Goal: Information Seeking & Learning: Learn about a topic

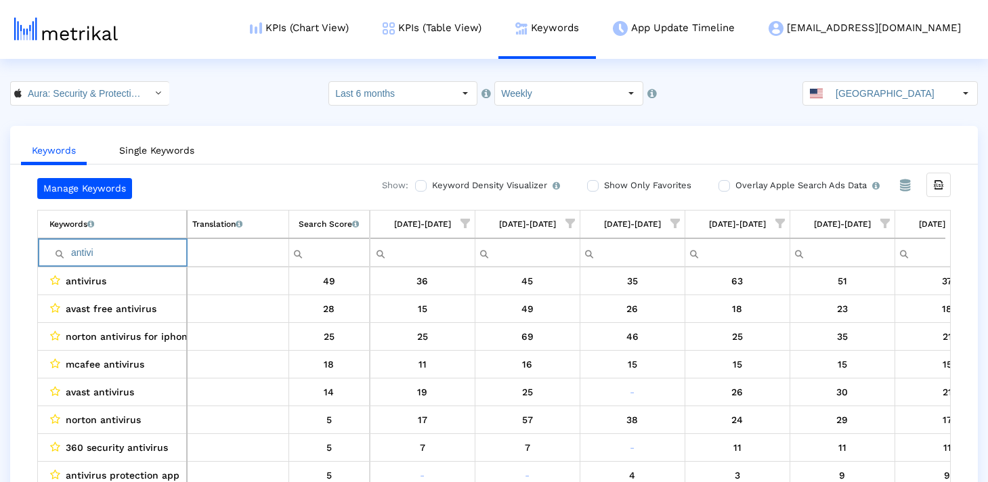
scroll to position [0, 2043]
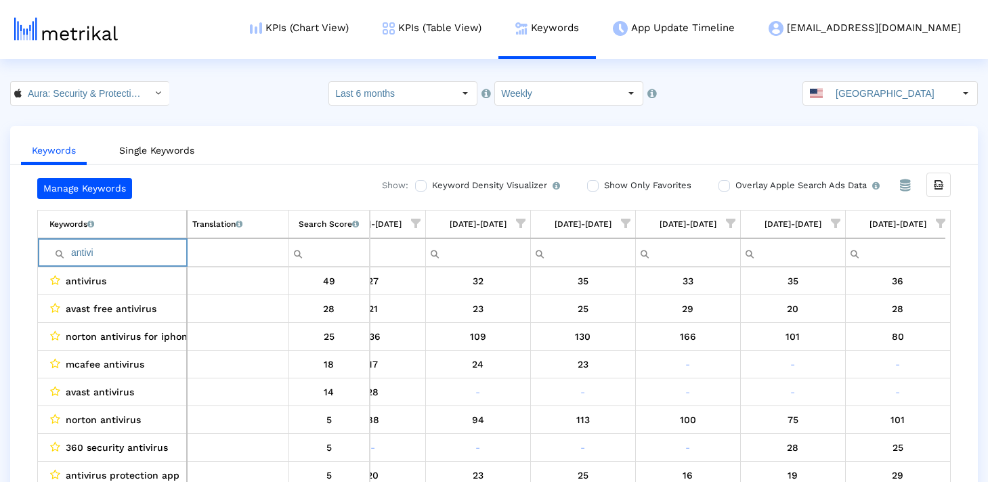
click at [936, 219] on span "Show filter options for column '09/07/25-09/13/25'" at bounding box center [940, 223] width 9 height 9
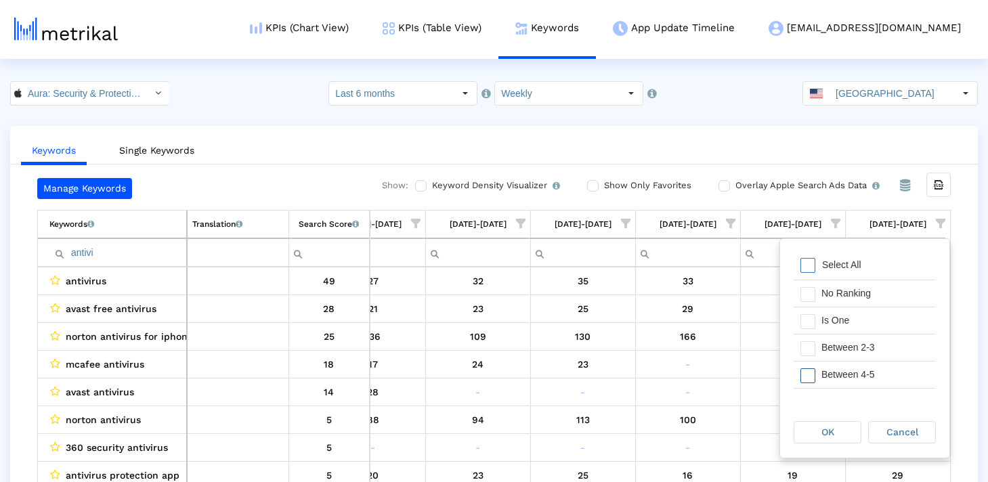
scroll to position [76, 0]
click at [972, 240] on div "Manage Keywords Show: Keyword Density Visualizer Turn this on to view where and…" at bounding box center [493, 333] width 967 height 311
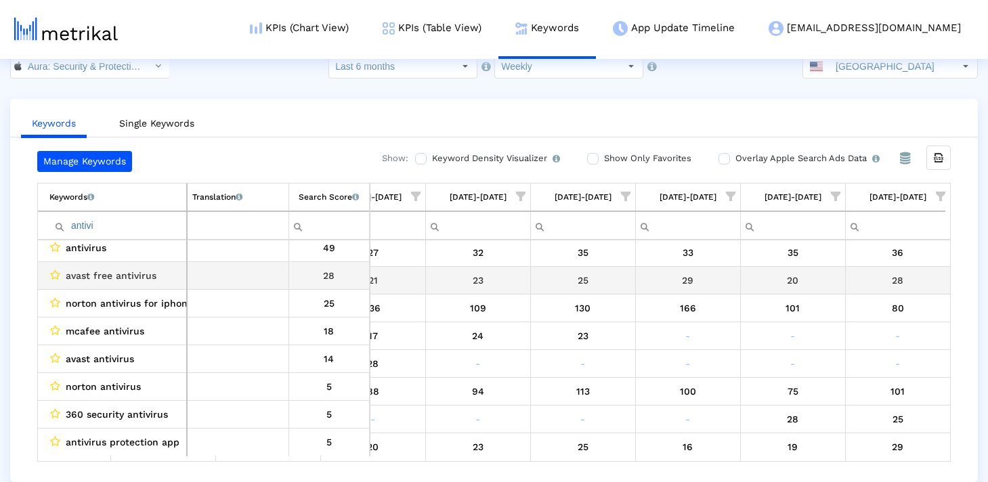
scroll to position [0, 0]
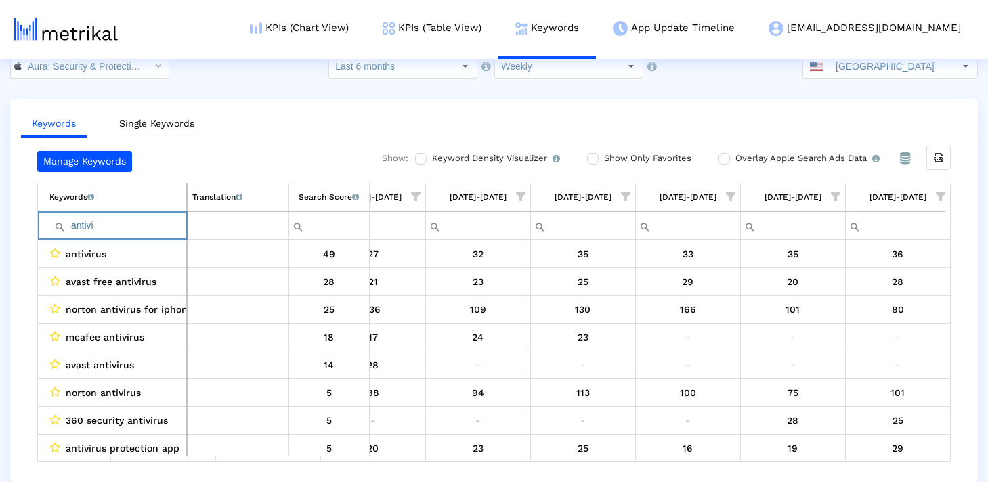
click at [109, 232] on input "antivi" at bounding box center [117, 226] width 137 height 22
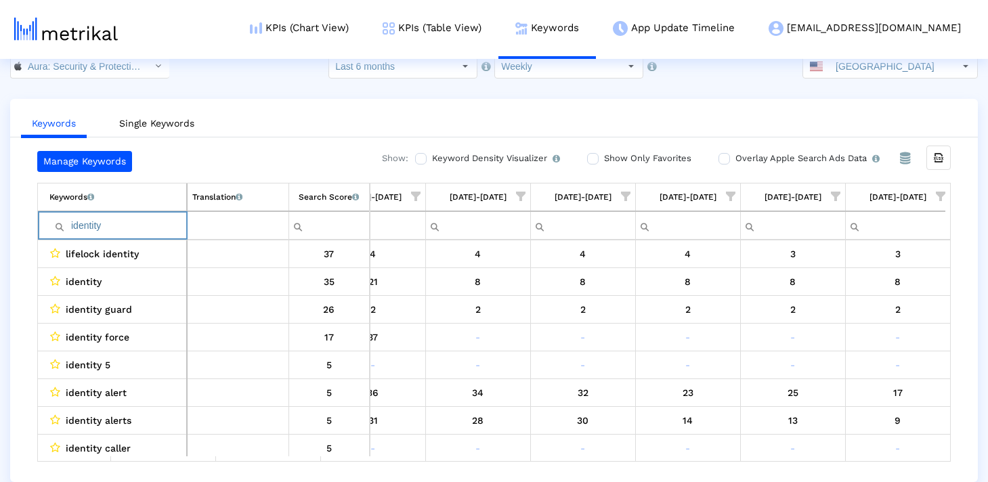
click at [94, 229] on input "identity" at bounding box center [117, 226] width 137 height 22
type input "identity"
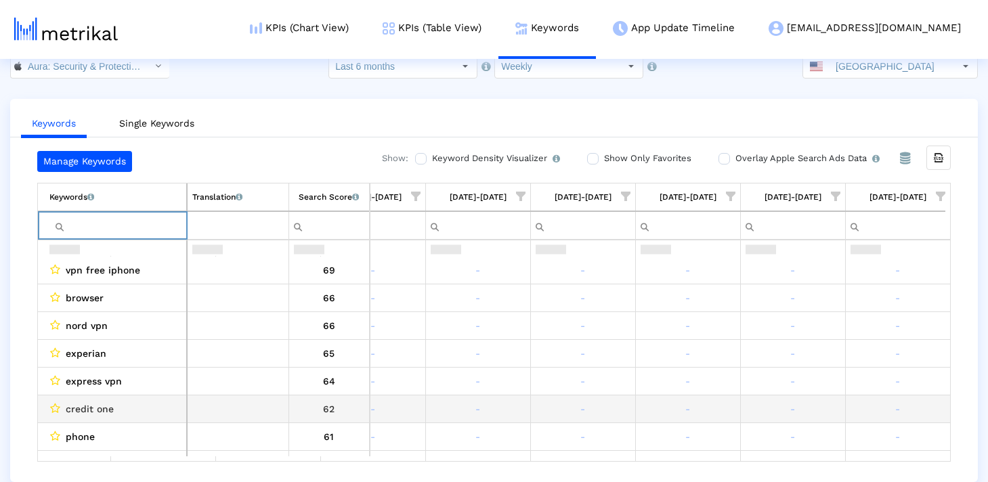
scroll to position [136, 0]
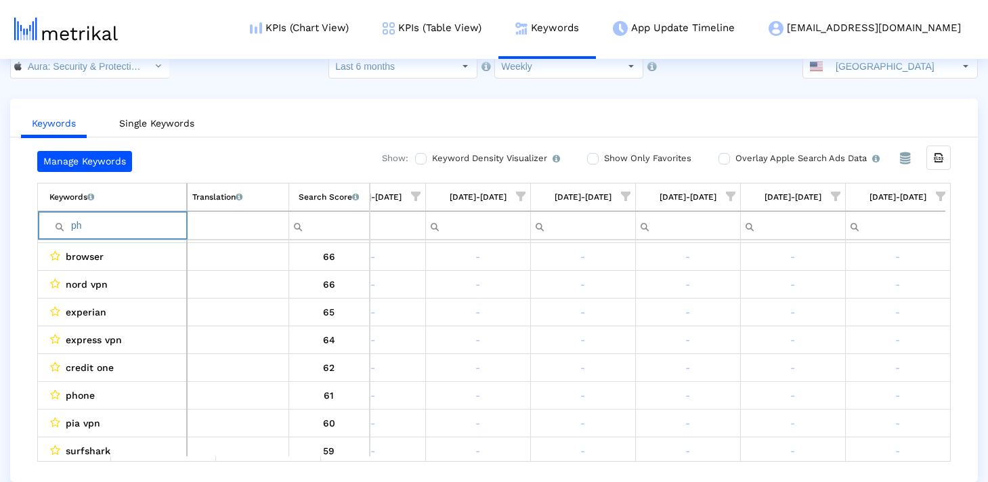
type input "p"
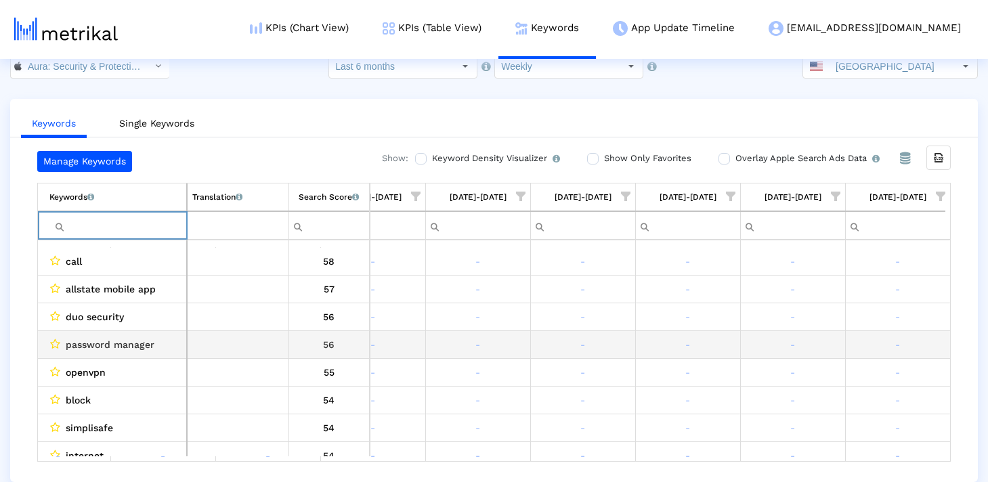
scroll to position [0, 0]
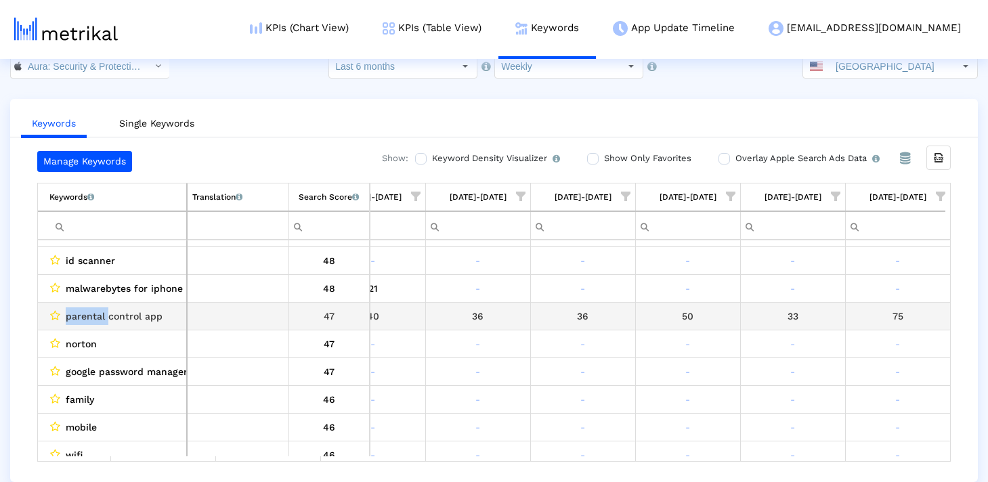
drag, startPoint x: 107, startPoint y: 318, endPoint x: 66, endPoint y: 318, distance: 40.6
click at [66, 318] on span "parental control app" at bounding box center [114, 316] width 97 height 18
click at [109, 315] on span "parental control app" at bounding box center [114, 316] width 97 height 18
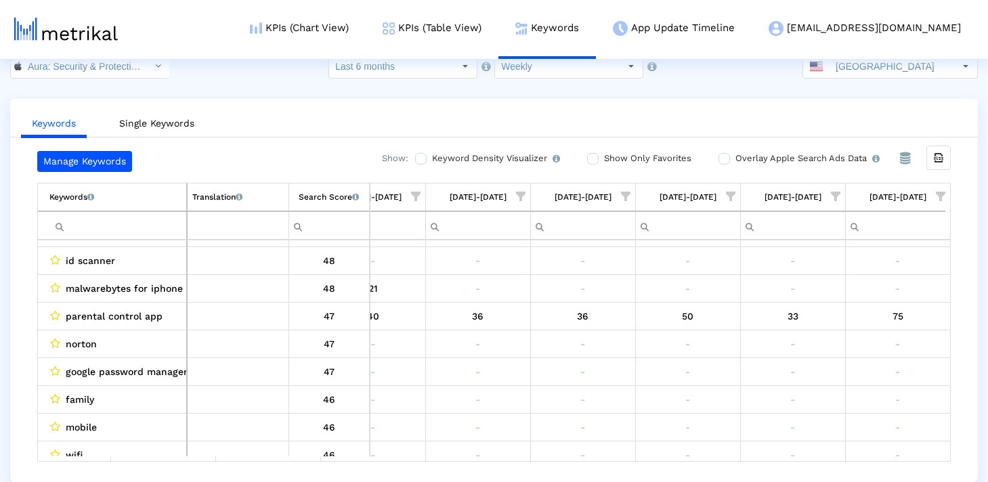
click at [105, 227] on input "Filter cell" at bounding box center [117, 226] width 137 height 22
paste input "control"
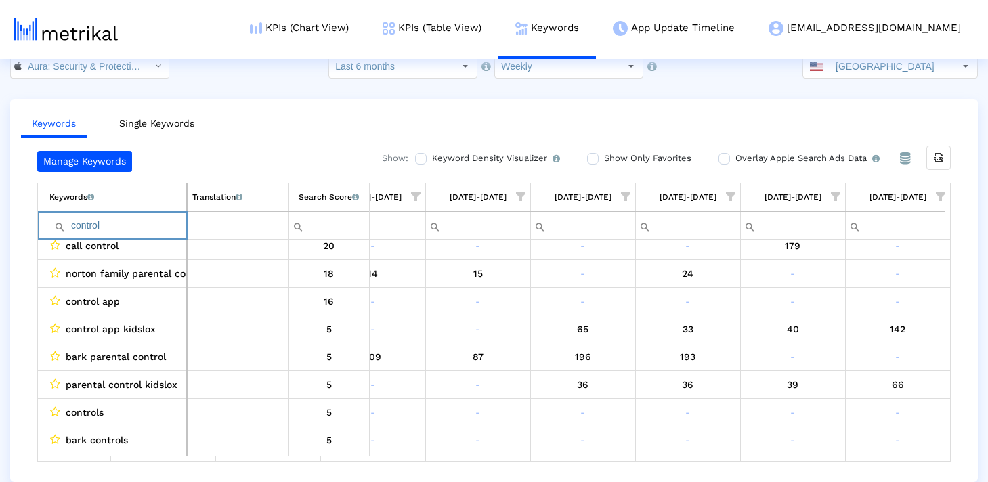
click at [134, 233] on input "control" at bounding box center [117, 226] width 137 height 22
click at [125, 226] on input "protect" at bounding box center [117, 226] width 137 height 22
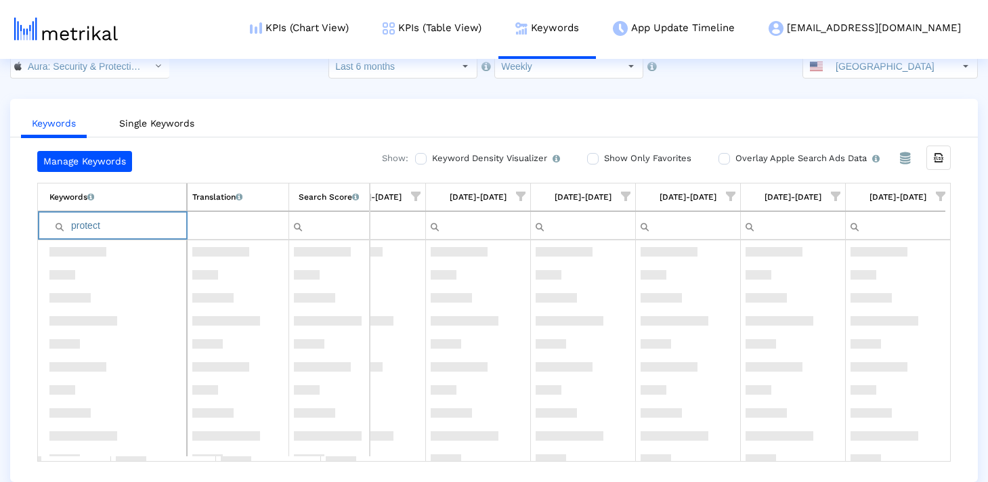
click at [125, 226] on input "protect" at bounding box center [117, 226] width 137 height 22
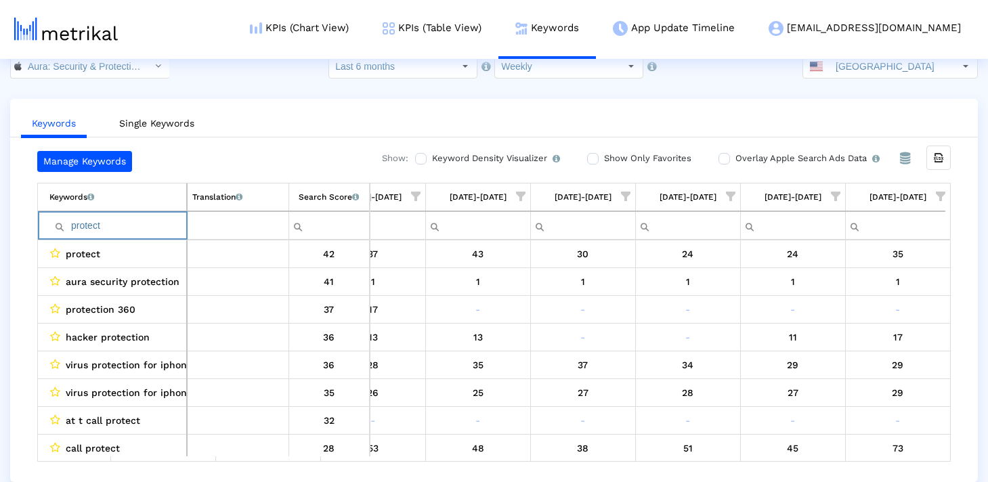
click at [4, 313] on div "Keywords Single Keywords Manage Keywords Show: Keyword Density Visualizer Turn …" at bounding box center [494, 290] width 988 height 383
click at [110, 229] on input "protect" at bounding box center [117, 226] width 137 height 22
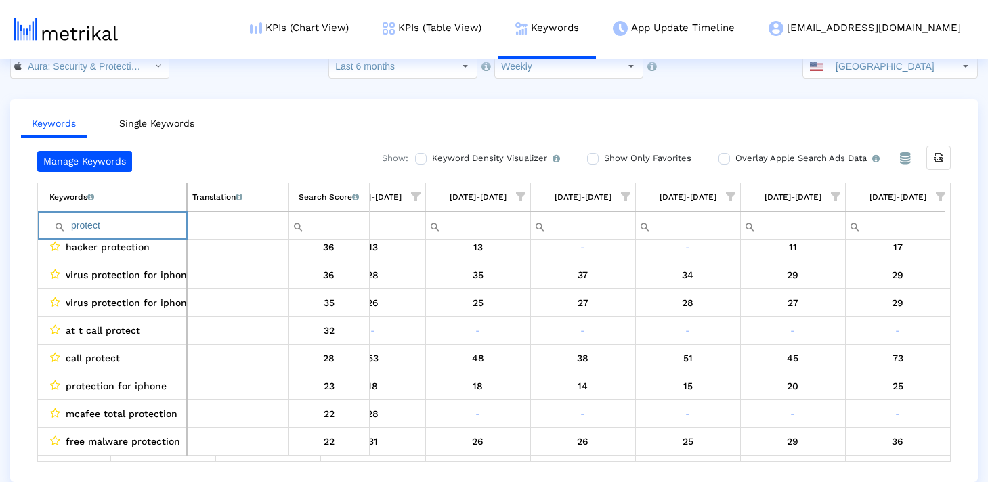
click at [123, 224] on input "protect" at bounding box center [117, 226] width 137 height 22
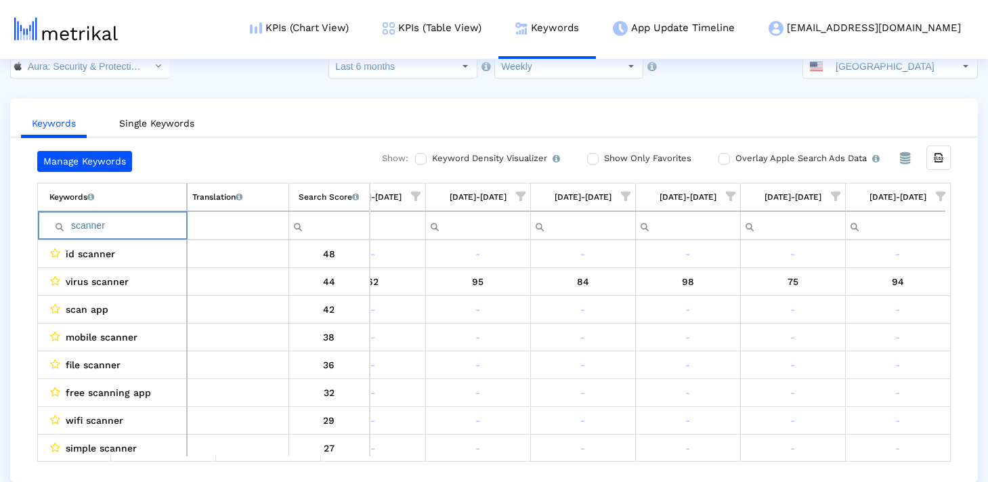
click at [121, 225] on input "scanner" at bounding box center [117, 226] width 137 height 22
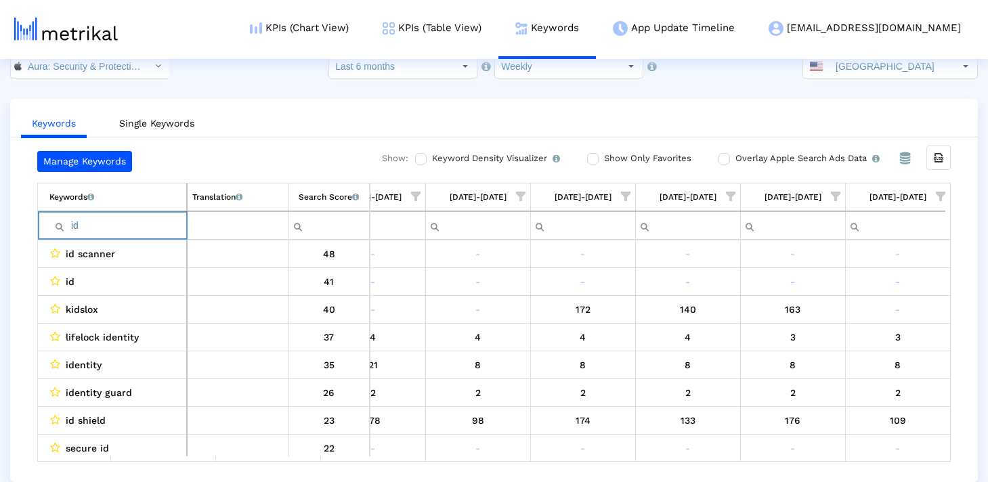
drag, startPoint x: 97, startPoint y: 230, endPoint x: 54, endPoint y: 230, distance: 42.7
click at [54, 230] on div "id" at bounding box center [117, 226] width 137 height 22
type input "w"
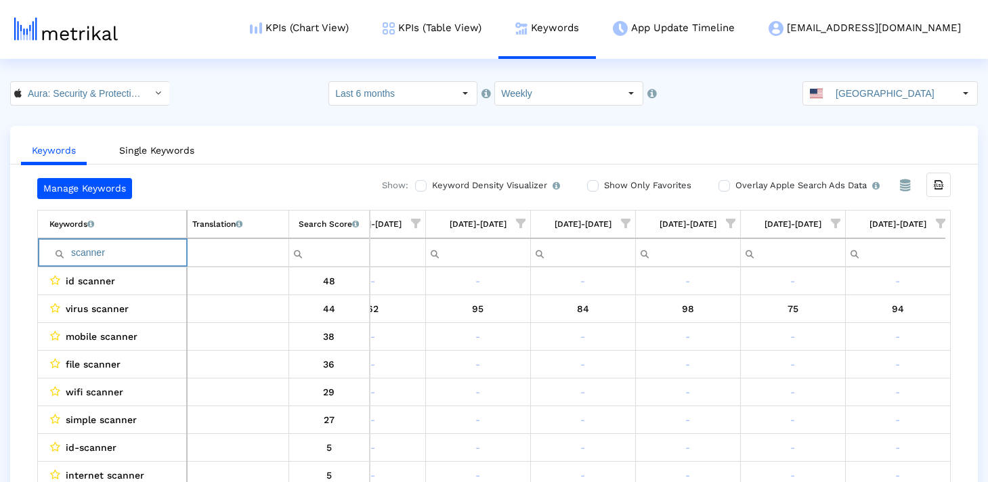
click at [126, 250] on input "scanner" at bounding box center [117, 253] width 137 height 22
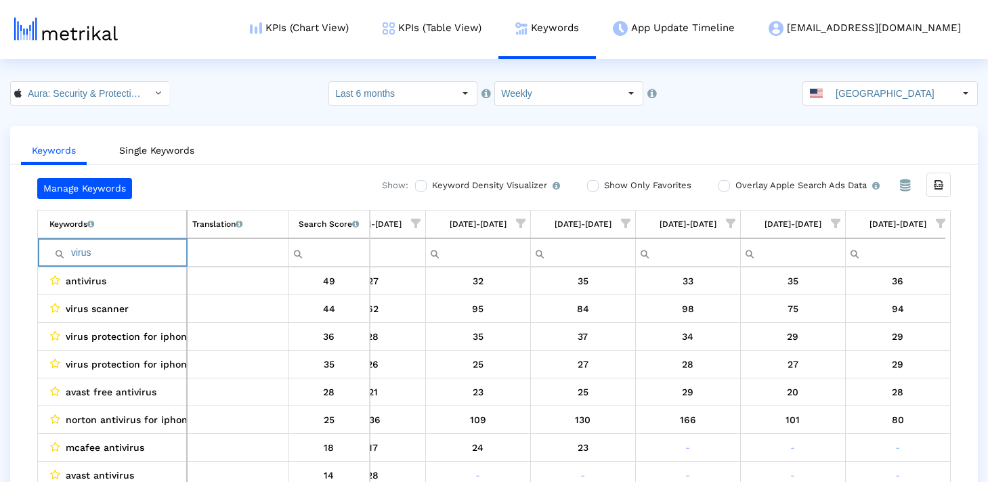
drag, startPoint x: 124, startPoint y: 251, endPoint x: 69, endPoint y: 251, distance: 54.8
click at [69, 251] on div "virus" at bounding box center [117, 253] width 137 height 22
paste input "scam"
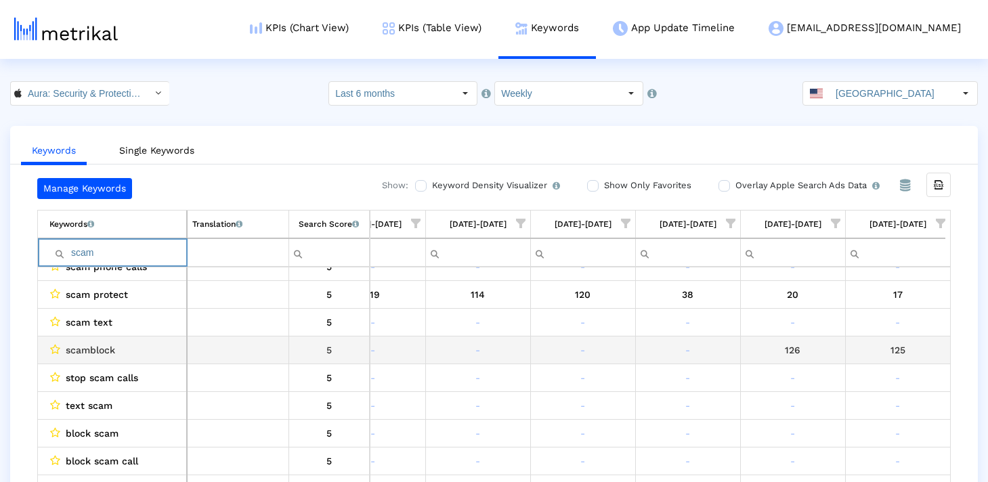
scroll to position [157, 2043]
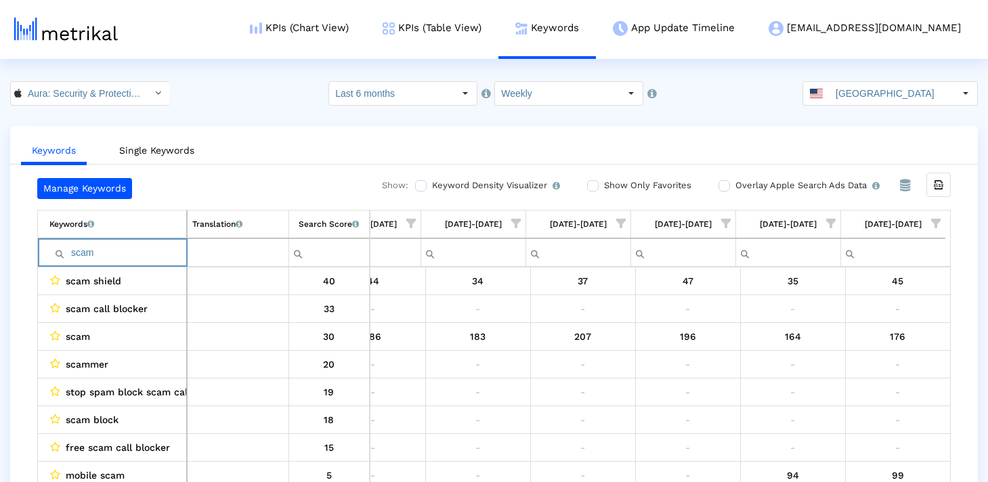
click at [119, 253] on input "scam" at bounding box center [117, 253] width 137 height 22
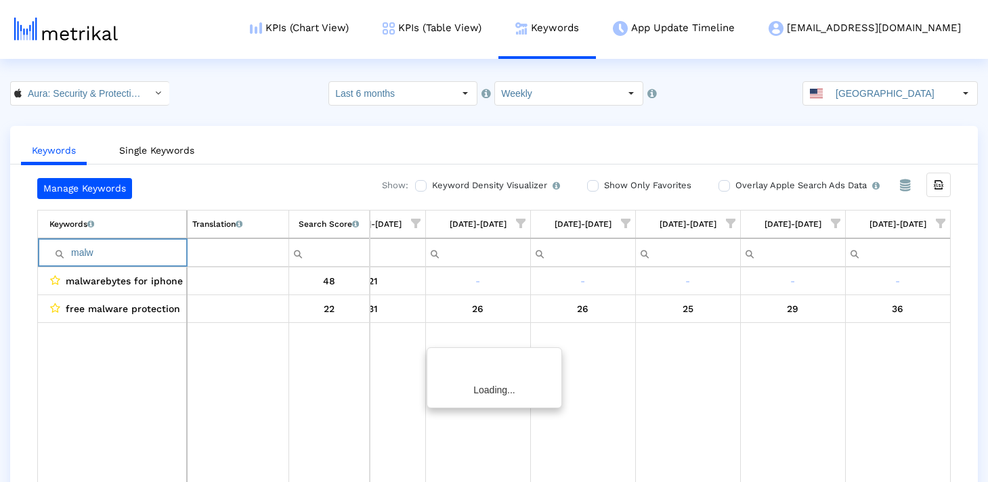
scroll to position [0, 2043]
click at [160, 247] on input "malware" at bounding box center [117, 253] width 137 height 22
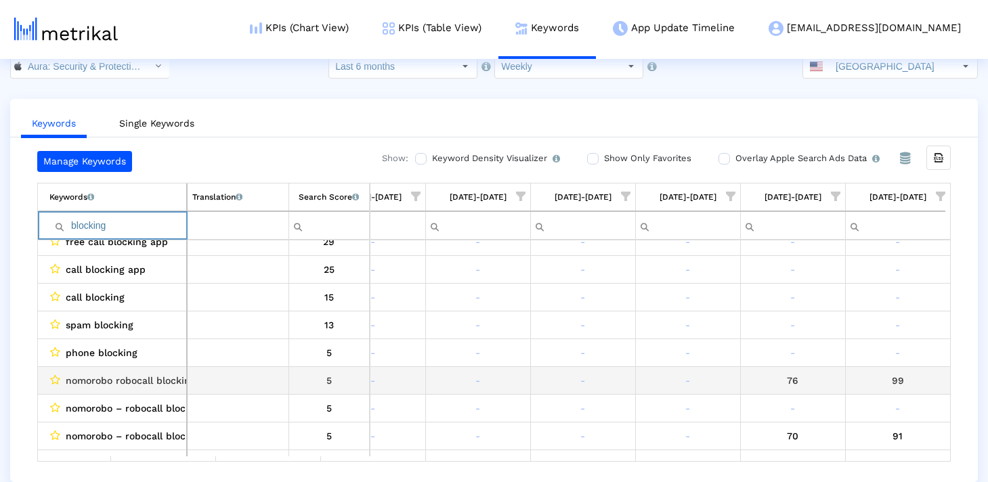
scroll to position [20, 2043]
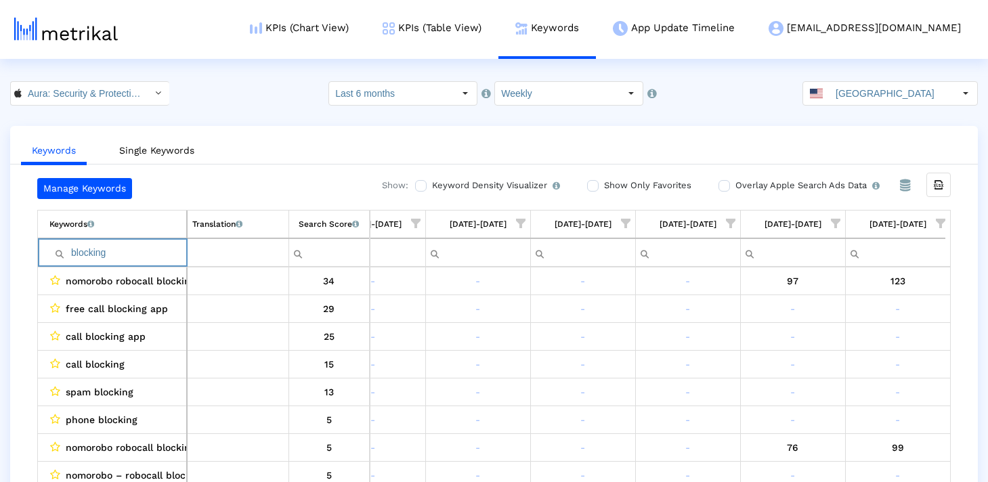
click at [130, 253] on input "blocking" at bounding box center [117, 253] width 137 height 22
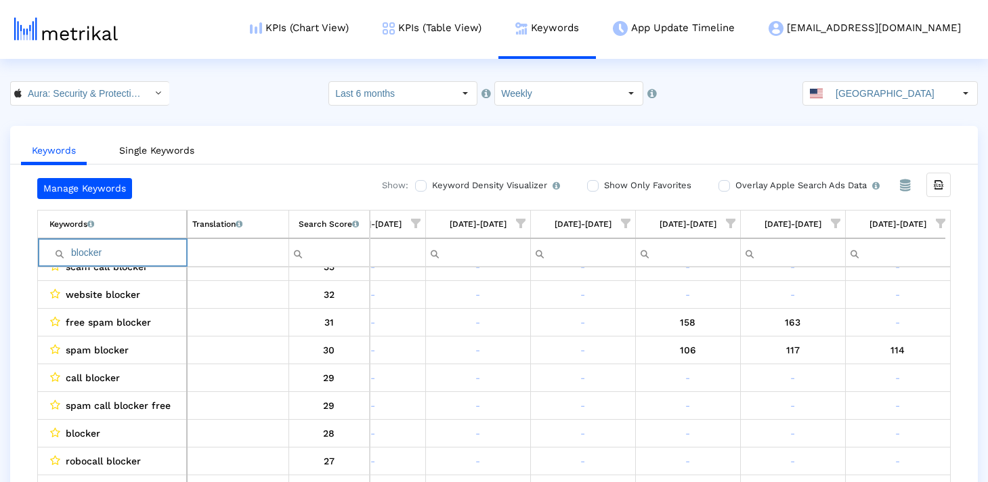
click at [94, 261] on input "blocker" at bounding box center [117, 253] width 137 height 22
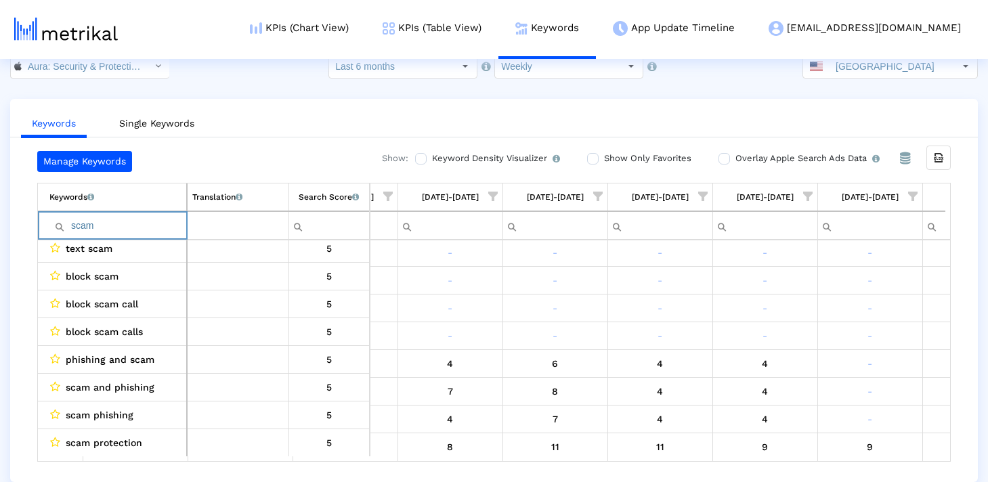
click at [108, 227] on input "scam" at bounding box center [117, 226] width 137 height 22
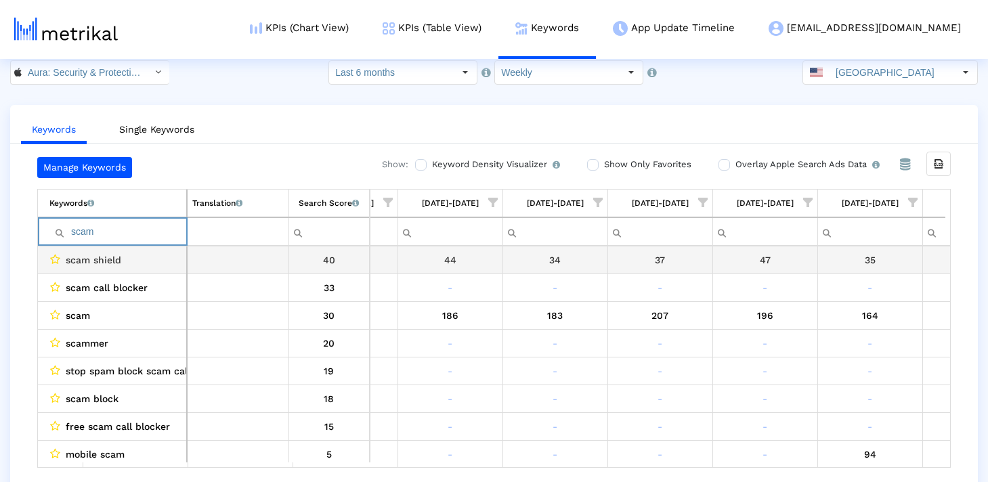
click at [139, 239] on input "scam" at bounding box center [117, 232] width 137 height 22
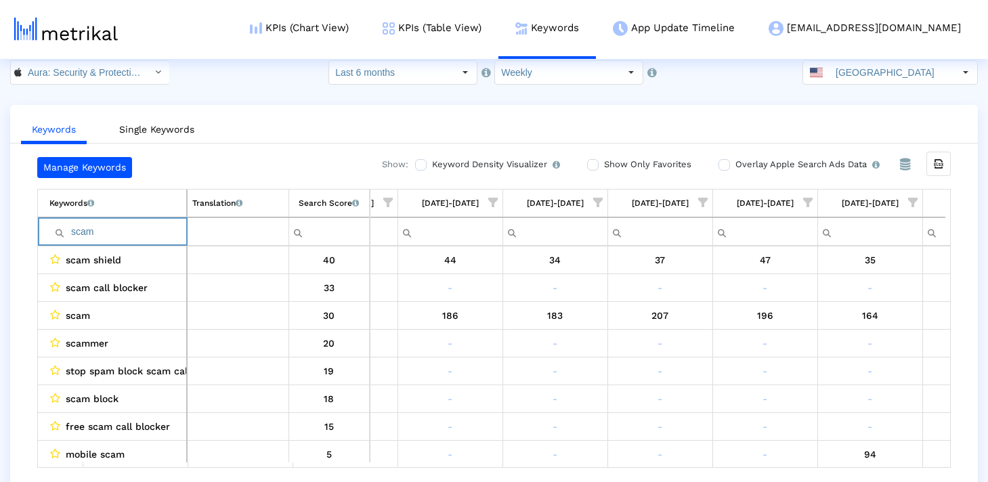
click at [139, 239] on input "scam" at bounding box center [117, 232] width 137 height 22
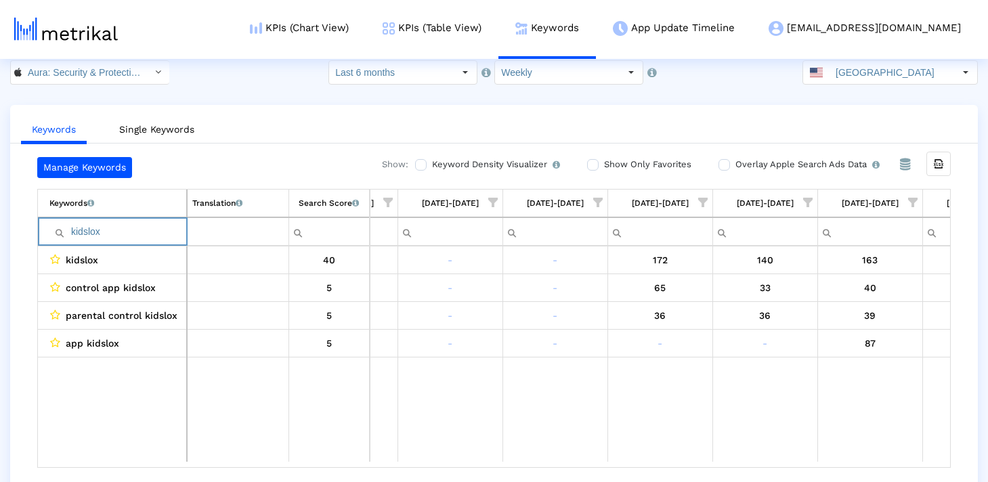
click at [125, 225] on input "kidslox" at bounding box center [117, 232] width 137 height 22
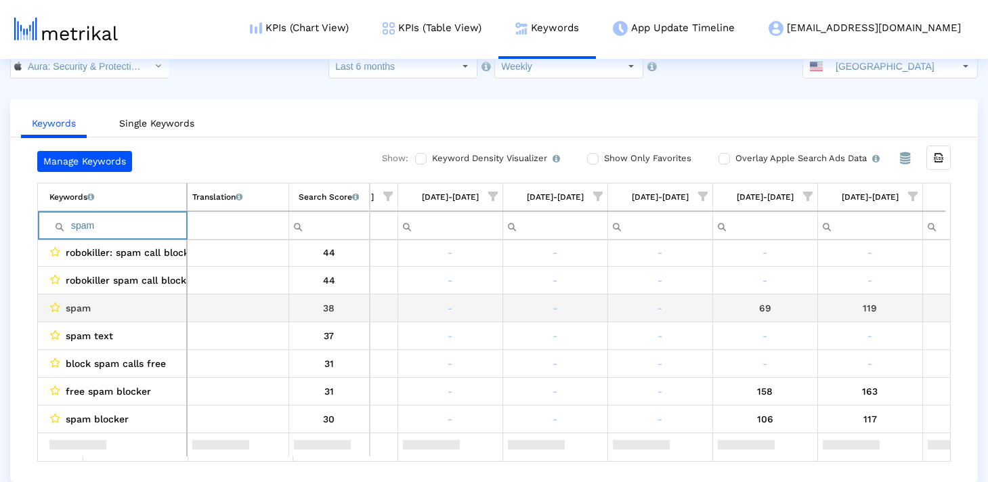
scroll to position [0, 0]
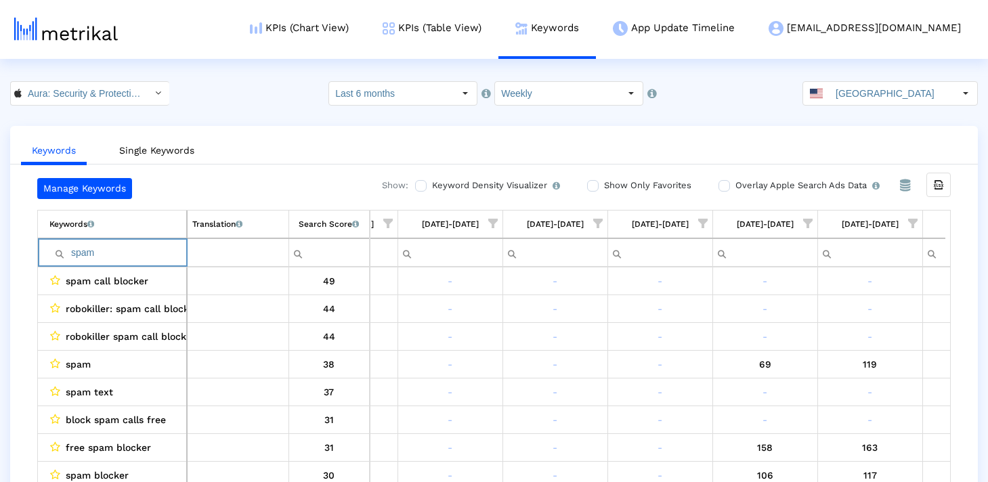
click at [158, 252] on input "spam" at bounding box center [117, 253] width 137 height 22
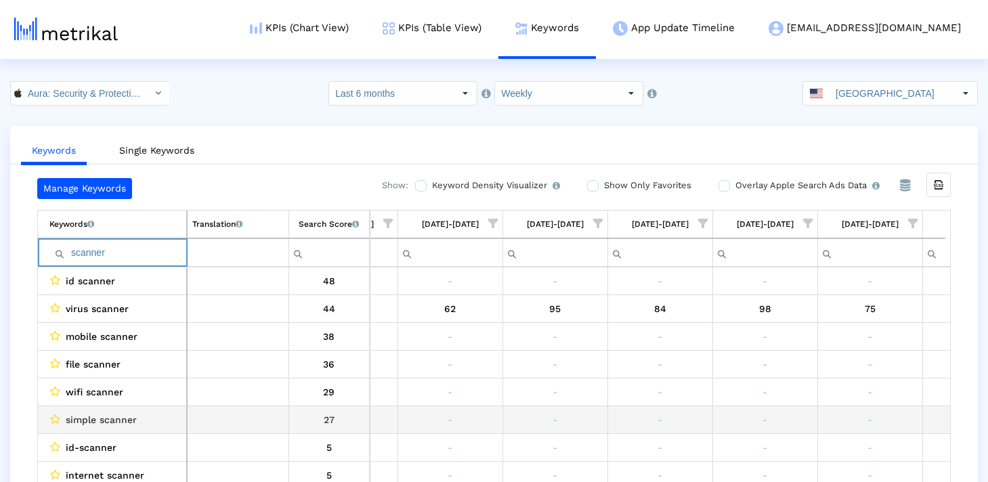
scroll to position [8, 0]
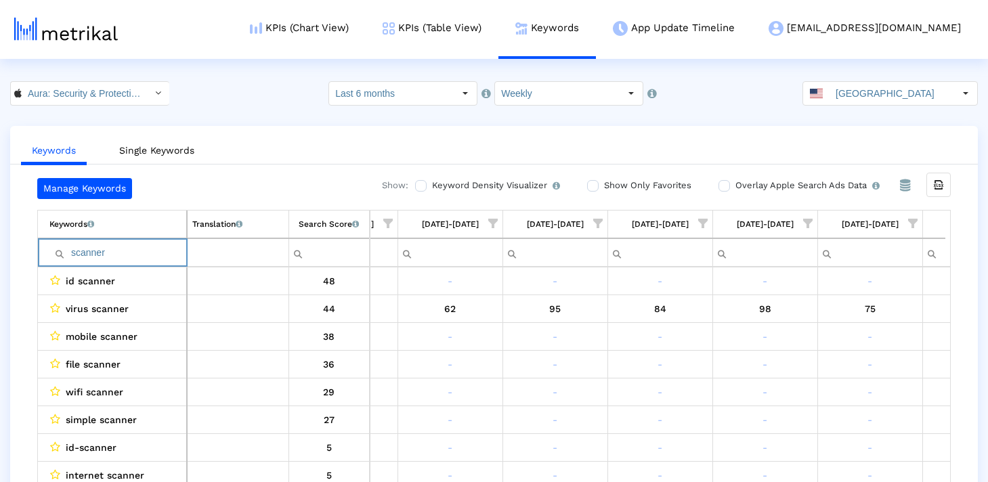
click at [145, 255] on input "scanner" at bounding box center [117, 253] width 137 height 22
paste input "web"
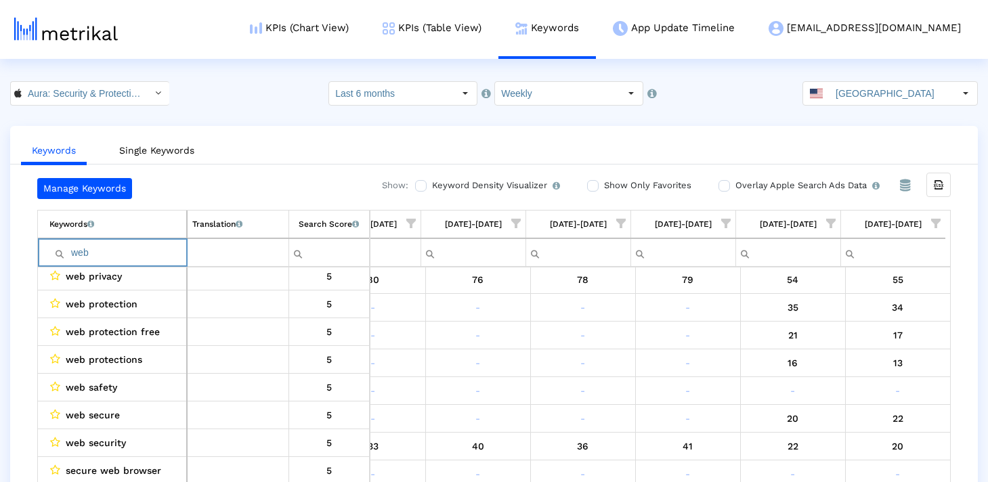
click at [122, 251] on input "web" at bounding box center [117, 253] width 137 height 22
paste input "antivirus"
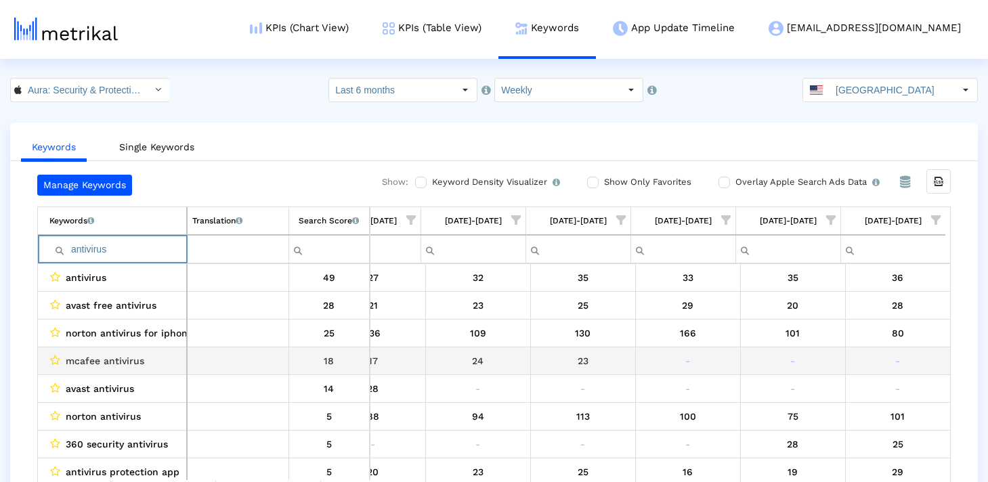
scroll to position [0, 0]
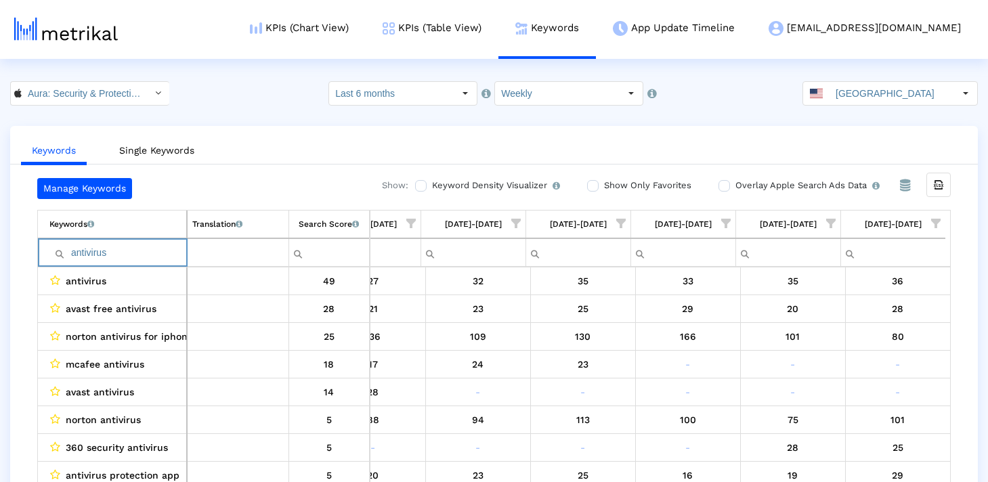
click at [147, 240] on td "antivirus" at bounding box center [112, 252] width 149 height 28
click at [144, 249] on input "antivirus" at bounding box center [117, 253] width 137 height 22
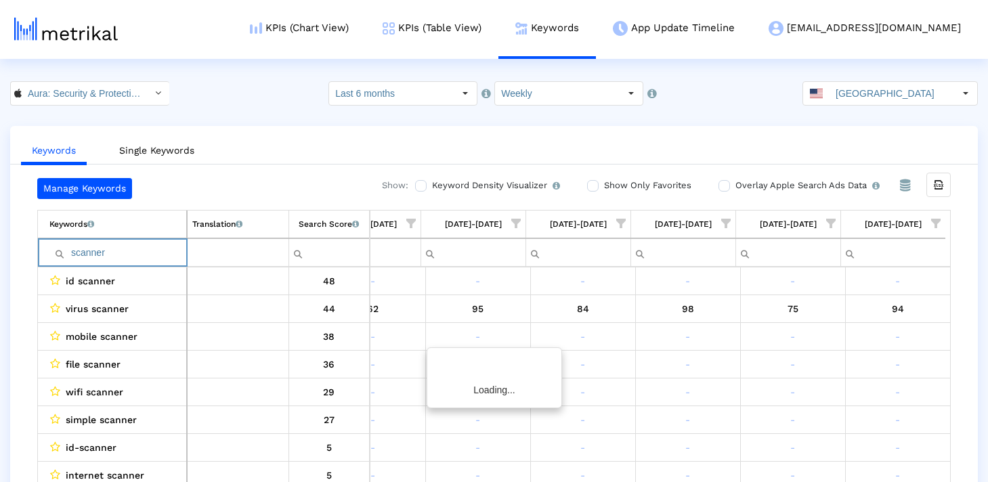
click at [129, 248] on input "scanner" at bounding box center [117, 253] width 137 height 22
paste input "id"
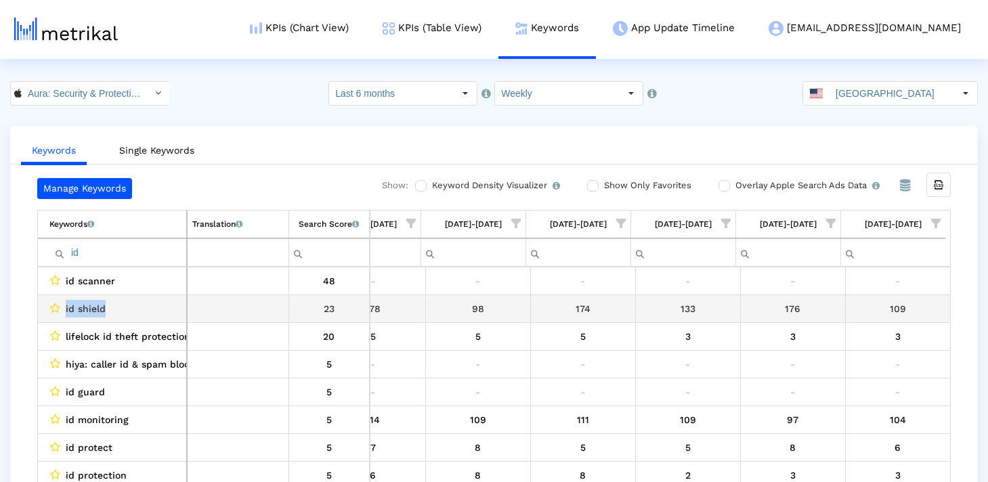
drag, startPoint x: 129, startPoint y: 315, endPoint x: 41, endPoint y: 316, distance: 88.7
click at [41, 316] on td "id shield" at bounding box center [112, 309] width 149 height 28
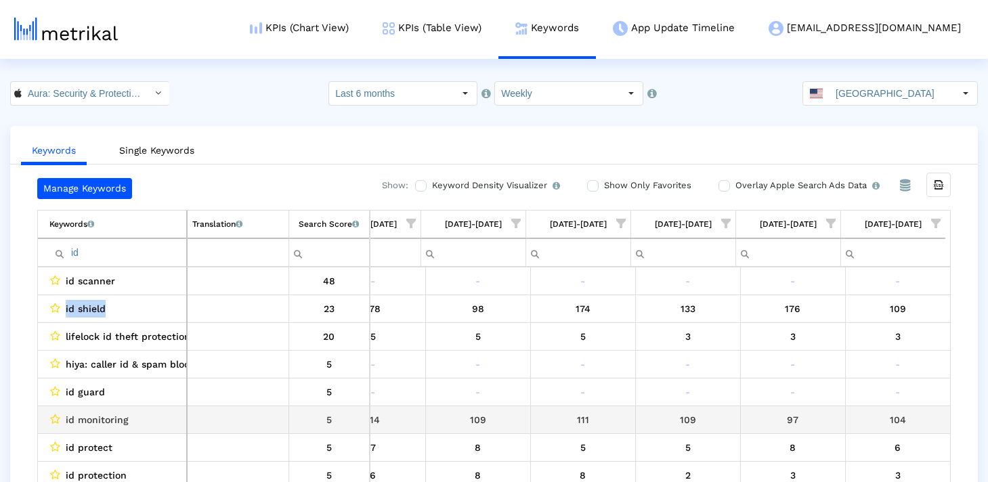
scroll to position [14, 0]
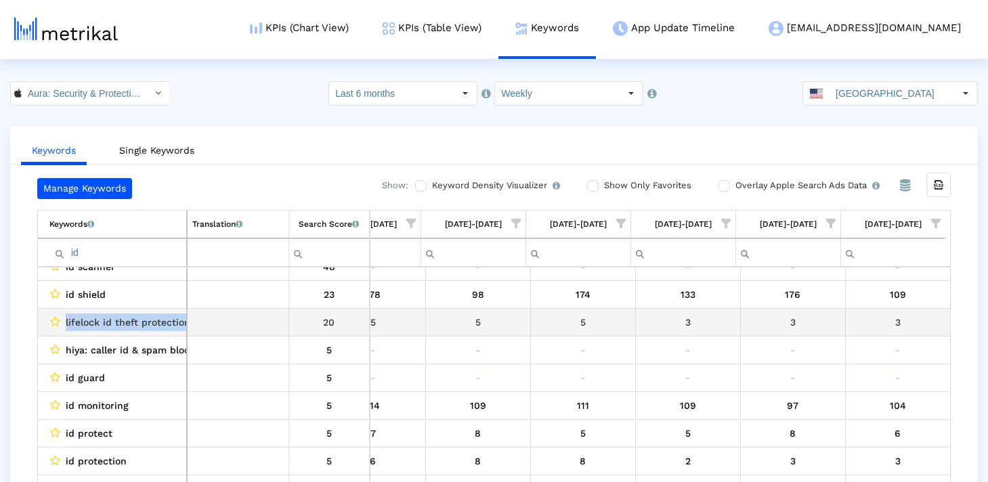
drag, startPoint x: 63, startPoint y: 322, endPoint x: 244, endPoint y: 322, distance: 180.8
click at [244, 322] on tr "lifelock id theft protection 20" at bounding box center [491, 323] width 907 height 28
copy tr "lifelock id theft protection"
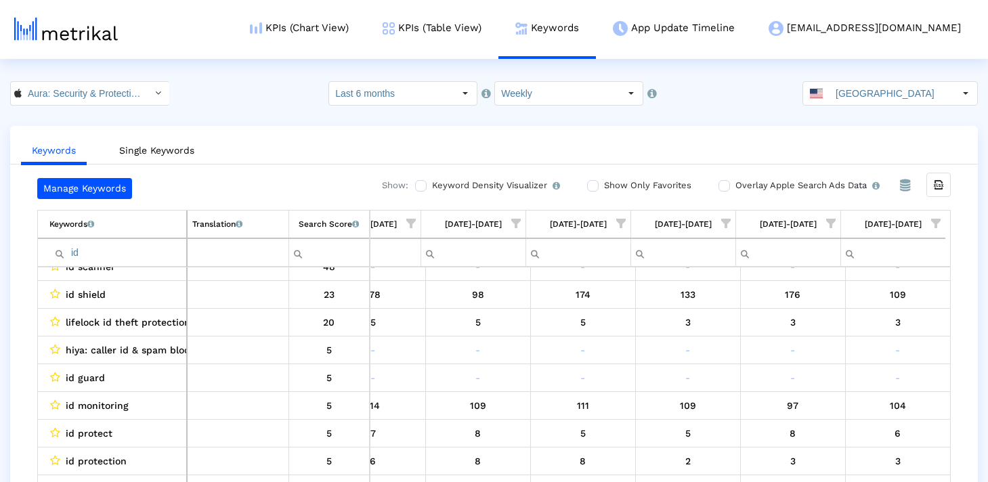
click at [104, 245] on input "id" at bounding box center [117, 253] width 137 height 22
paste input "virus"
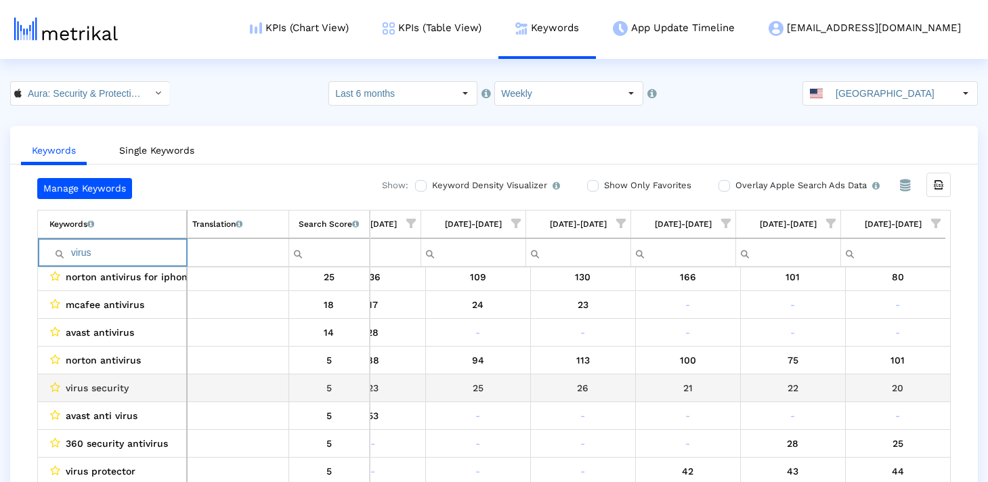
scroll to position [168, 0]
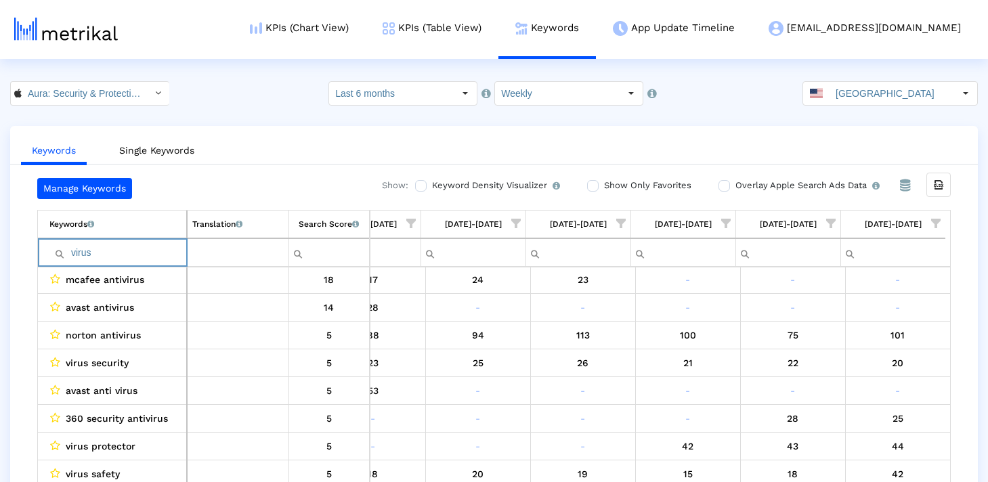
click at [125, 245] on input "virus" at bounding box center [117, 253] width 137 height 22
paste input "manager"
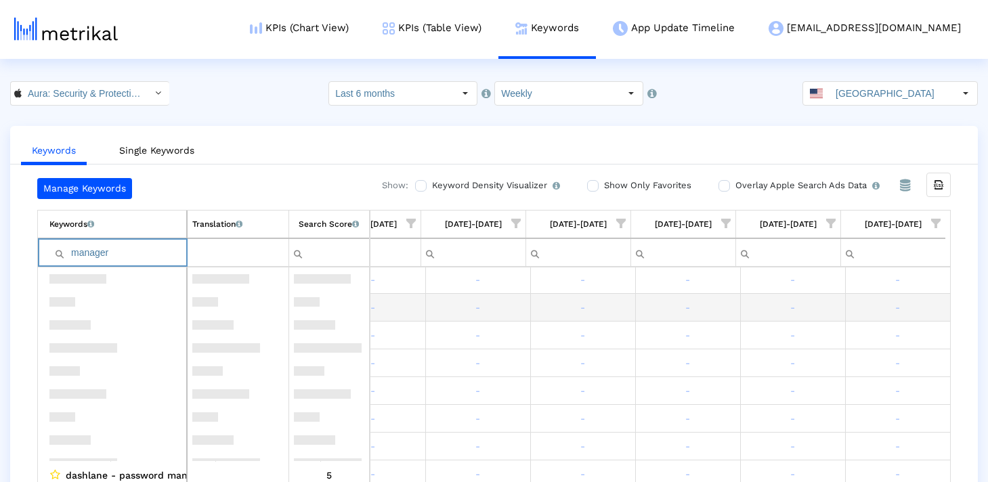
scroll to position [200, 0]
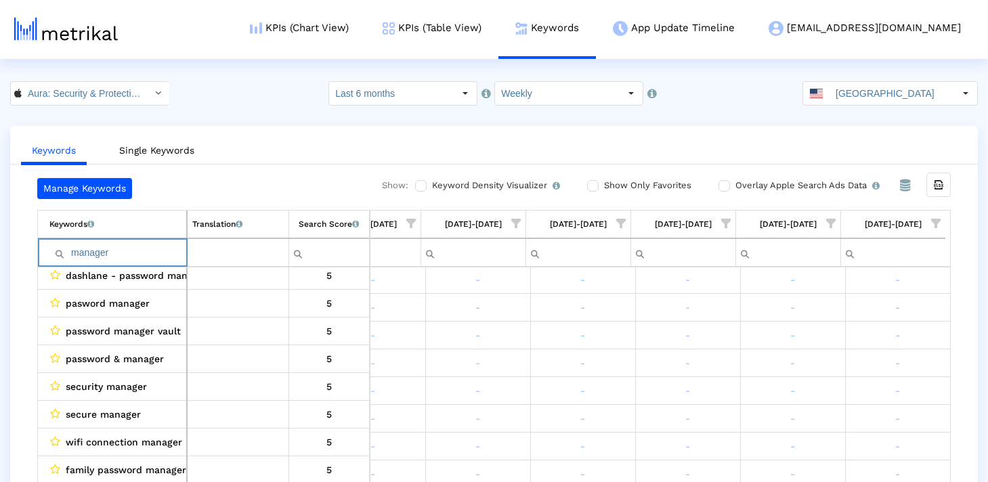
click at [123, 254] on input "manager" at bounding box center [117, 253] width 137 height 22
paste input "p"
click at [105, 248] on input "manager" at bounding box center [117, 253] width 137 height 22
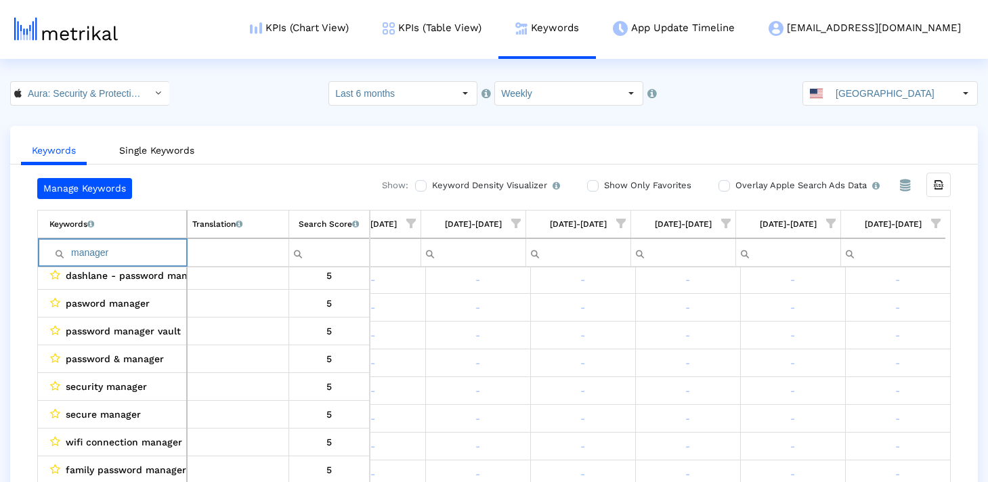
click at [105, 248] on input "manager" at bounding box center [117, 253] width 137 height 22
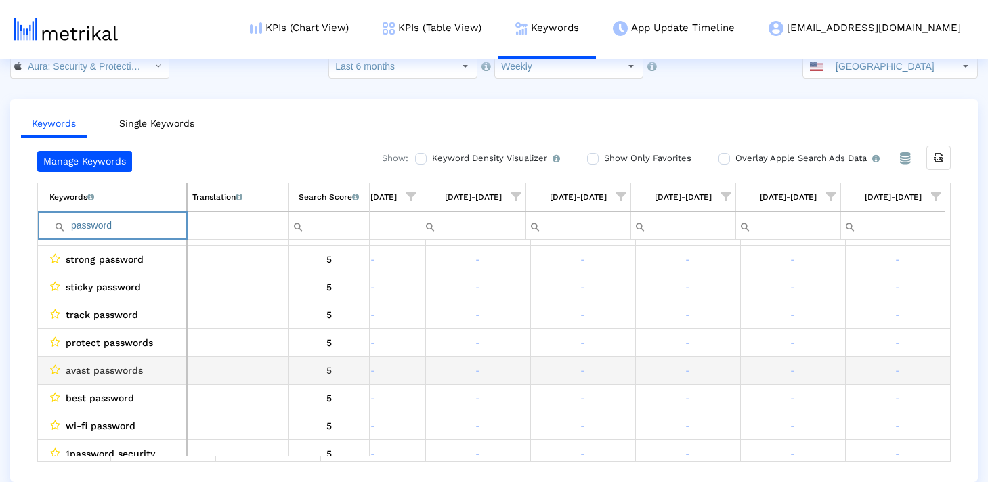
scroll to position [2219, 2048]
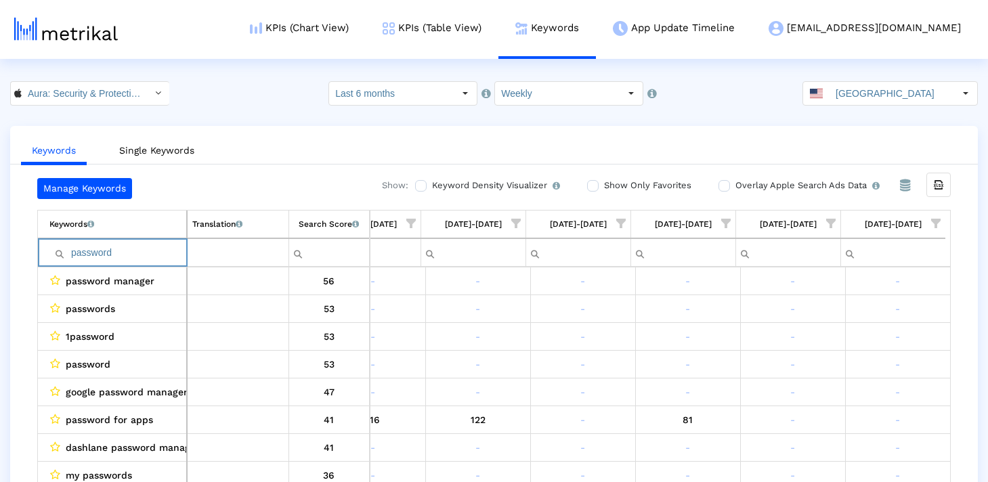
click at [106, 248] on input "password" at bounding box center [117, 253] width 137 height 22
paste input "family"
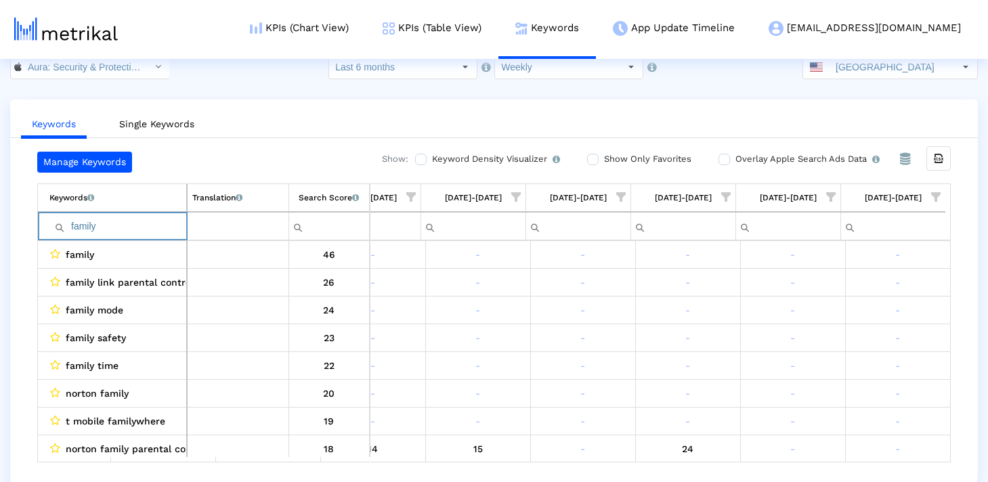
click at [137, 227] on input "family" at bounding box center [117, 226] width 137 height 22
paste input "report"
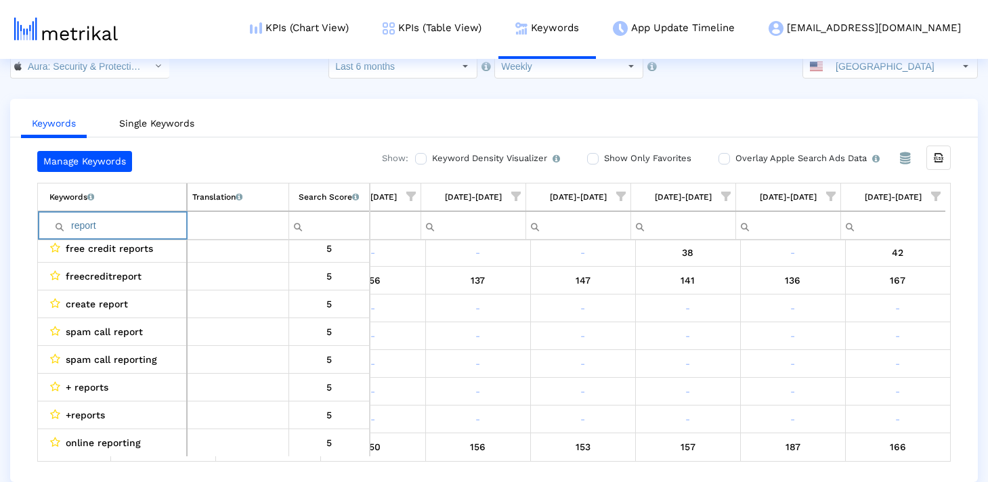
click at [131, 223] on input "report" at bounding box center [117, 226] width 137 height 22
paste input "data"
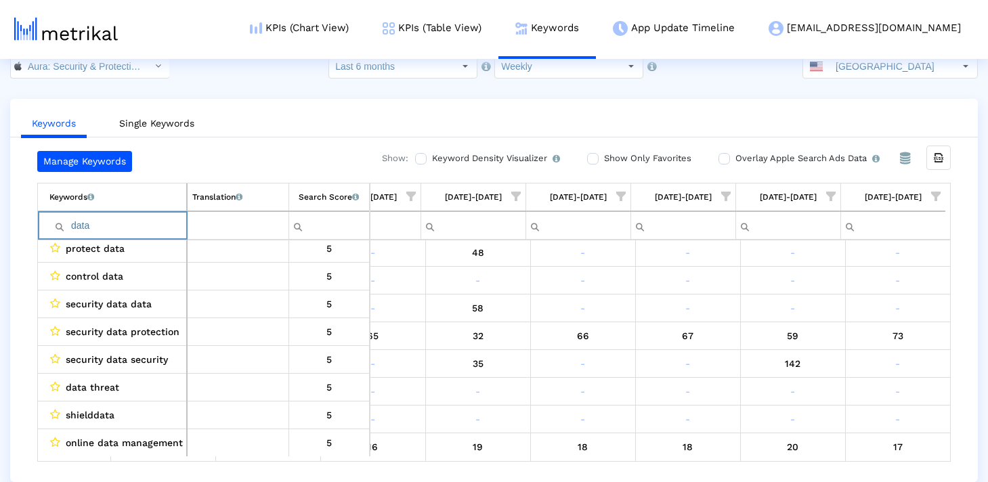
click at [139, 227] on input "data" at bounding box center [117, 226] width 137 height 22
paste input "secure"
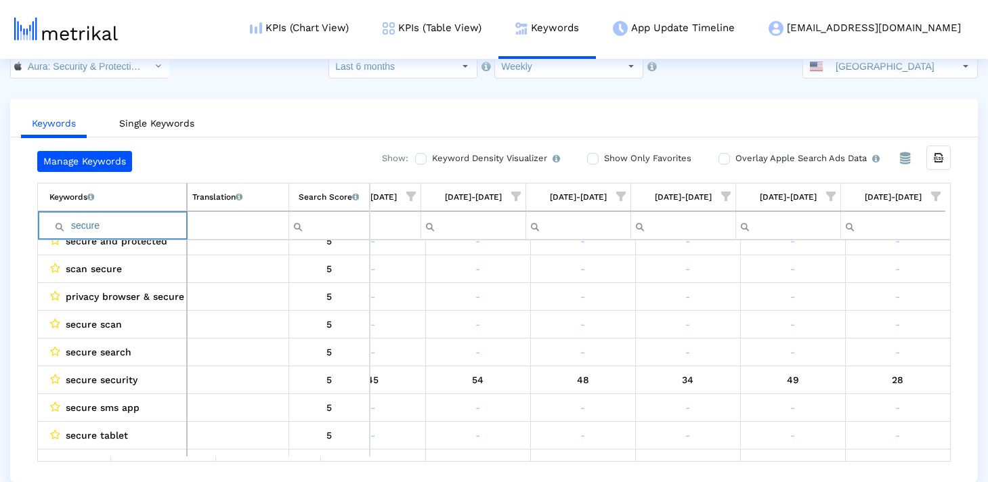
click at [114, 223] on input "secure" at bounding box center [117, 226] width 137 height 22
type input "ğ"
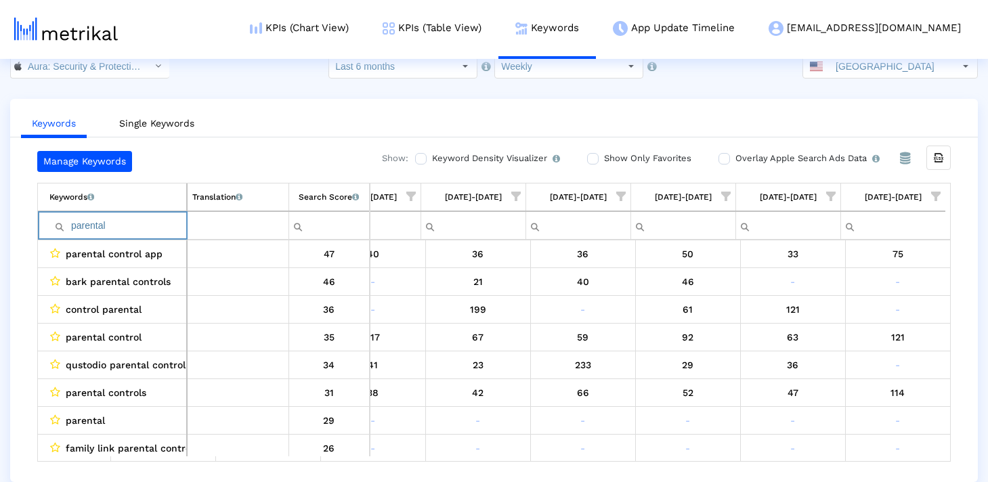
click at [100, 226] on input "parental" at bounding box center [117, 226] width 137 height 22
paste input "family"
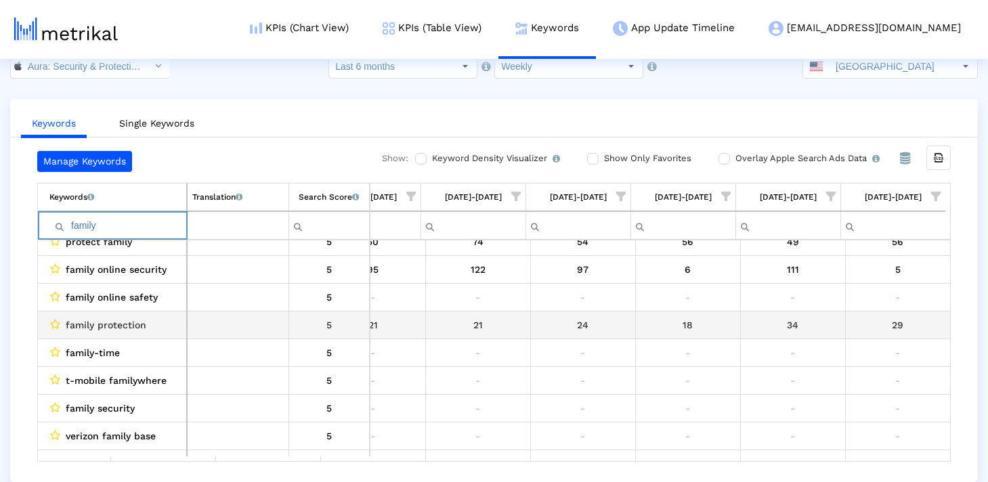
scroll to position [394, 0]
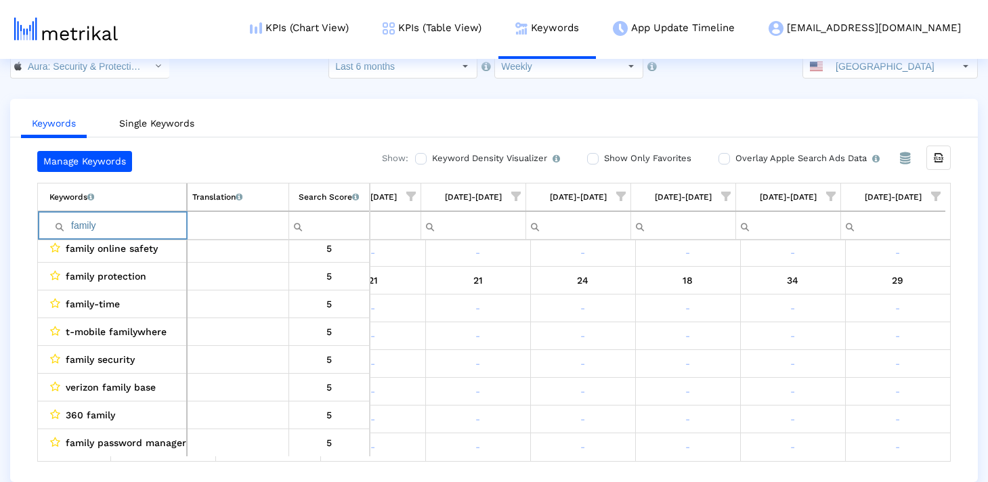
click at [160, 216] on input "family" at bounding box center [117, 226] width 137 height 22
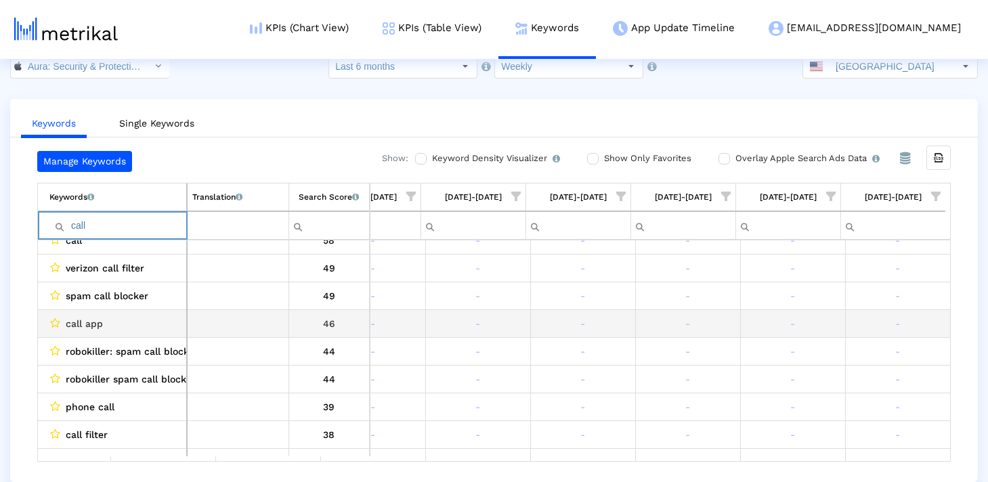
scroll to position [133, 0]
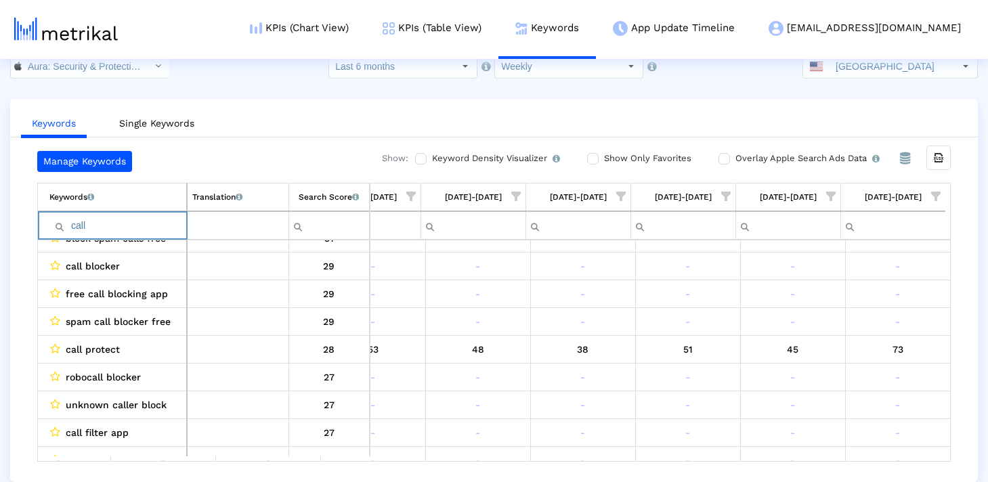
click at [165, 225] on input "call" at bounding box center [117, 226] width 137 height 22
paste input "password"
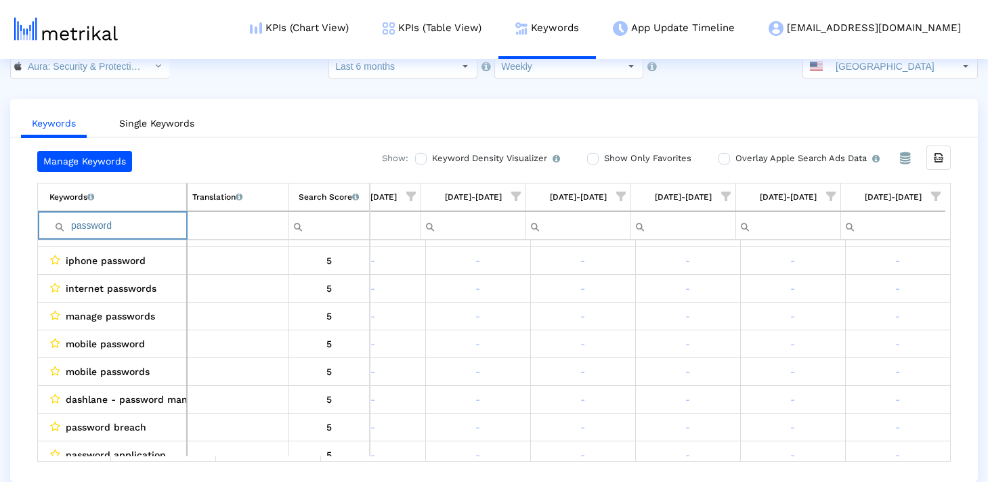
click at [127, 231] on input "password" at bounding box center [117, 226] width 137 height 22
paste input "family"
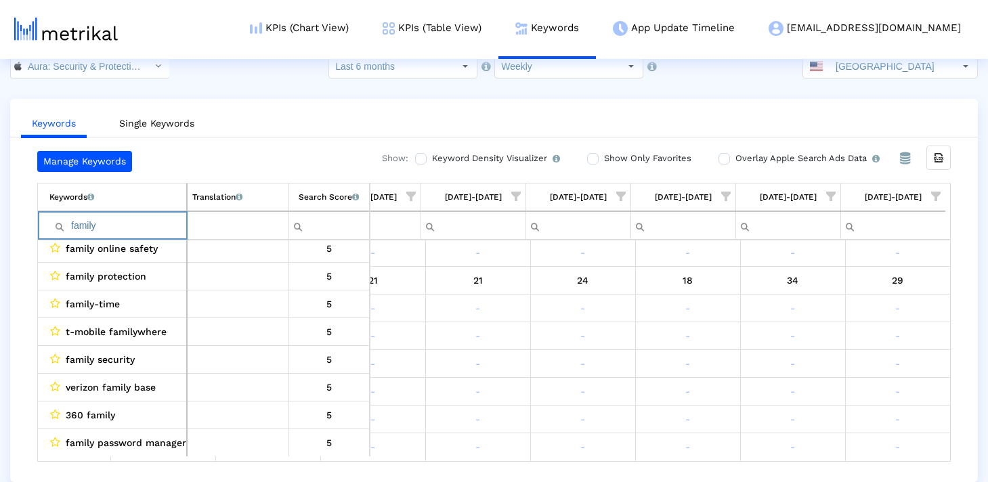
click at [133, 219] on input "family" at bounding box center [117, 226] width 137 height 22
paste input "report"
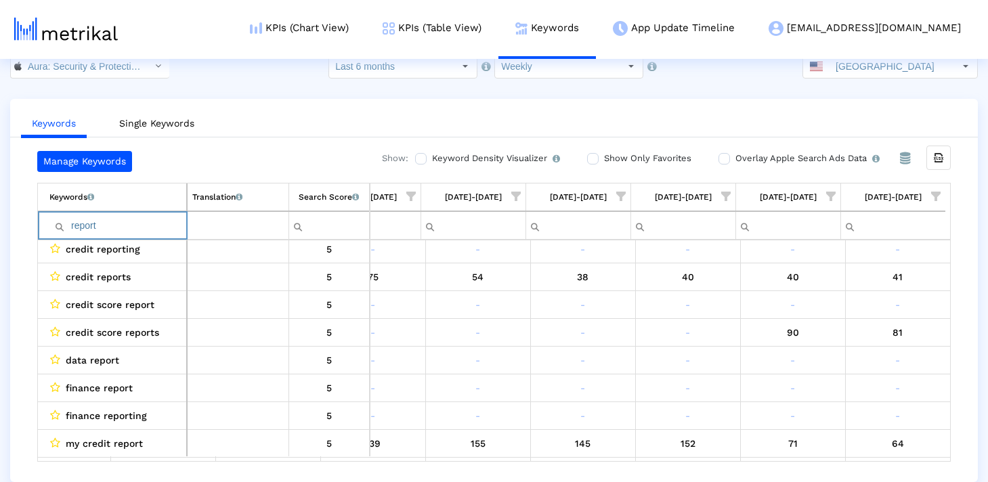
click at [119, 219] on input "report" at bounding box center [117, 226] width 137 height 22
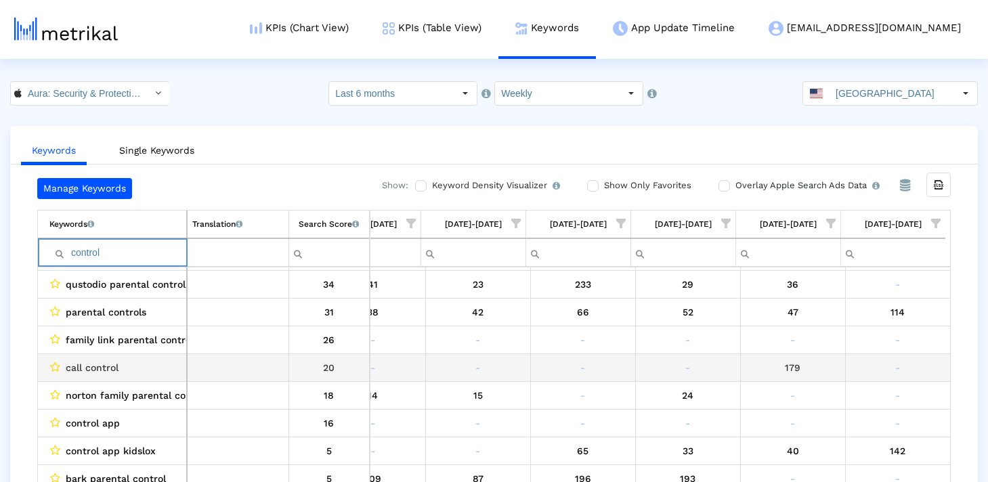
scroll to position [186, 2048]
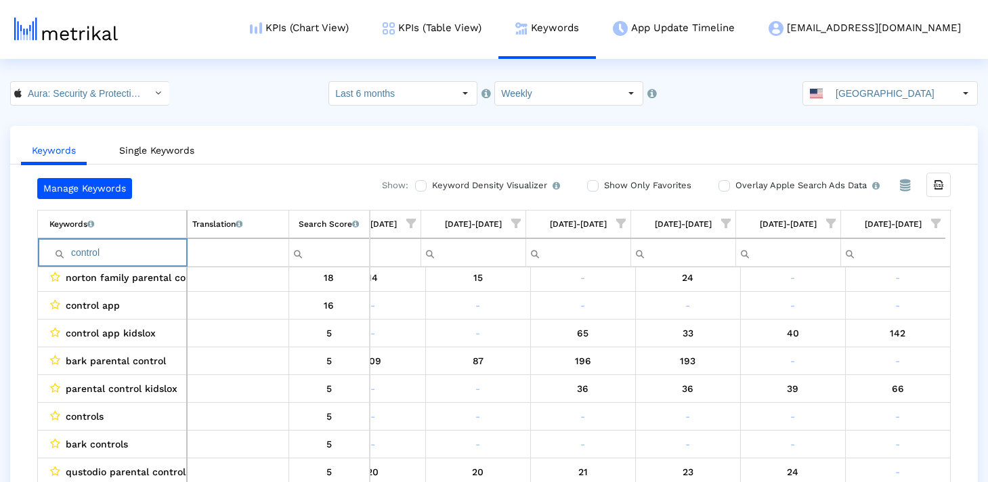
click at [131, 248] on input "control" at bounding box center [117, 253] width 137 height 22
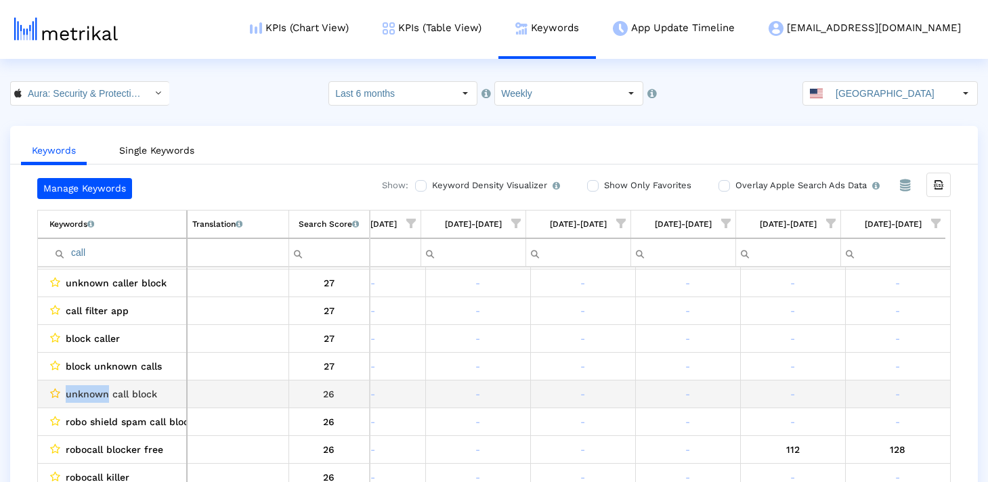
drag, startPoint x: 110, startPoint y: 393, endPoint x: 54, endPoint y: 393, distance: 55.5
click at [53, 393] on div "unknown call block" at bounding box center [115, 394] width 132 height 18
copy div "unknown"
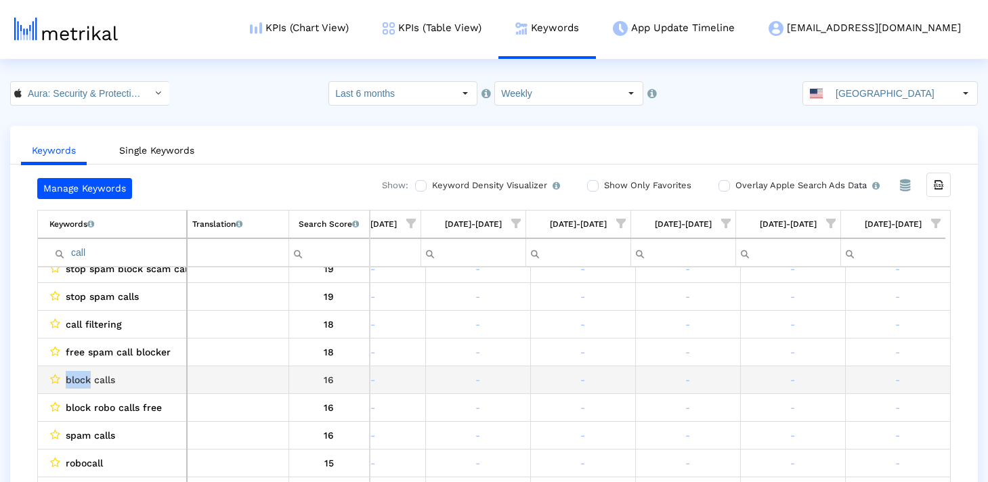
drag, startPoint x: 91, startPoint y: 381, endPoint x: 66, endPoint y: 380, distance: 24.4
click at [66, 380] on span "block calls" at bounding box center [90, 380] width 49 height 18
copy span "block"
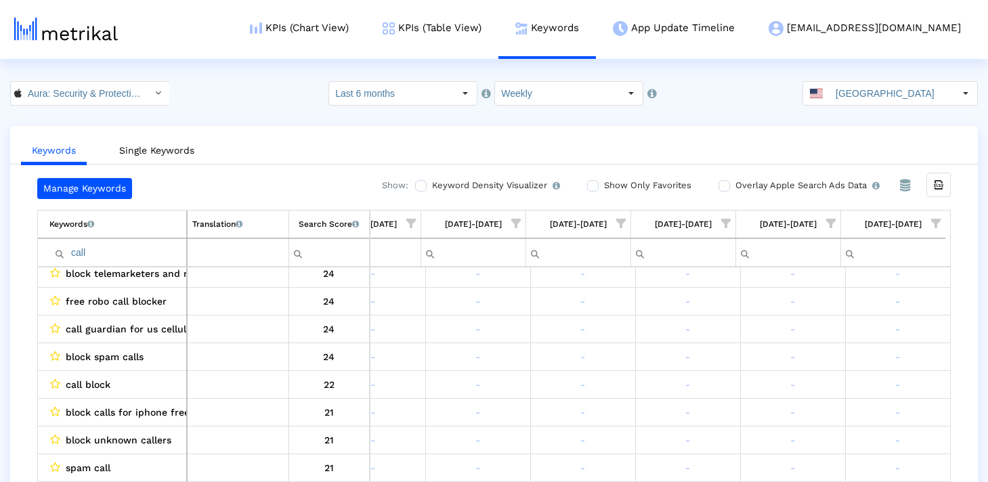
click at [165, 251] on input "call" at bounding box center [117, 253] width 137 height 22
type input "iphone"
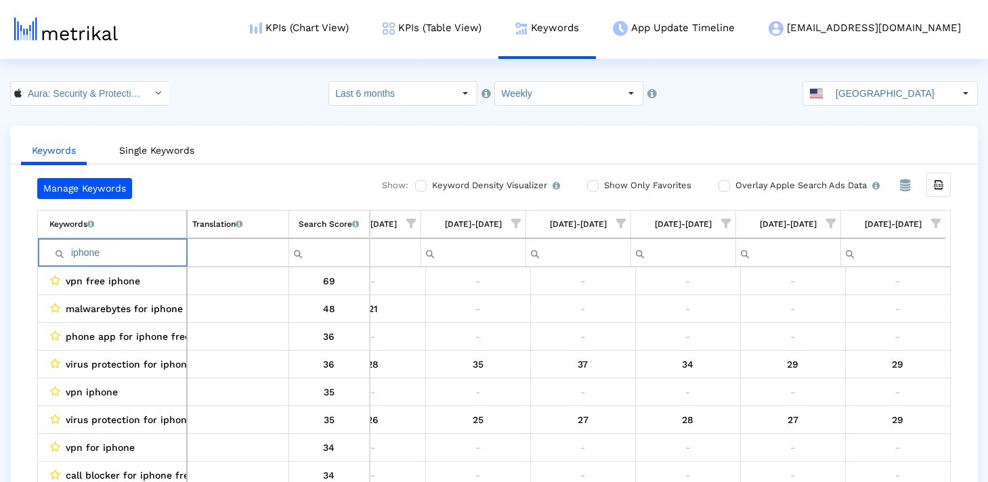
click at [165, 251] on input "iphone" at bounding box center [117, 253] width 137 height 22
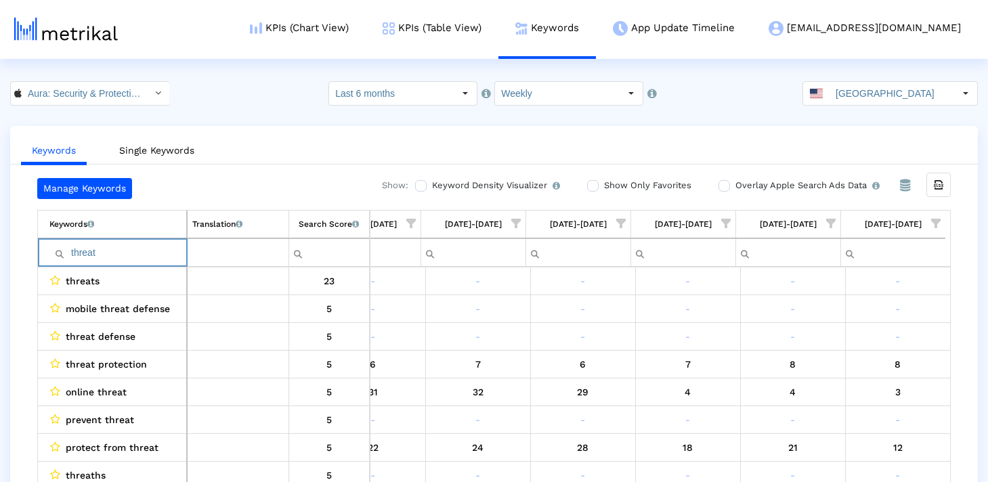
click at [118, 253] on input "threat" at bounding box center [117, 253] width 137 height 22
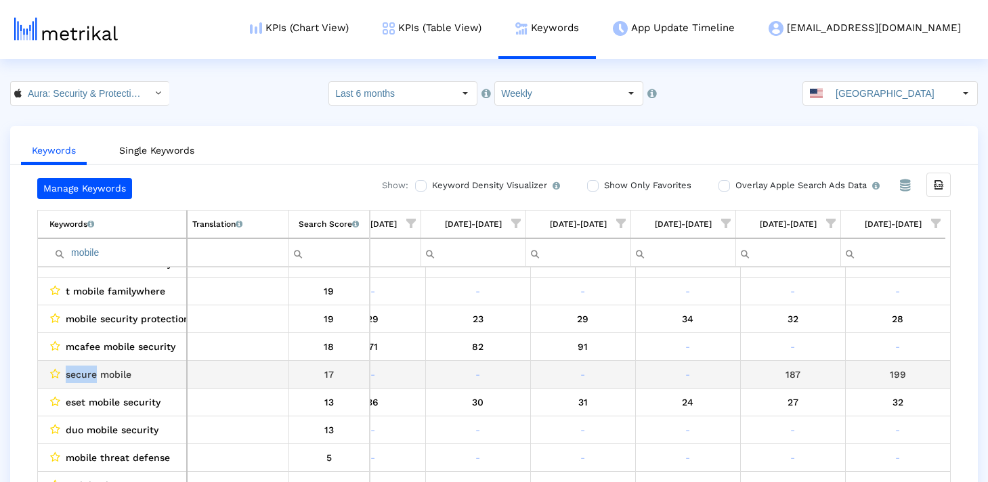
drag, startPoint x: 97, startPoint y: 370, endPoint x: 64, endPoint y: 370, distance: 33.2
click at [64, 370] on div "secure mobile" at bounding box center [115, 375] width 132 height 18
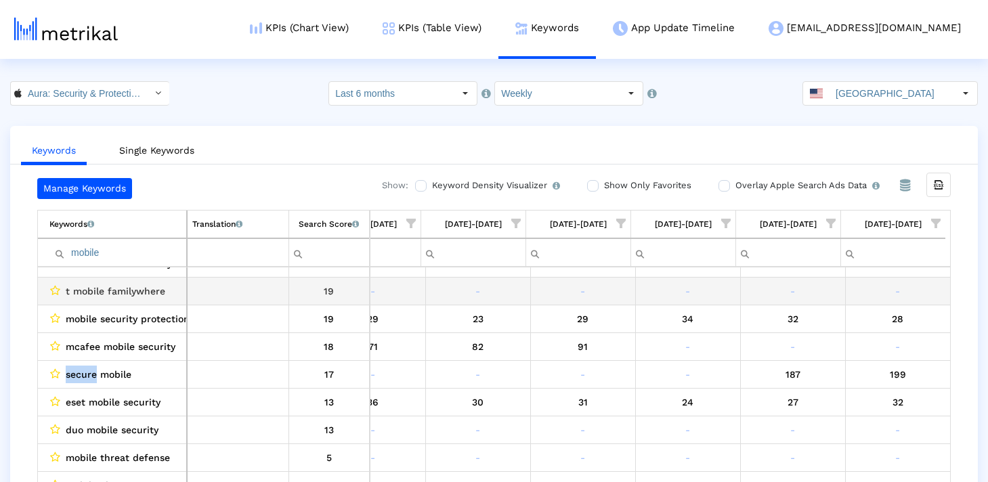
copy span "secure"
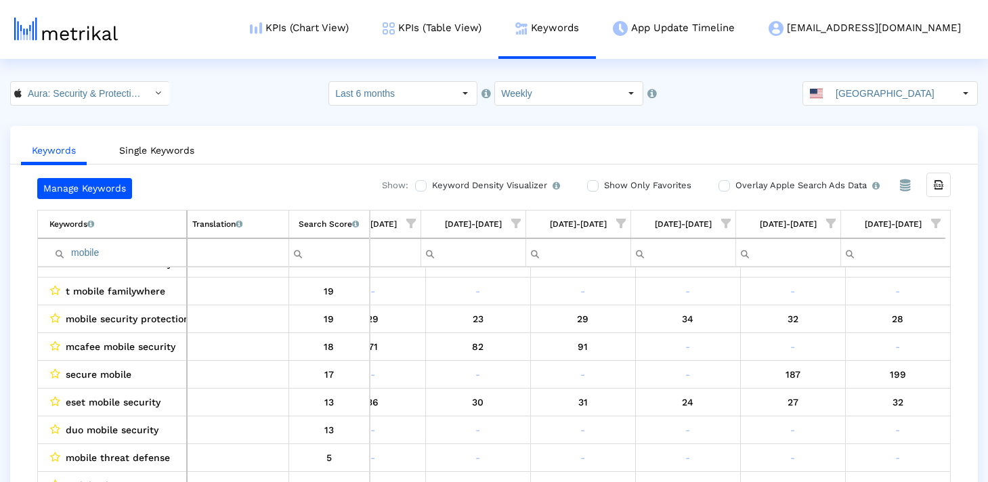
click at [106, 253] on input "mobile" at bounding box center [117, 253] width 137 height 22
paste input "secur"
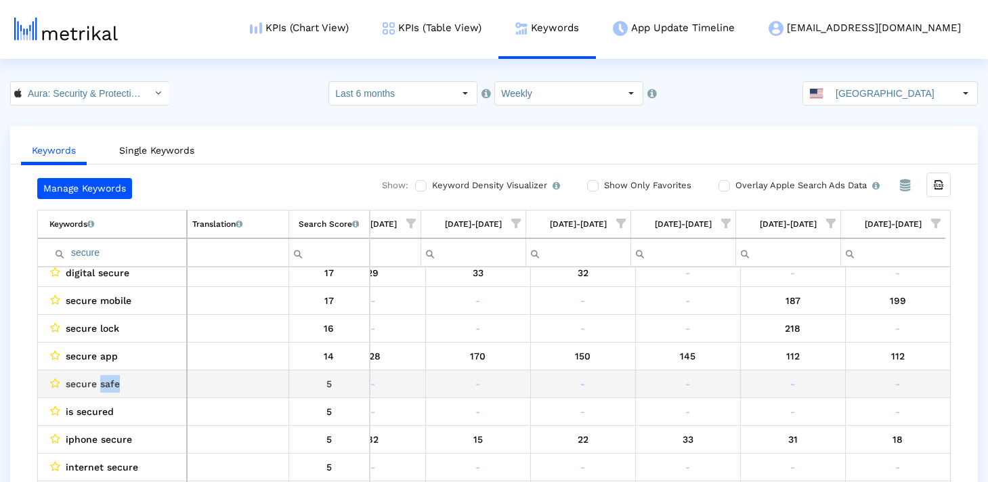
drag, startPoint x: 102, startPoint y: 383, endPoint x: 131, endPoint y: 383, distance: 29.1
click at [131, 383] on div "secure safe" at bounding box center [115, 384] width 132 height 18
copy span "safe"
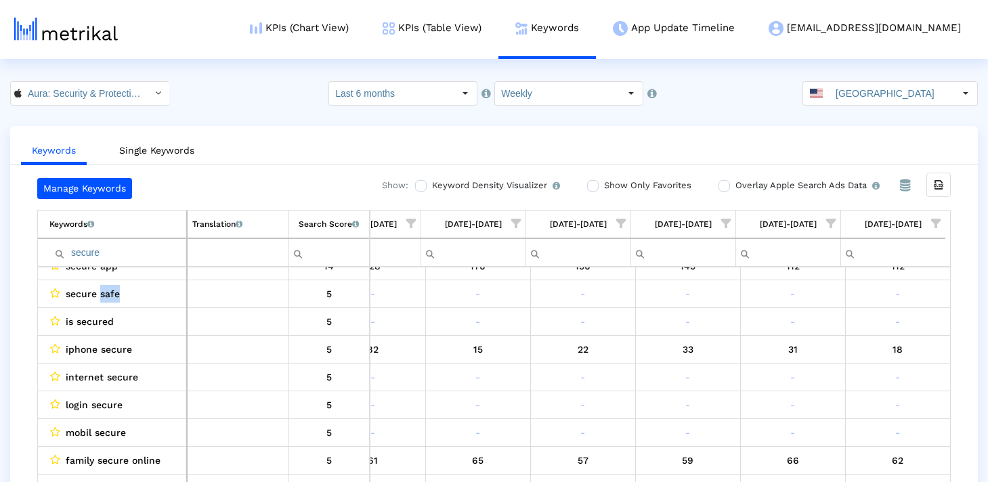
click at [145, 257] on input "secure" at bounding box center [117, 253] width 137 height 22
click at [137, 255] on input "secure" at bounding box center [117, 253] width 137 height 22
paste input "af"
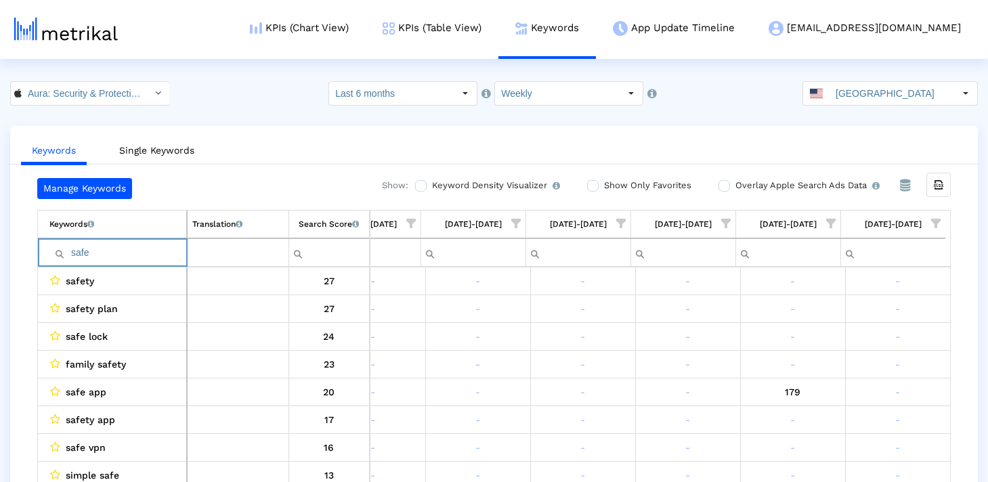
click at [116, 253] on input "safe" at bounding box center [117, 253] width 137 height 22
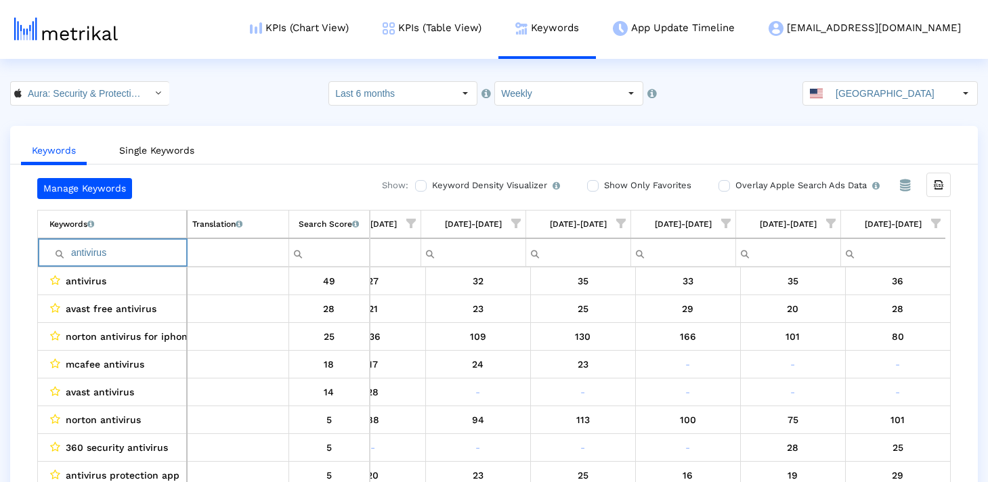
click at [109, 252] on input "antivirus" at bounding box center [117, 253] width 137 height 22
type input "avast"
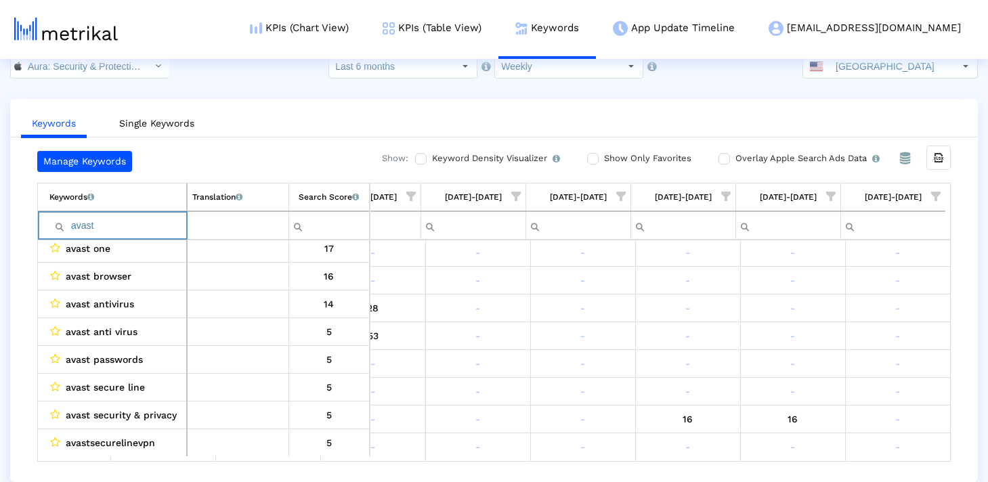
click at [161, 223] on input "avast" at bounding box center [117, 226] width 137 height 22
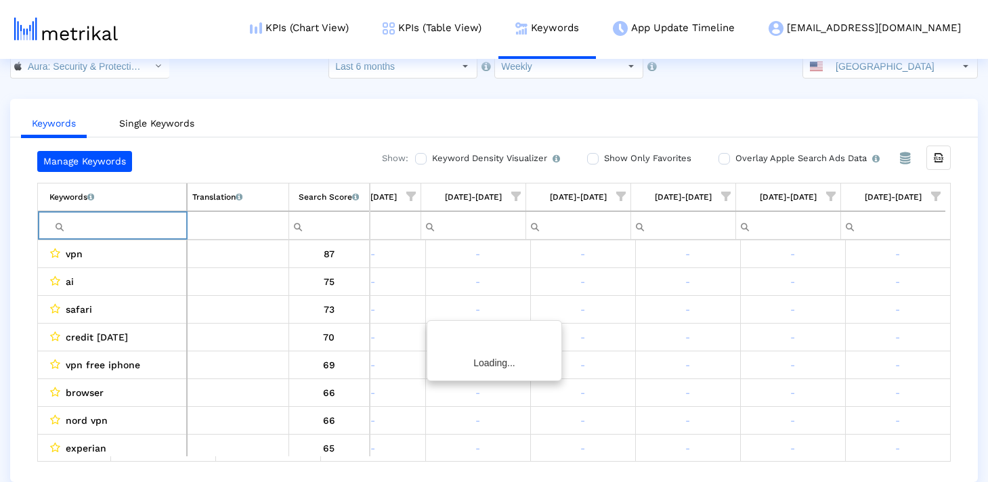
click at [934, 194] on span "Show filter options for column '09/07/25-09/13/25'" at bounding box center [935, 196] width 9 height 9
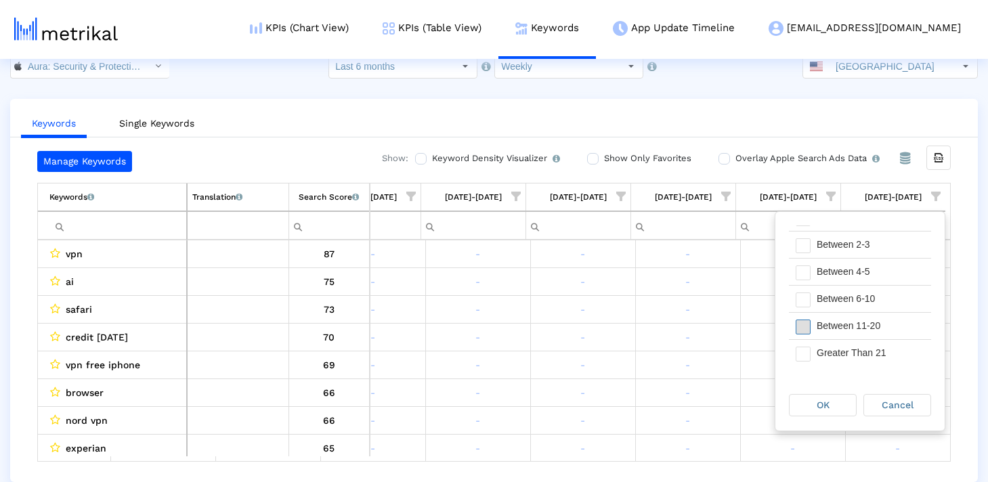
click at [802, 327] on span "Filter options" at bounding box center [802, 327] width 15 height 15
click at [823, 398] on div "OK" at bounding box center [822, 405] width 66 height 21
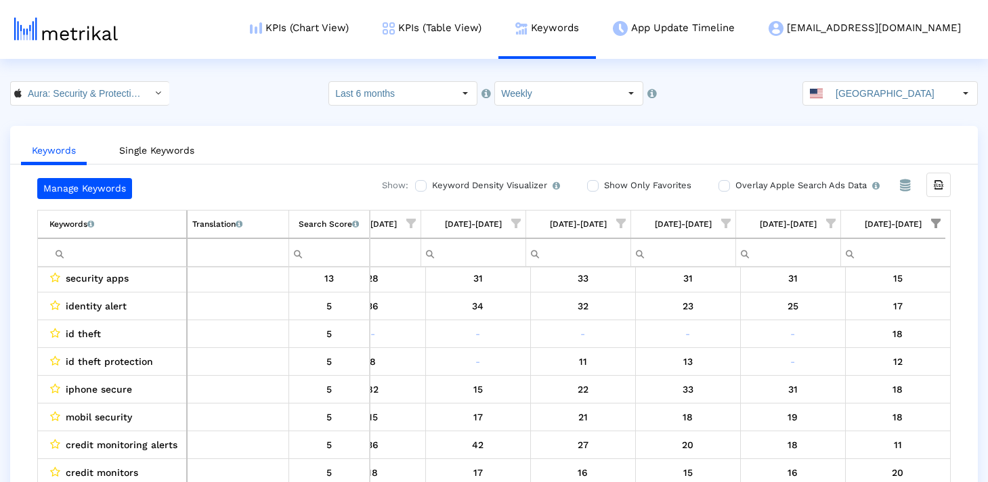
click at [936, 223] on span "Show filter options for column '09/07/25-09/13/25'" at bounding box center [935, 223] width 9 height 9
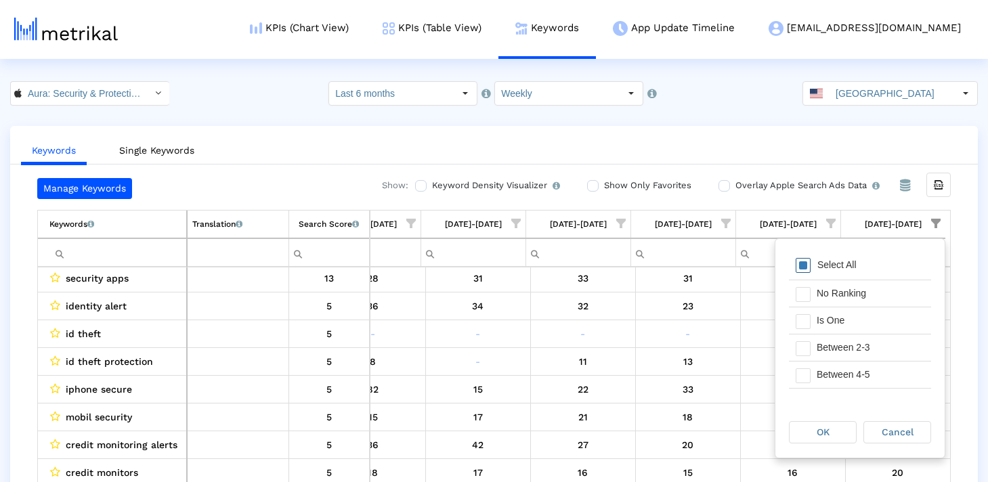
click at [803, 262] on span "Filter options" at bounding box center [802, 265] width 15 height 15
click at [810, 430] on div "OK" at bounding box center [822, 432] width 66 height 21
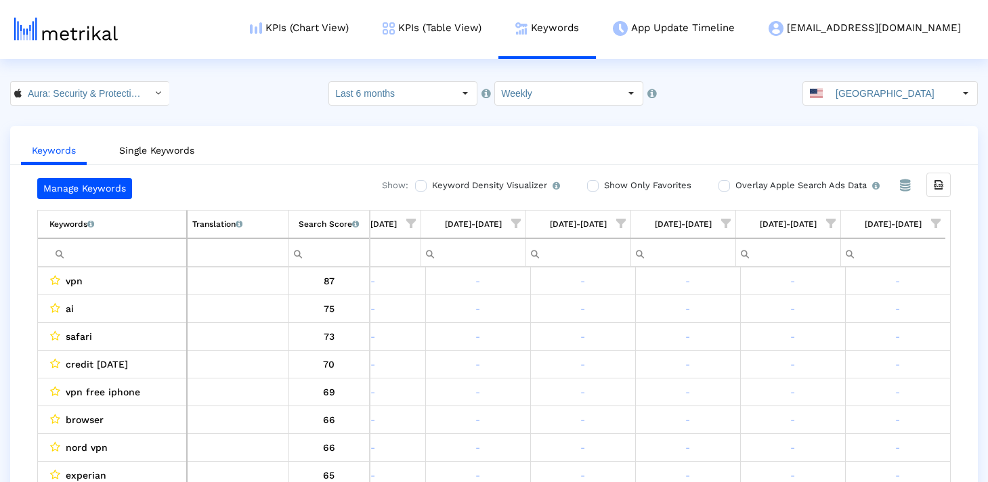
click at [831, 219] on span "Show filter options for column '08/31/25-09/06/25'" at bounding box center [830, 223] width 9 height 9
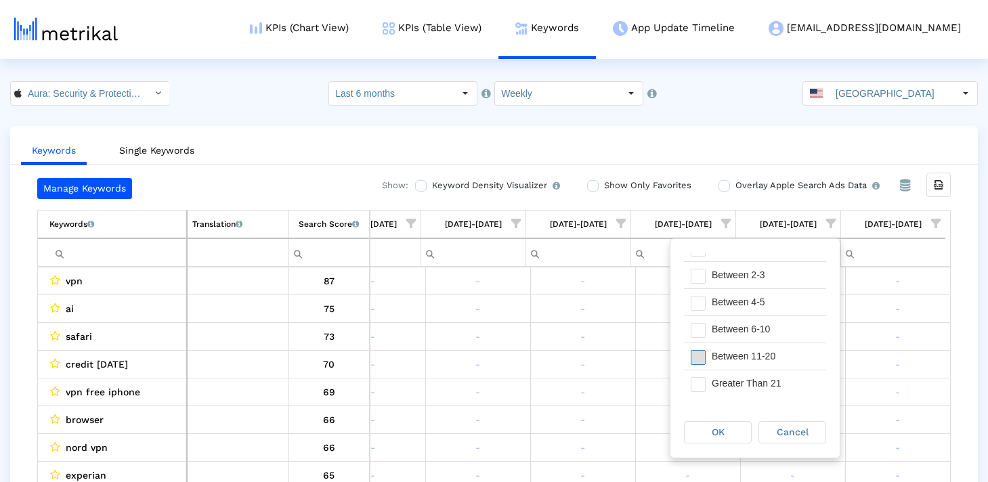
click at [695, 357] on span "Filter options" at bounding box center [698, 357] width 15 height 15
click at [717, 427] on span "OK" at bounding box center [718, 432] width 13 height 11
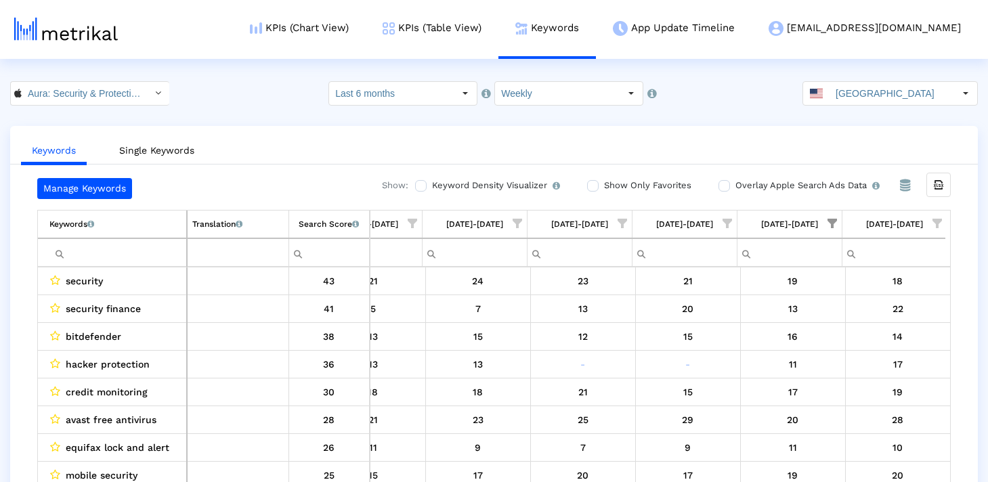
click at [837, 220] on span "Show filter options for column '08/31/25-09/06/25'" at bounding box center [831, 223] width 9 height 9
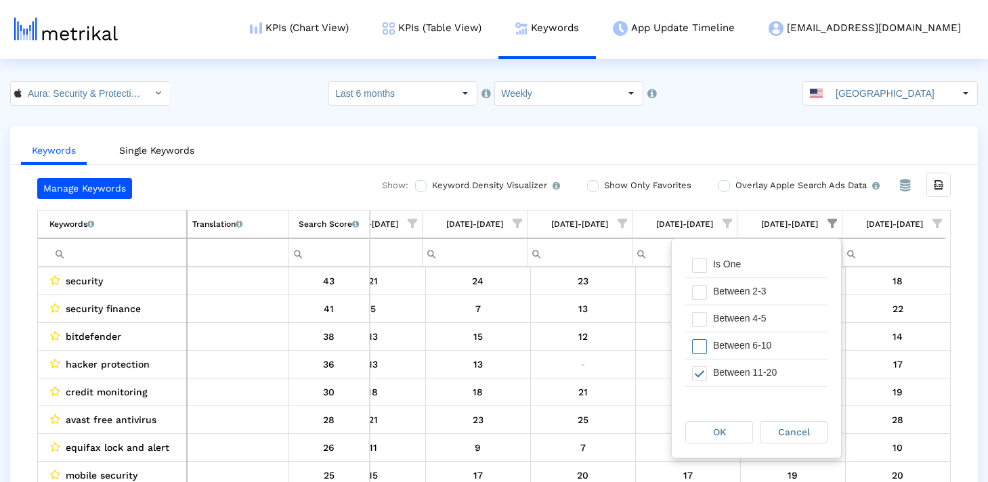
click at [708, 345] on div "Between 6-10" at bounding box center [766, 345] width 121 height 26
click at [712, 425] on div "OK" at bounding box center [719, 432] width 66 height 21
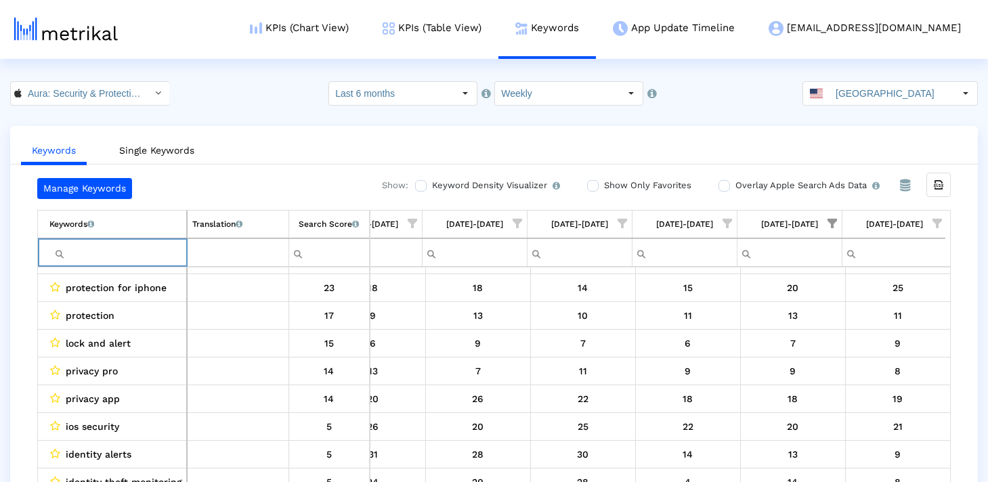
click at [143, 251] on input "Filter cell" at bounding box center [117, 253] width 137 height 22
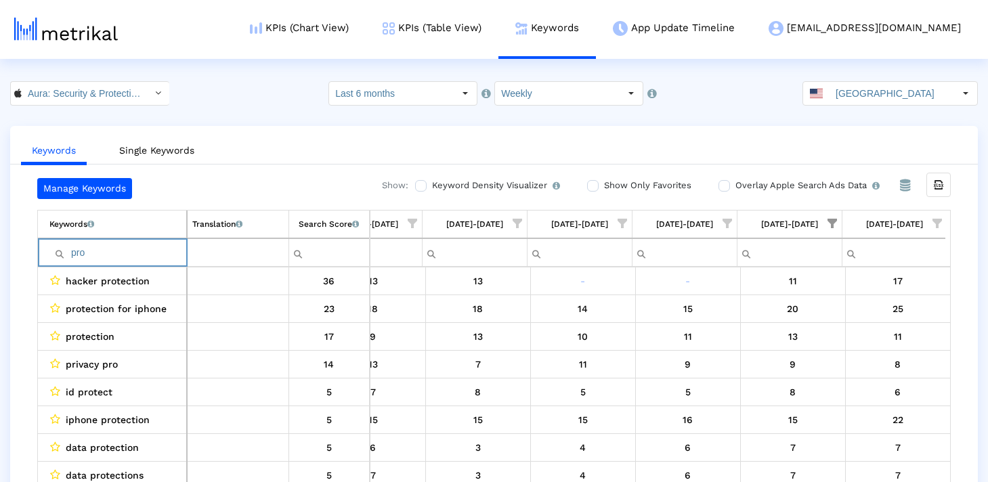
click at [828, 237] on td "[DATE]-[DATE]" at bounding box center [789, 225] width 105 height 28
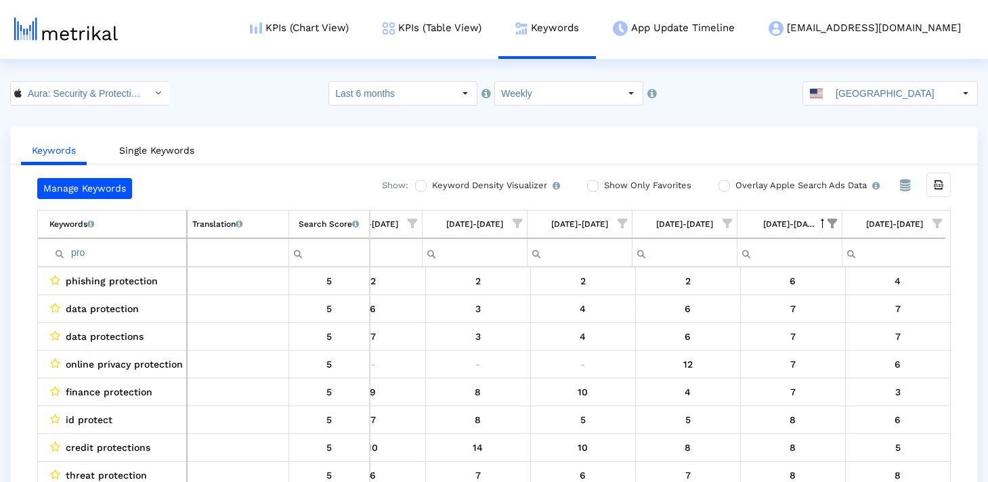
click at [807, 225] on div "[DATE]-[DATE]" at bounding box center [789, 224] width 53 height 18
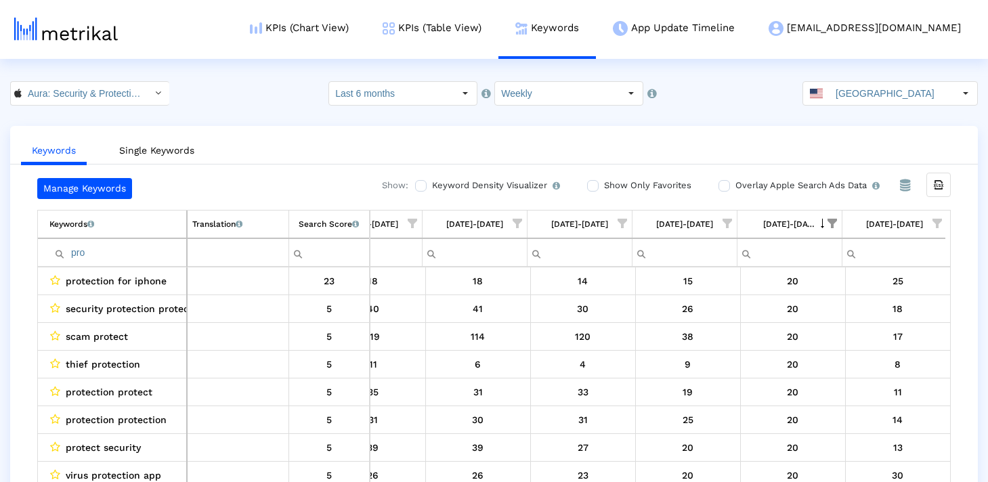
click at [324, 231] on div "Search Score An estimate of relative search volume of each keyword. It is on a …" at bounding box center [329, 224] width 60 height 18
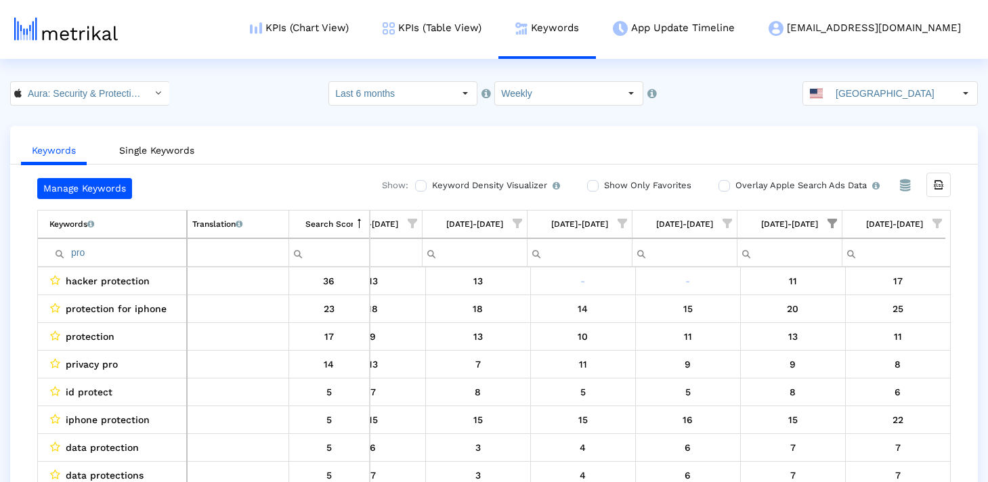
click at [833, 226] on span "Show filter options for column '08/31/25-09/06/25'" at bounding box center [831, 223] width 9 height 9
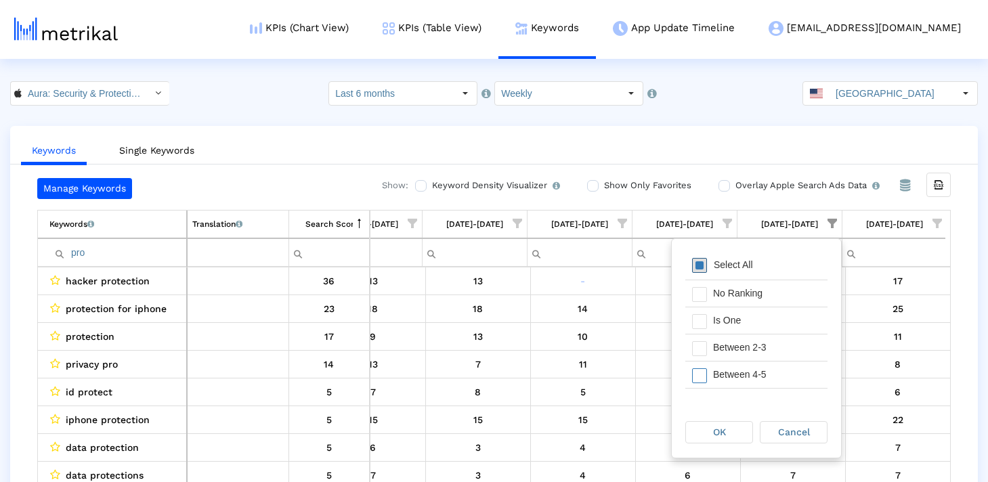
click at [694, 267] on span "Filter options" at bounding box center [699, 265] width 15 height 15
click at [802, 432] on span "Cancel" at bounding box center [794, 432] width 32 height 11
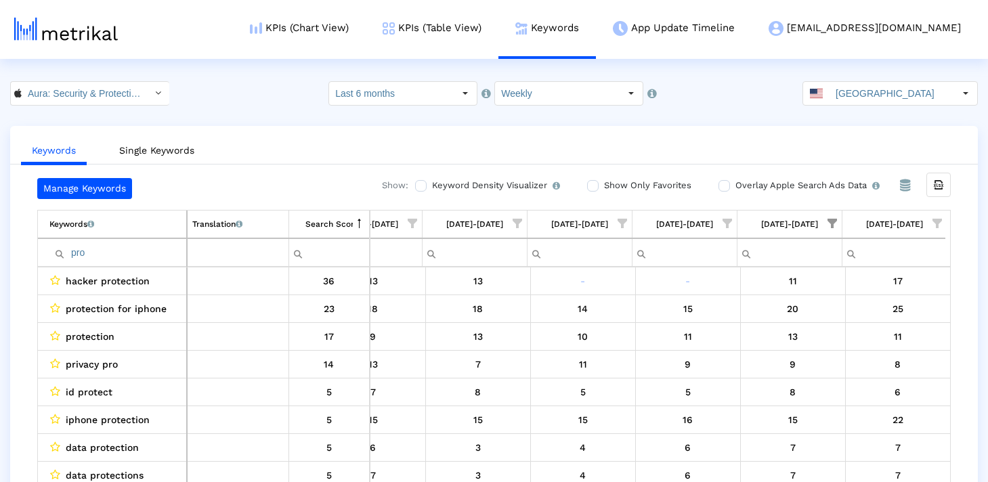
click at [835, 219] on span "Show filter options for column '08/31/25-09/06/25'" at bounding box center [831, 223] width 9 height 9
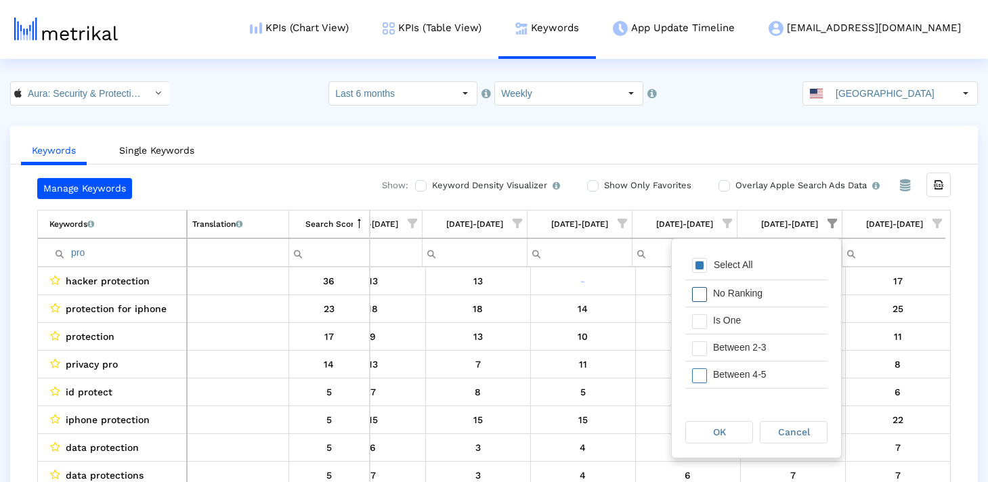
click at [696, 263] on span "Filter options" at bounding box center [699, 265] width 15 height 15
click at [699, 435] on div "OK" at bounding box center [719, 432] width 66 height 21
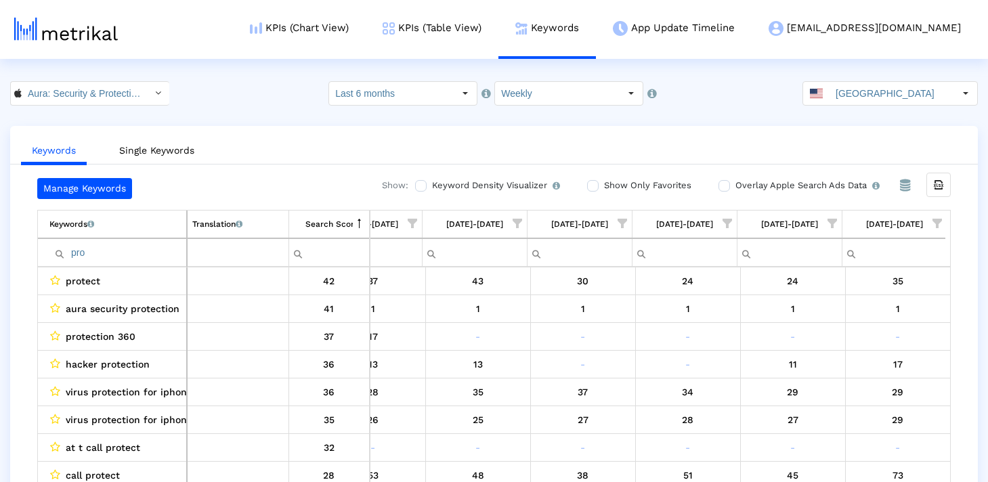
click at [141, 249] on input "pro" at bounding box center [117, 253] width 137 height 22
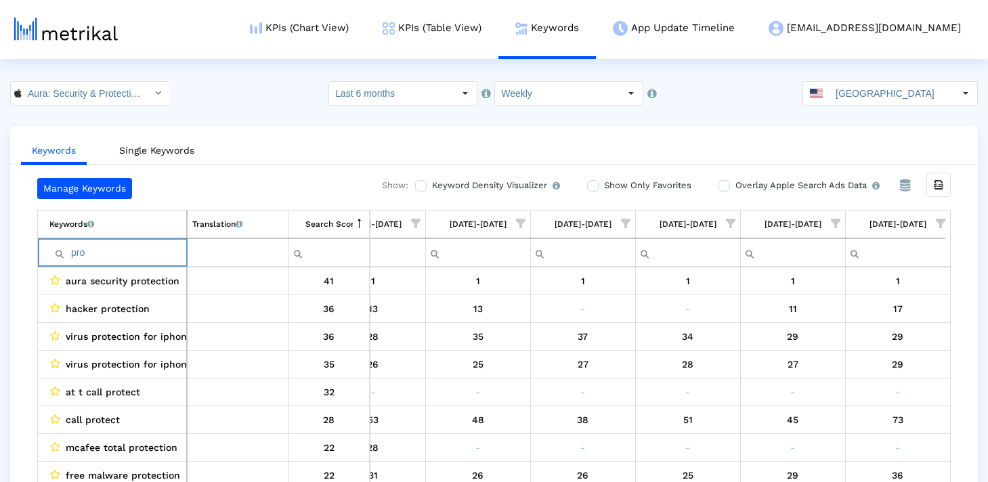
click at [157, 250] on input "pro" at bounding box center [117, 253] width 137 height 22
click at [133, 244] on input "pro" at bounding box center [117, 253] width 137 height 22
click at [127, 255] on input "pro" at bounding box center [117, 253] width 137 height 22
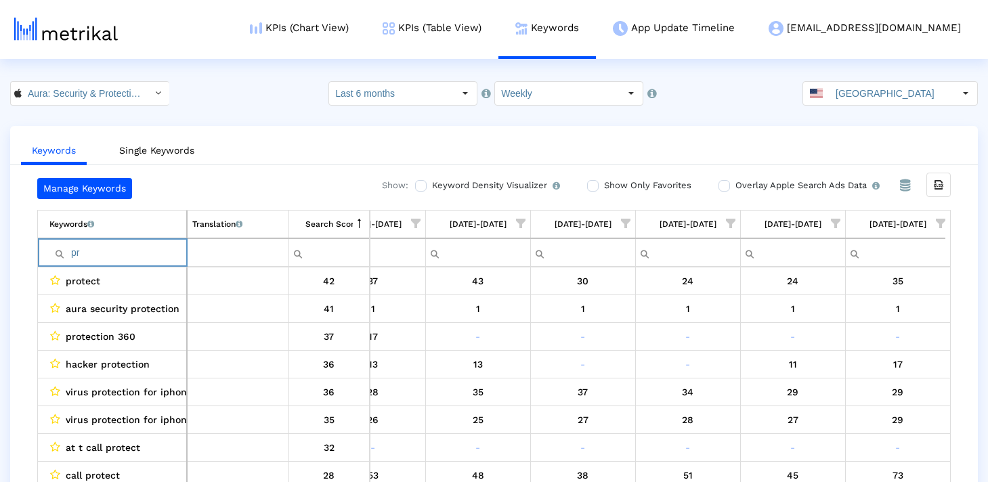
type input "p"
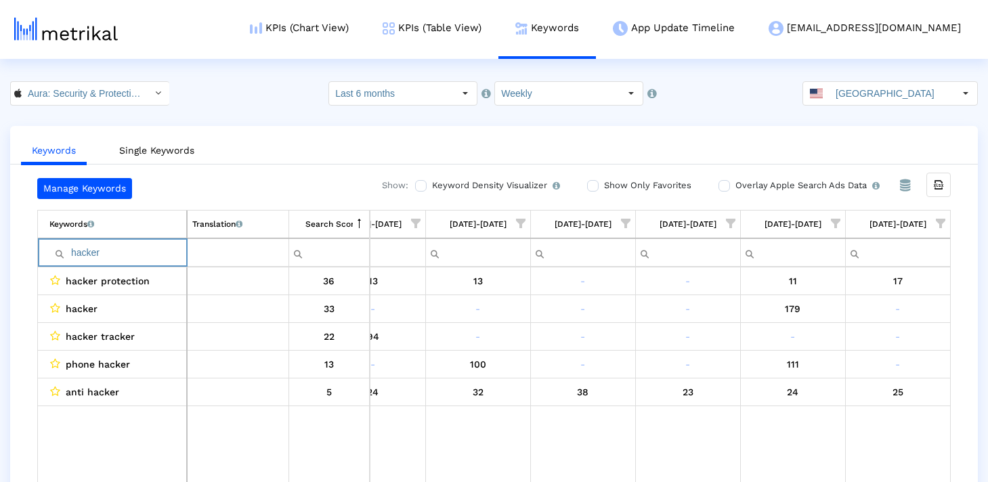
drag, startPoint x: 125, startPoint y: 258, endPoint x: 52, endPoint y: 249, distance: 73.0
click at [52, 249] on div "hacker" at bounding box center [117, 253] width 137 height 22
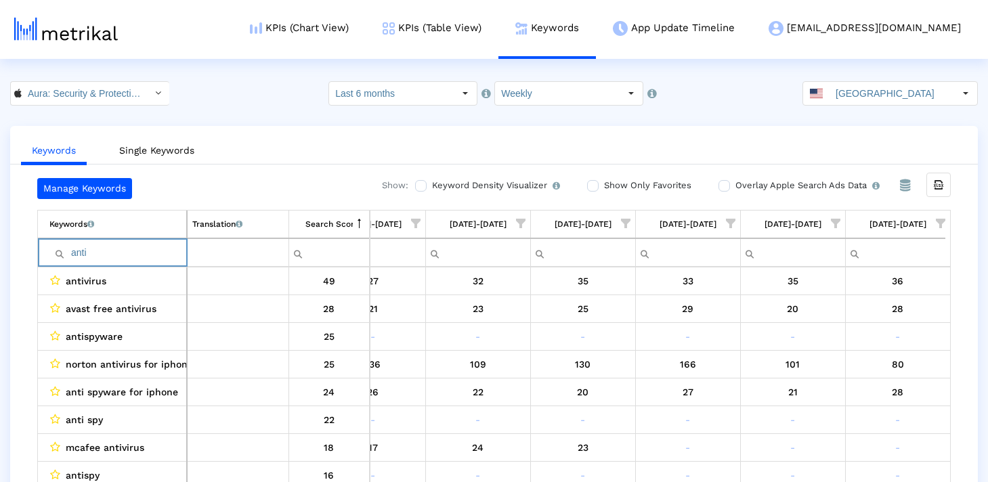
click at [87, 261] on input "anti" at bounding box center [117, 253] width 137 height 22
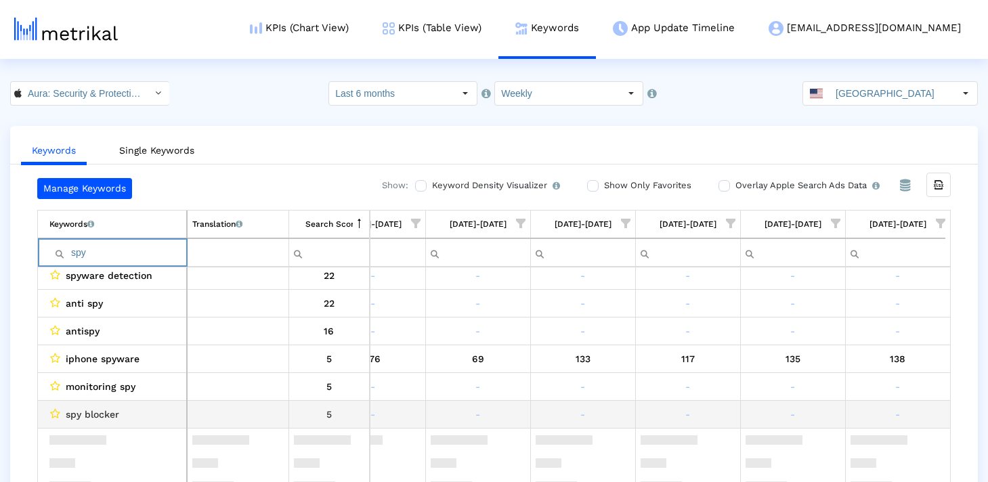
scroll to position [0, 0]
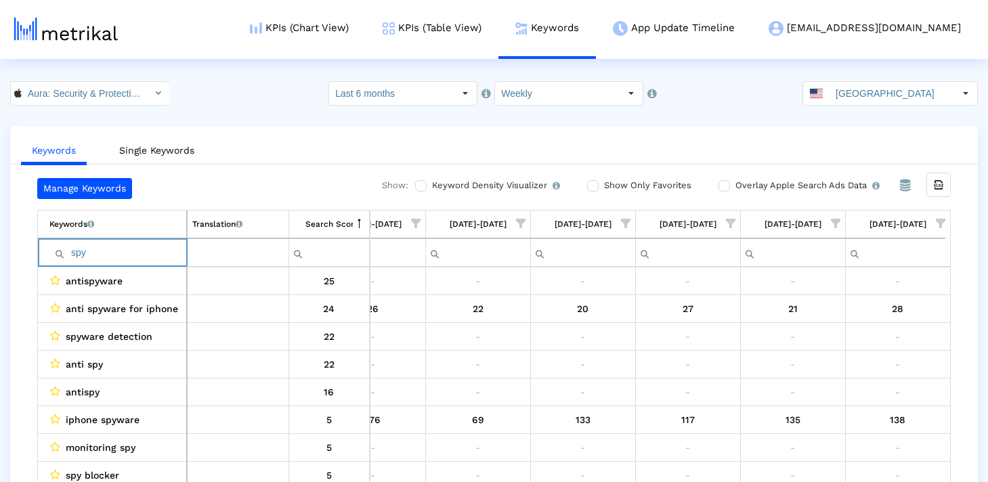
click at [125, 253] on input "spy" at bounding box center [117, 253] width 137 height 22
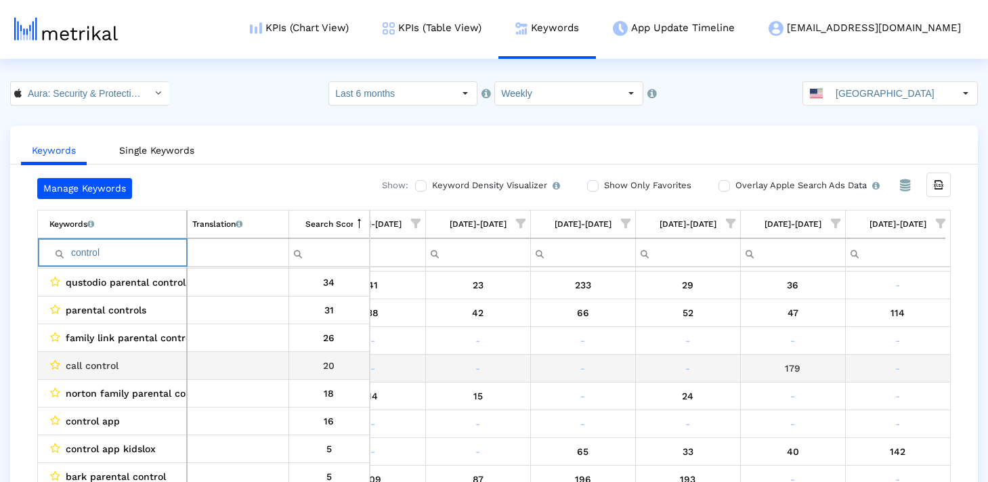
scroll to position [120, 0]
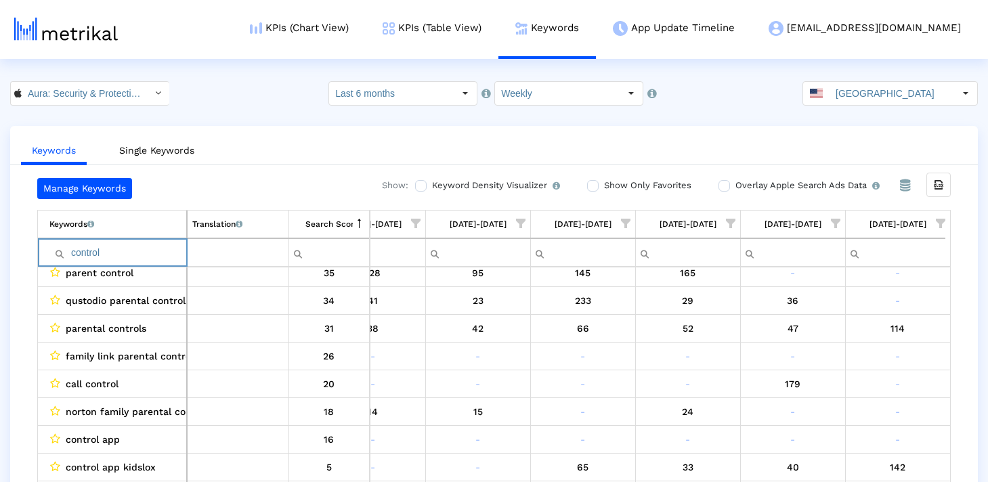
click at [108, 255] on input "control" at bounding box center [117, 253] width 137 height 22
type input "ş"
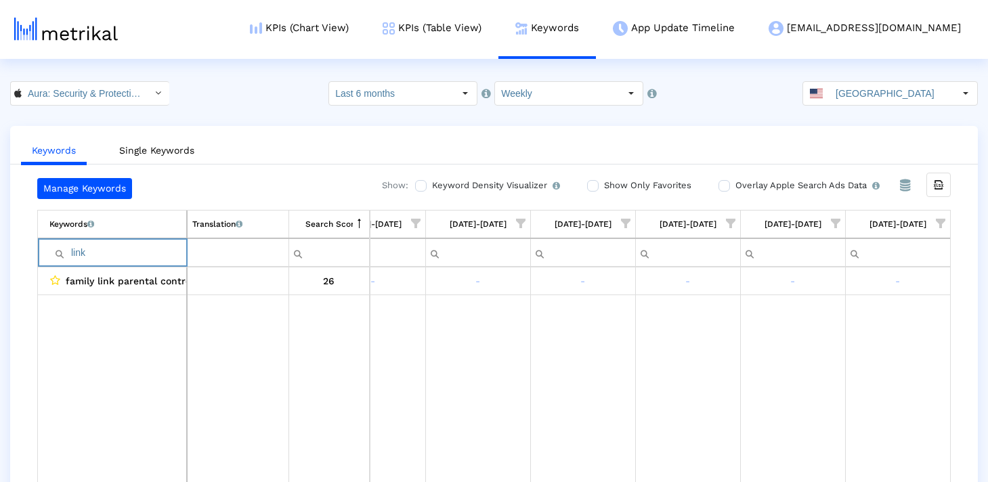
click at [109, 255] on input "link" at bounding box center [117, 253] width 137 height 22
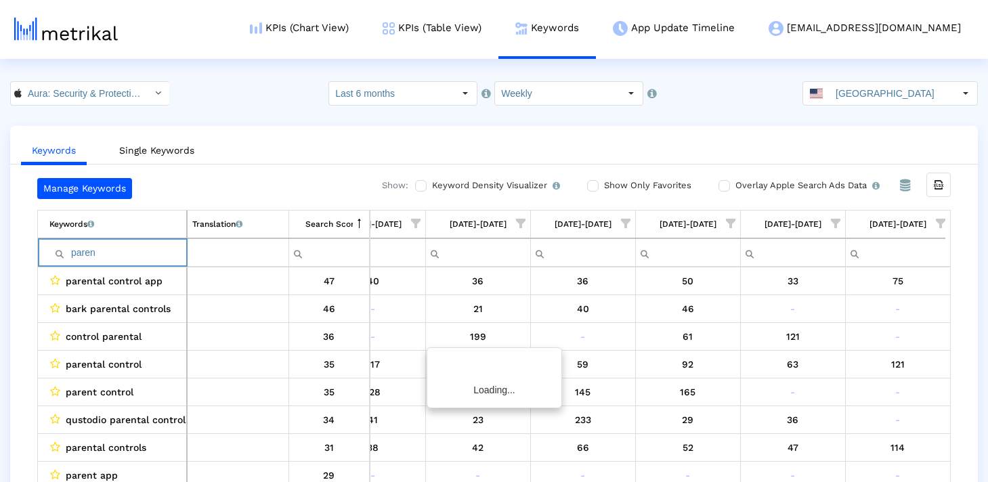
type input "parent"
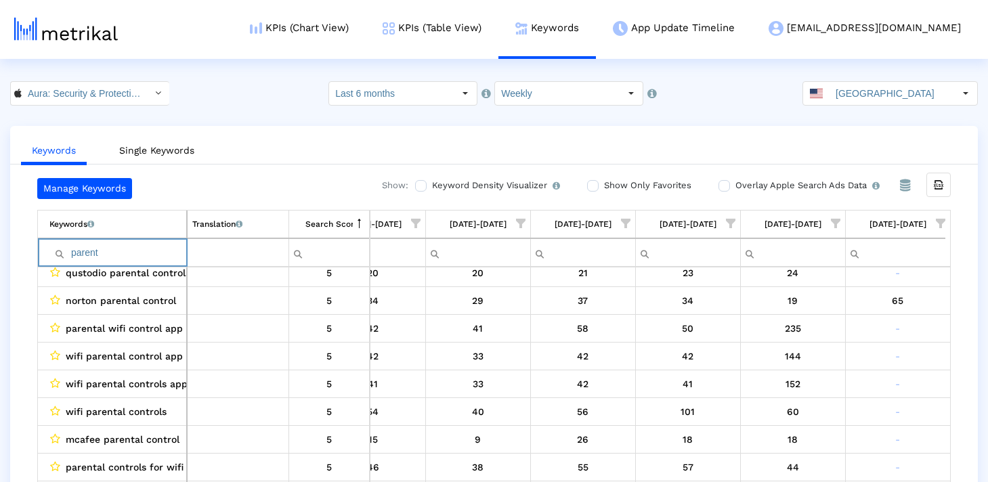
click at [113, 251] on input "parent" at bounding box center [117, 253] width 137 height 22
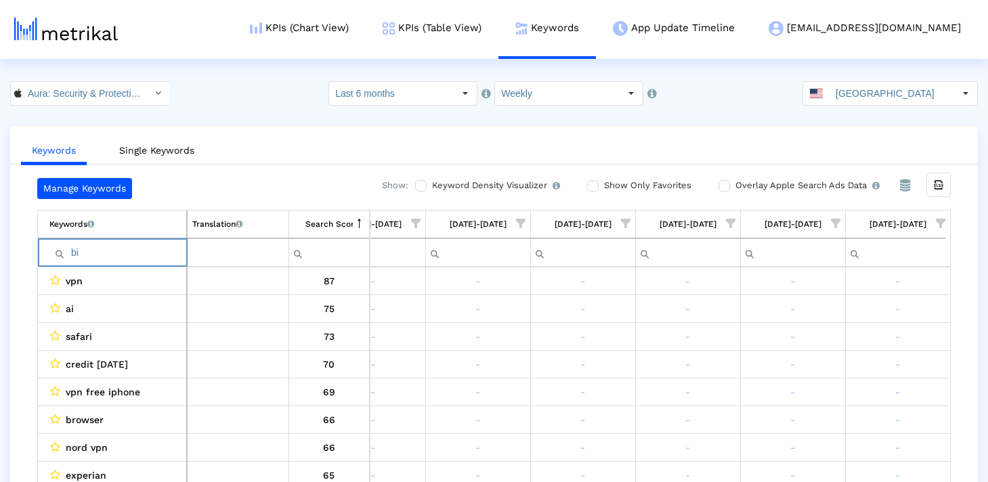
type input "bit"
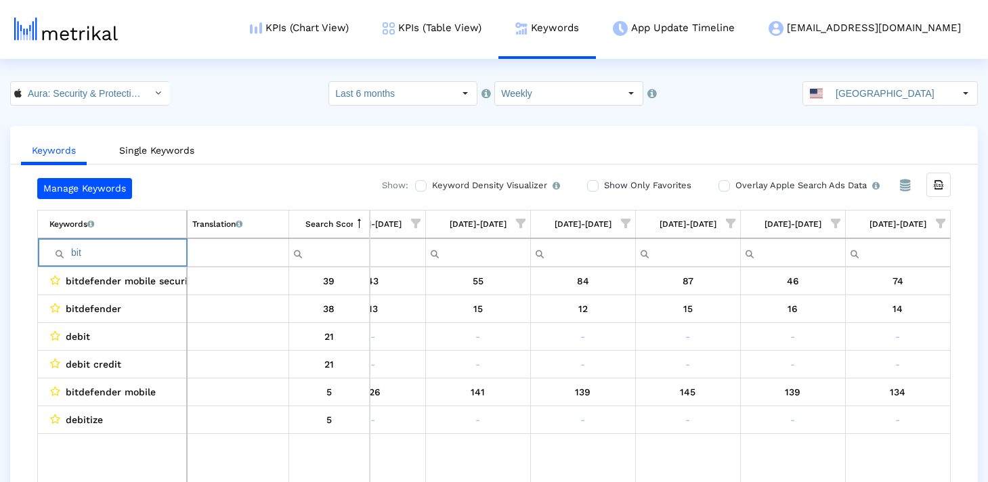
click at [138, 257] on input "bit" at bounding box center [117, 253] width 137 height 22
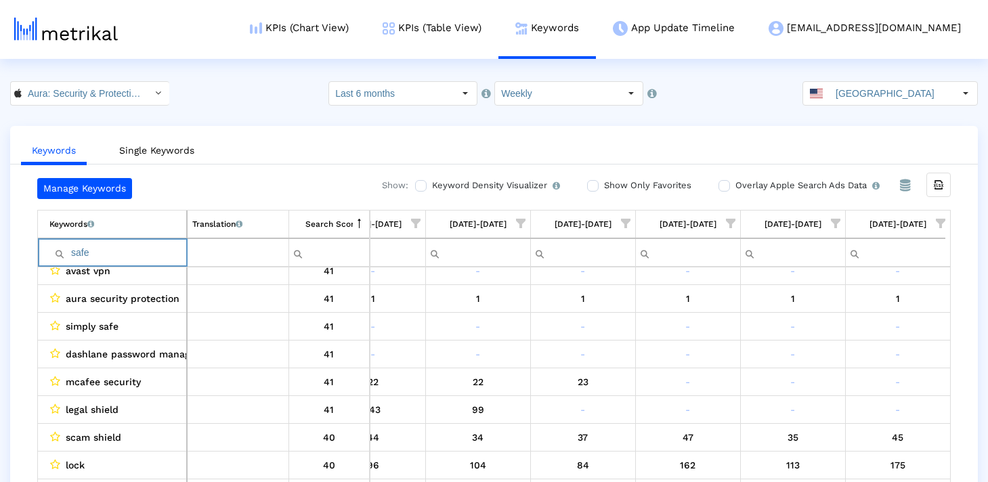
click at [137, 247] on input "safe" at bounding box center [117, 253] width 137 height 22
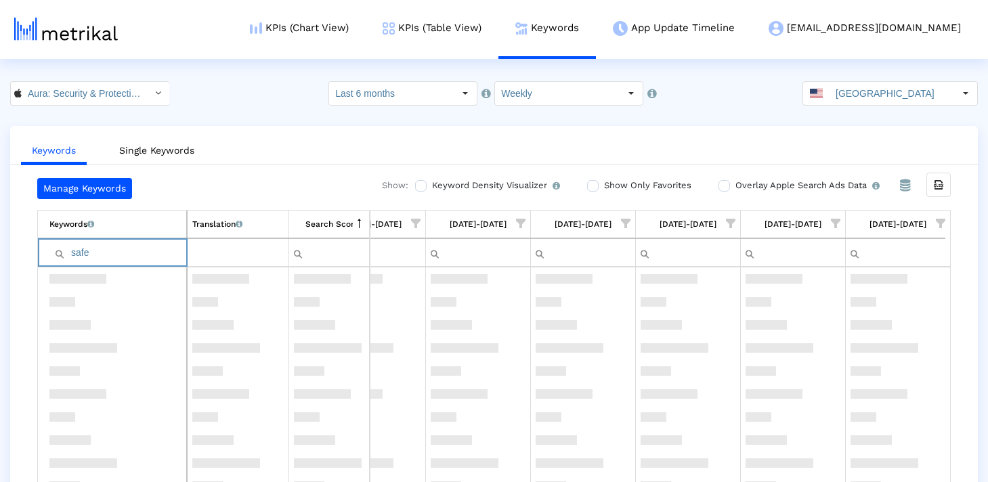
click at [137, 247] on input "safe" at bounding box center [117, 253] width 137 height 22
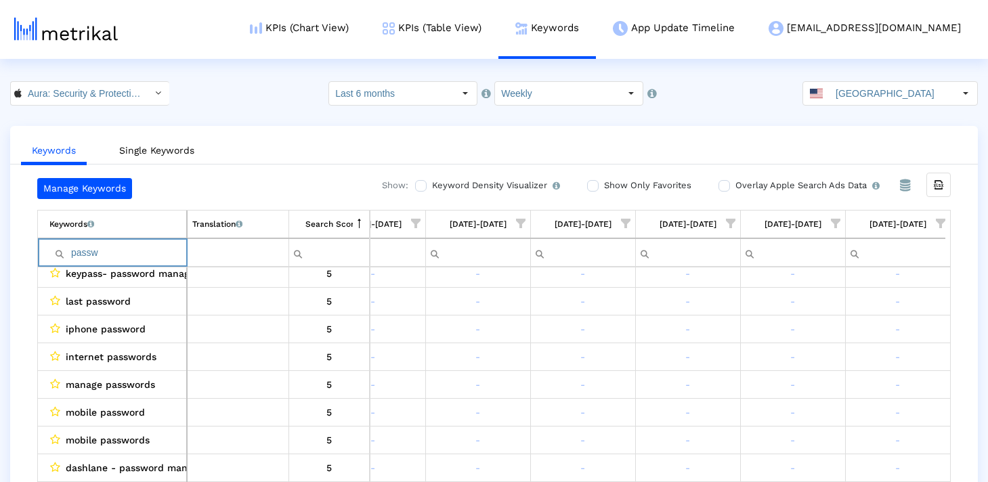
click at [151, 242] on input "passw" at bounding box center [117, 253] width 137 height 22
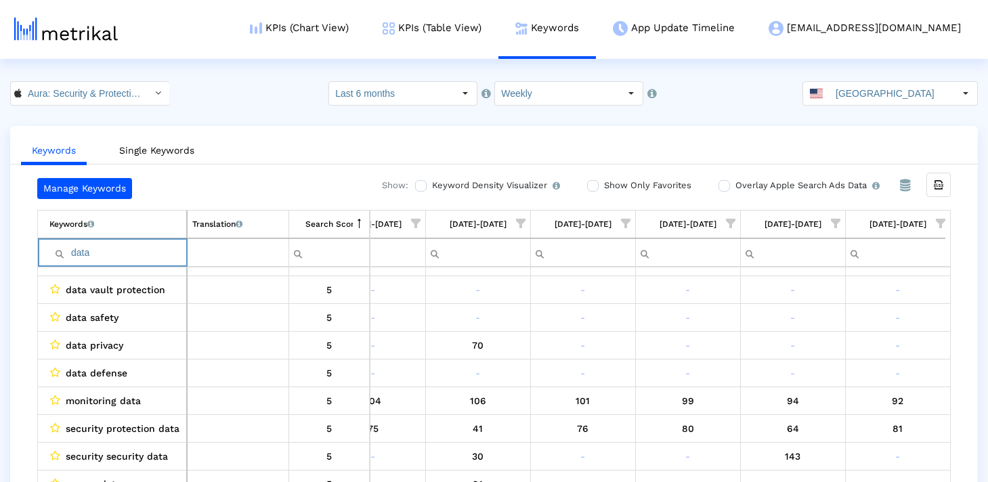
click at [104, 255] on input "data" at bounding box center [117, 253] width 137 height 22
type input "leak"
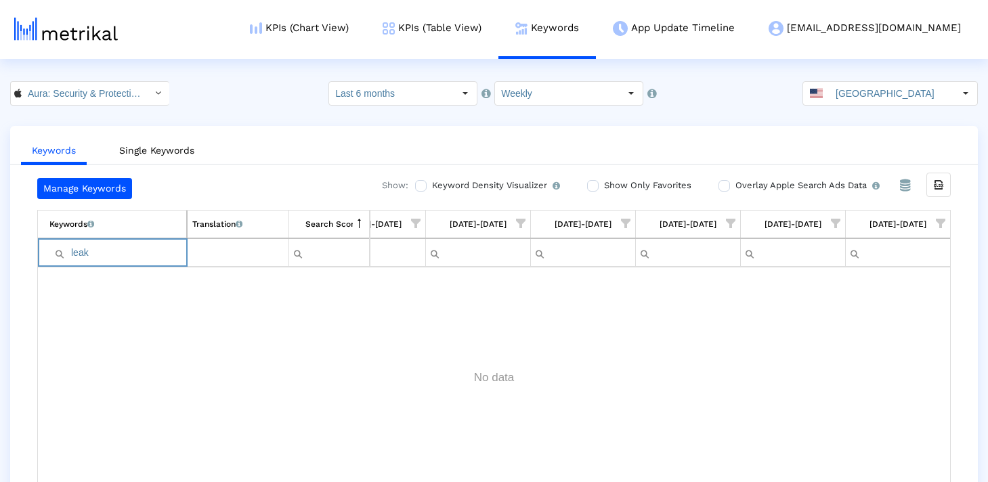
click at [98, 254] on input "leak" at bounding box center [117, 253] width 137 height 22
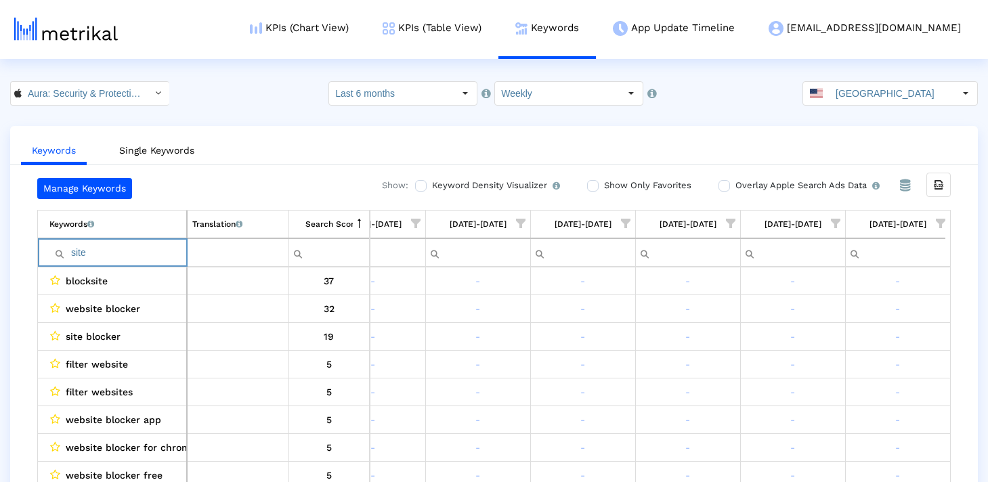
click at [133, 255] on input "site" at bounding box center [117, 253] width 137 height 22
type input "site"
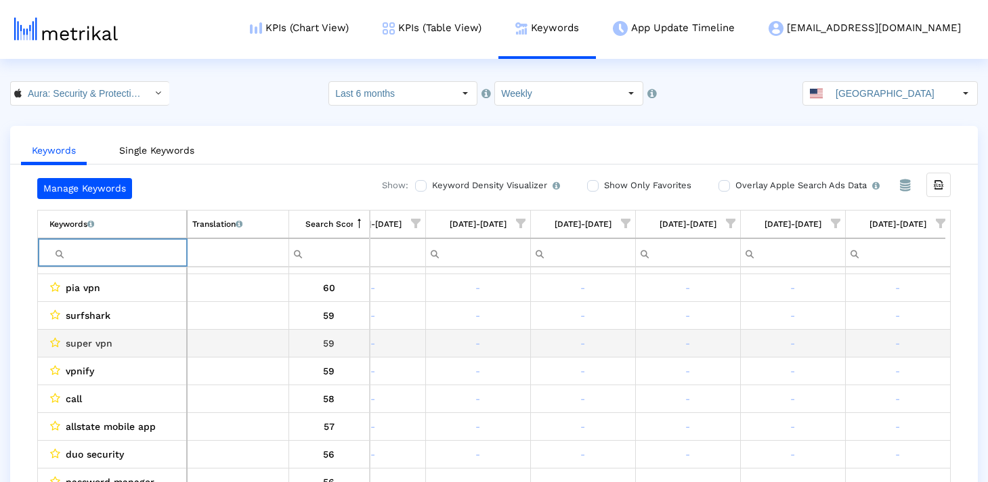
scroll to position [298, 0]
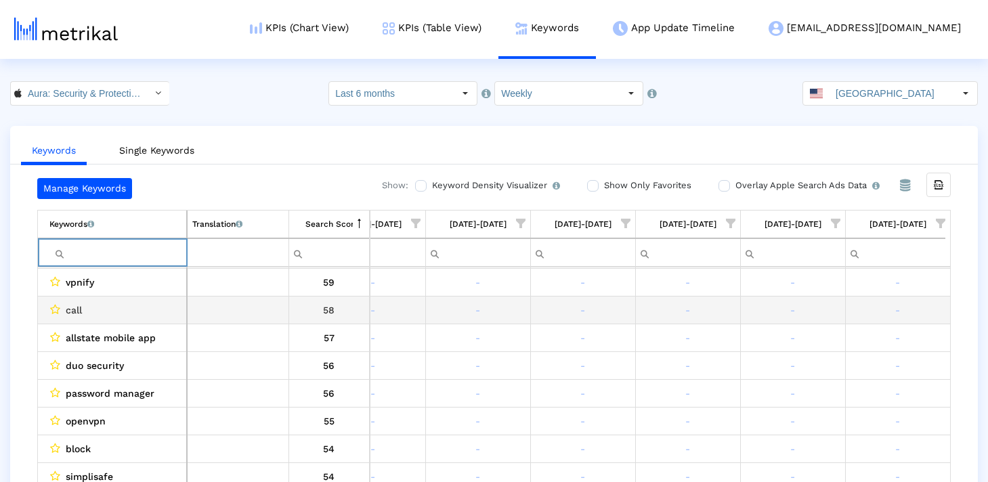
type input "a"
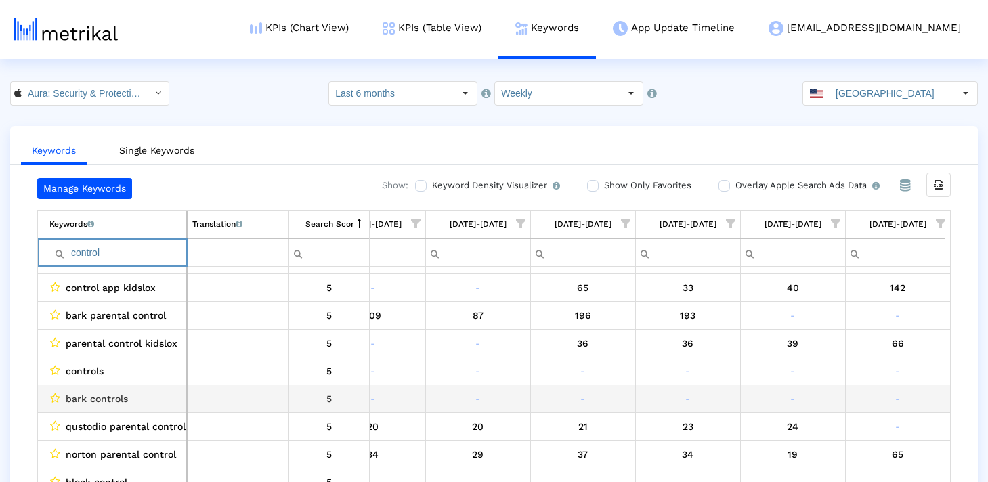
scroll to position [359, 0]
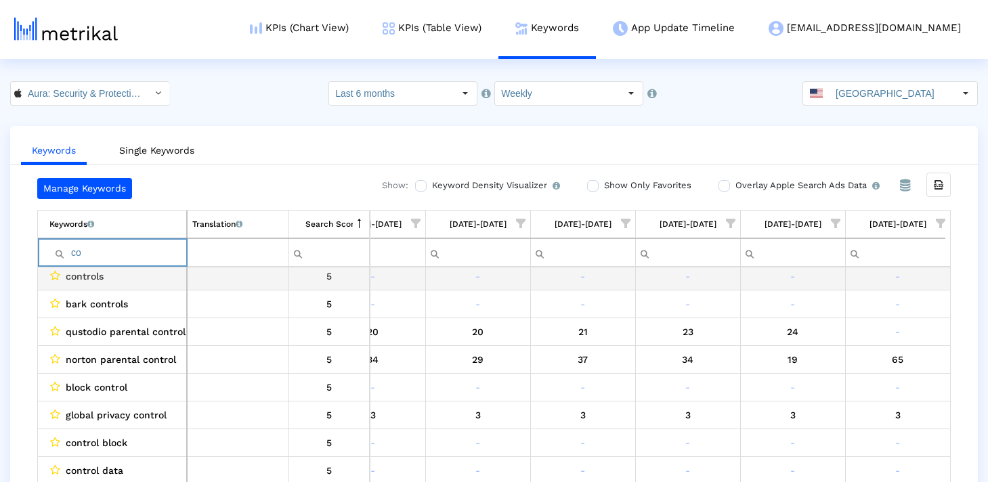
type input "c"
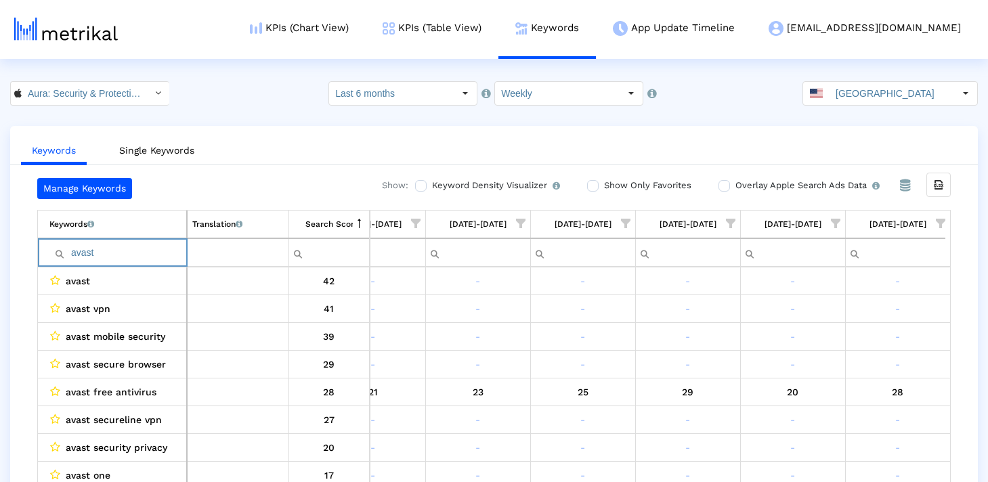
click at [93, 259] on input "avast" at bounding box center [117, 253] width 137 height 22
type input "avast"
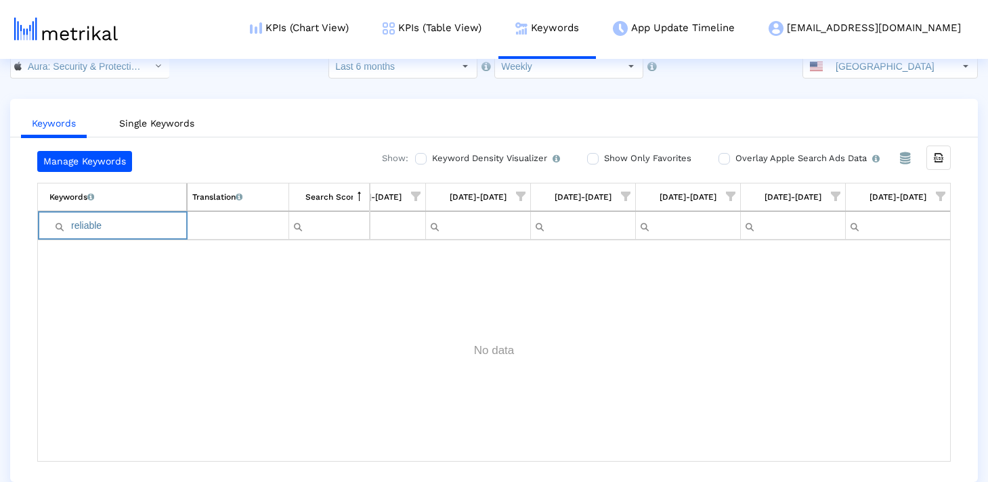
type input "reliable"
click at [66, 225] on div "Contains Does not contain Starts with Ends with Equals Does not equal Reset" at bounding box center [59, 226] width 20 height 26
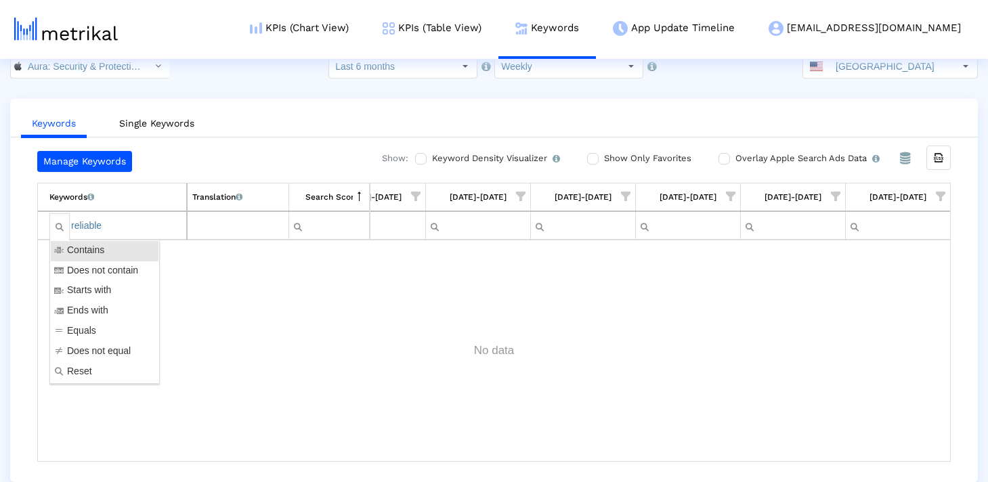
click at [81, 228] on input "reliable" at bounding box center [117, 226] width 137 height 22
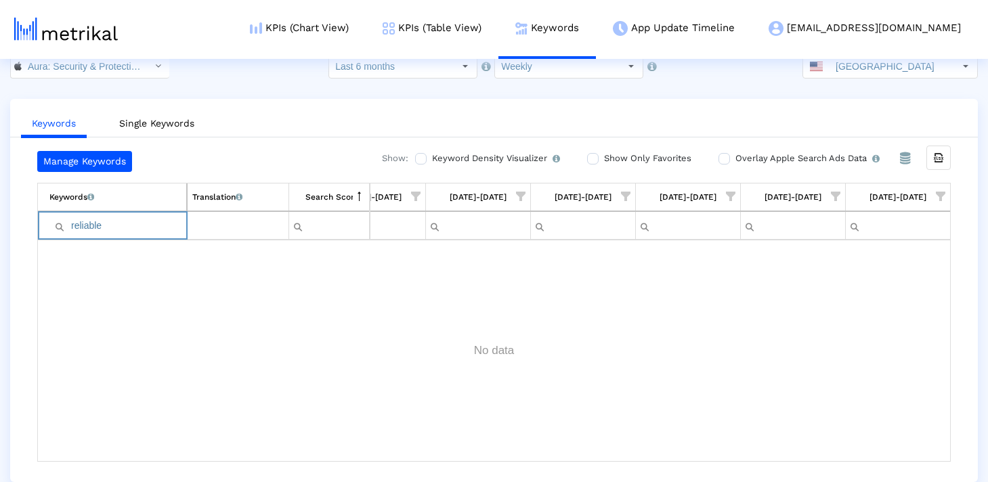
click at [81, 228] on input "reliable" at bounding box center [117, 226] width 137 height 22
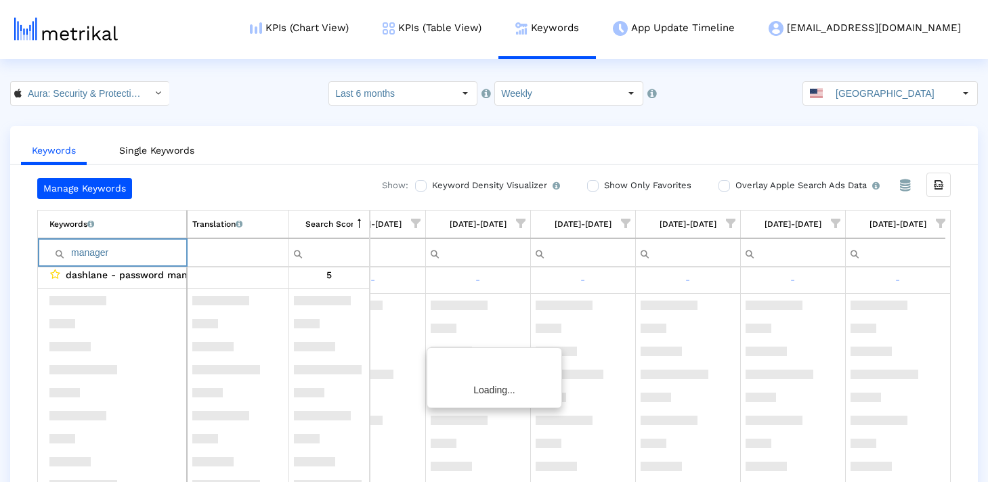
scroll to position [0, 0]
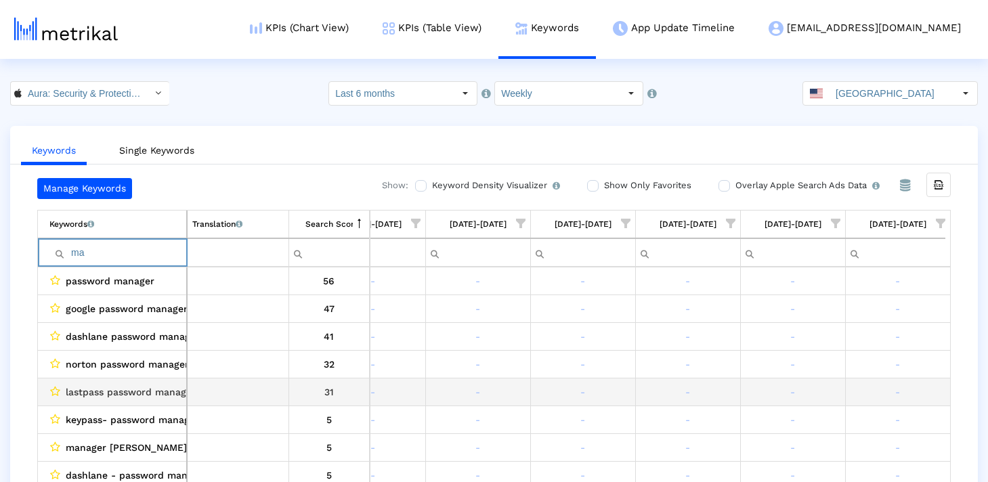
type input "m"
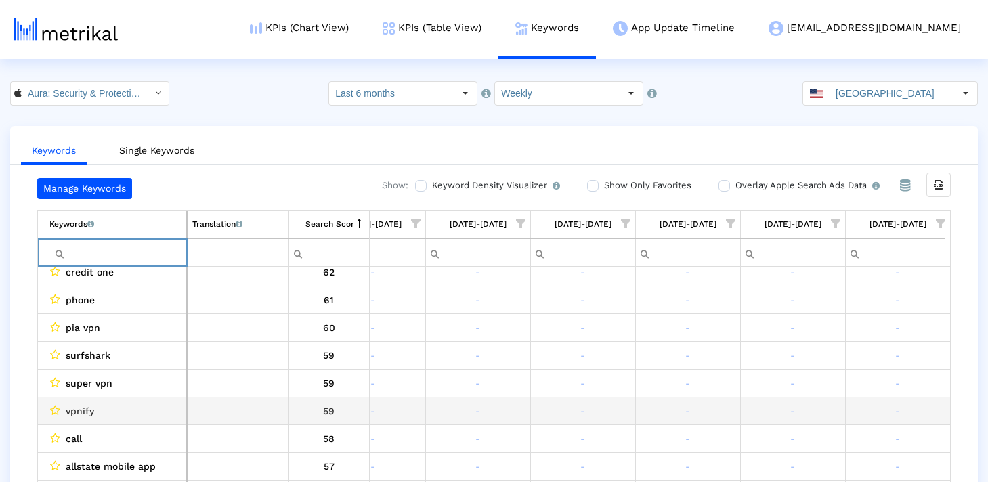
scroll to position [388, 2043]
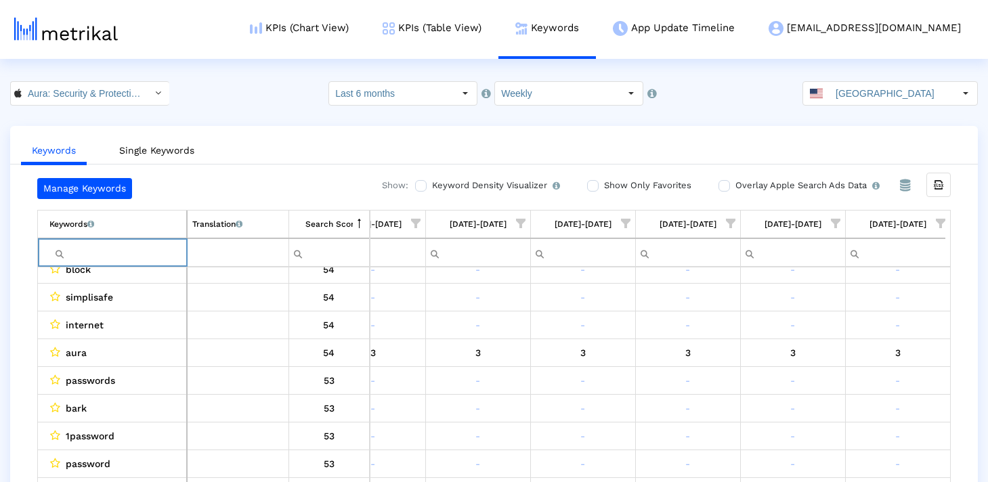
click at [840, 220] on span "Show filter options for column '08/31/25-09/06/25'" at bounding box center [835, 223] width 9 height 9
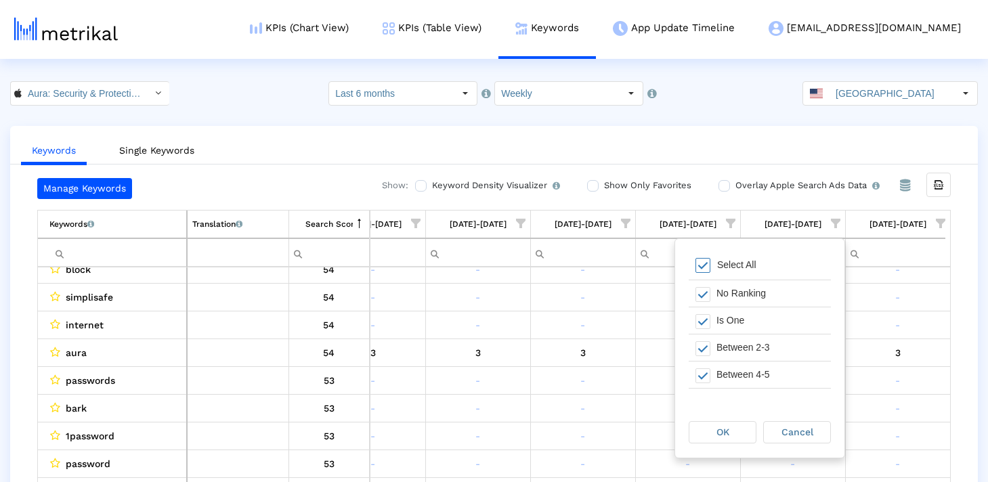
click at [703, 267] on span "Filter options" at bounding box center [702, 265] width 15 height 15
click at [703, 320] on span "Filter options" at bounding box center [702, 327] width 15 height 15
click at [703, 351] on span "Filter options" at bounding box center [702, 354] width 15 height 15
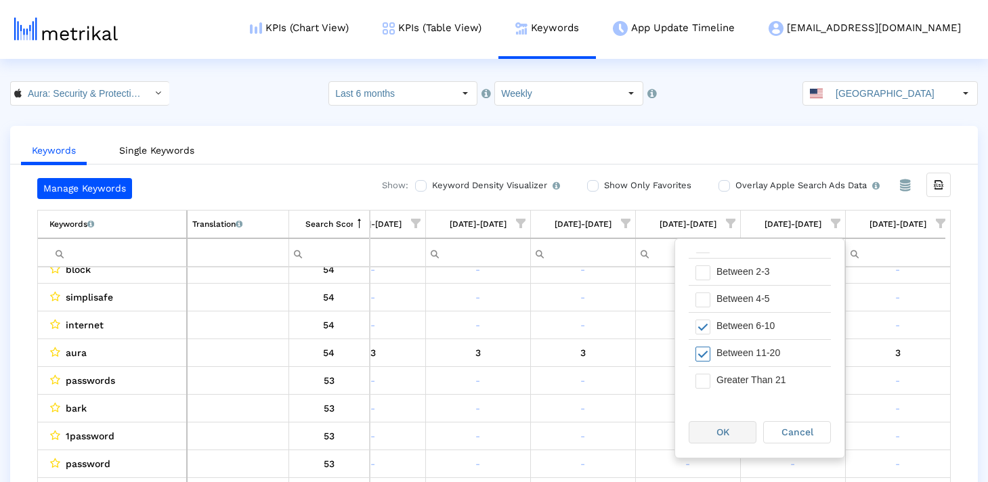
click at [725, 422] on div "OK" at bounding box center [722, 432] width 66 height 21
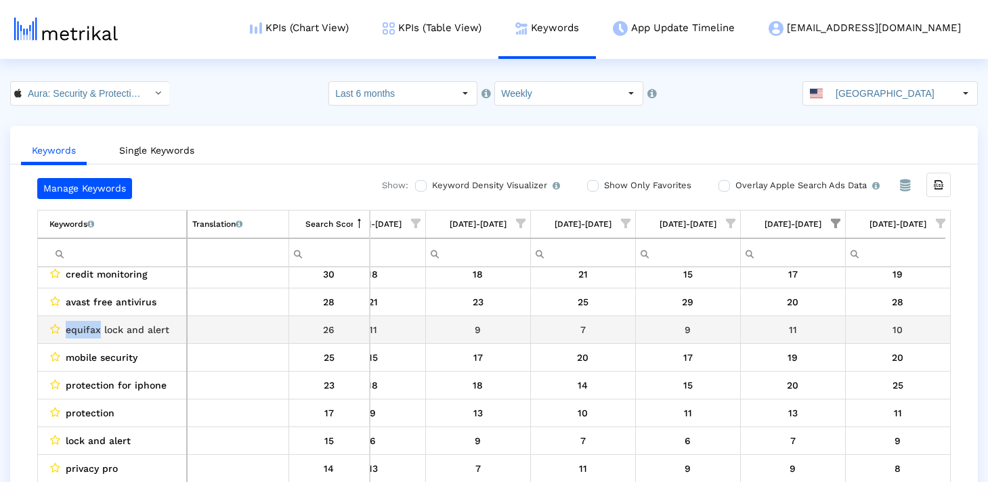
drag, startPoint x: 99, startPoint y: 329, endPoint x: 66, endPoint y: 329, distance: 33.2
click at [66, 329] on span "equifax lock and alert" at bounding box center [118, 330] width 104 height 18
copy span "equifax"
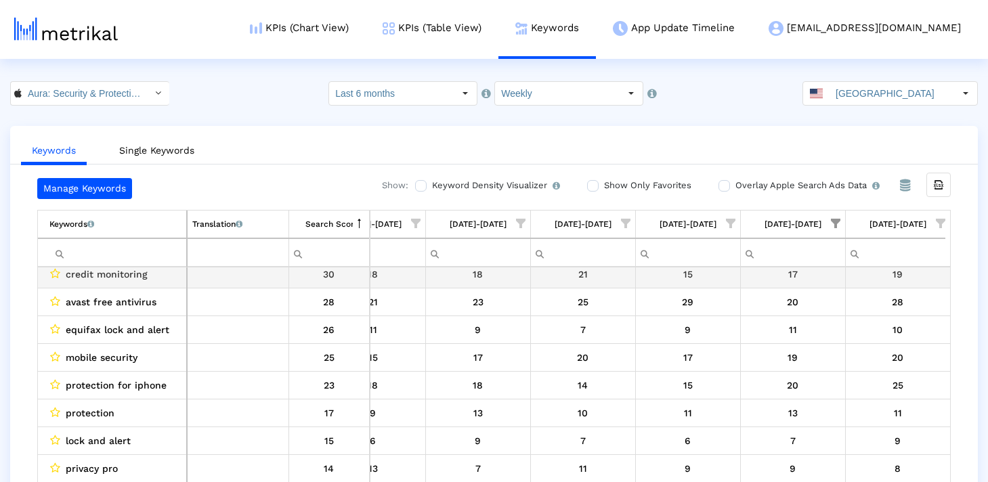
click at [102, 267] on td "credit monitoring" at bounding box center [112, 274] width 149 height 28
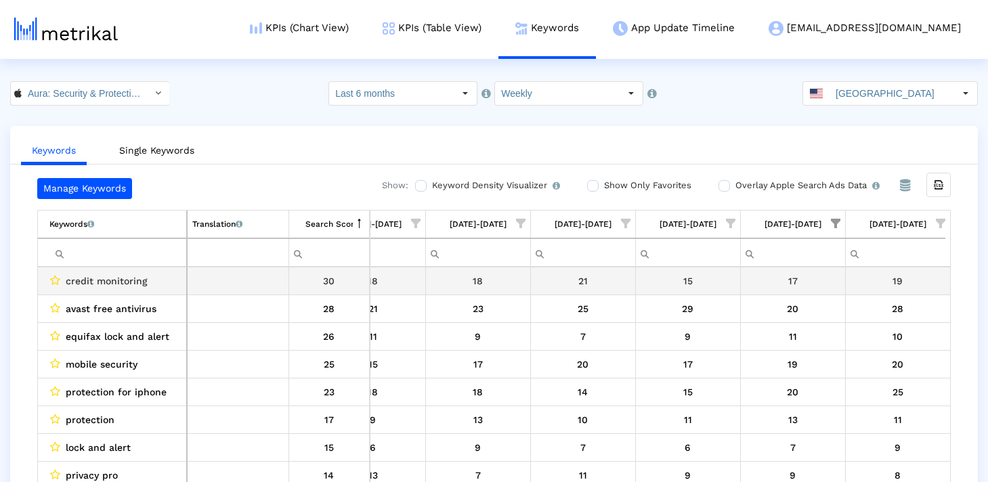
click at [99, 256] on input "Filter cell" at bounding box center [117, 253] width 137 height 22
paste input "equifax"
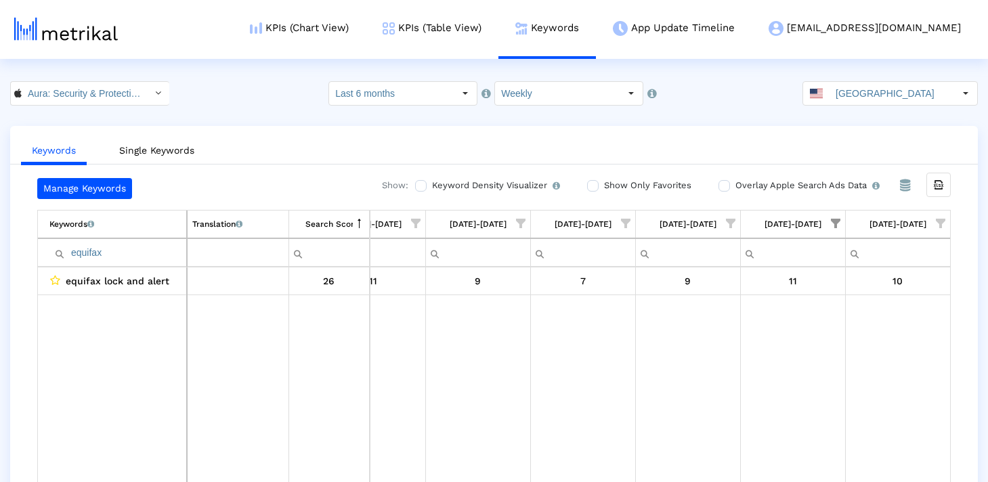
click at [835, 226] on span "Show filter options for column '08/31/25-09/06/25'" at bounding box center [835, 223] width 9 height 9
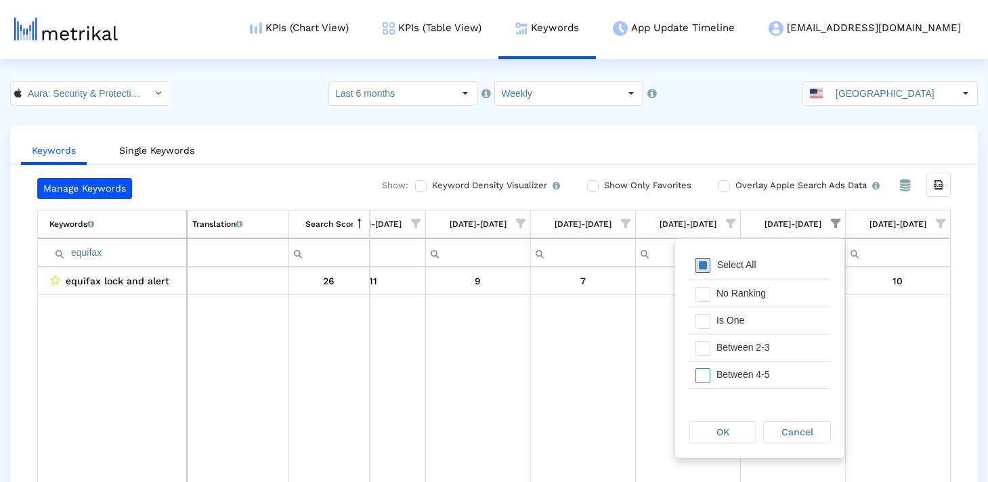
click at [703, 264] on span "Filter options" at bounding box center [702, 265] width 15 height 15
click at [734, 437] on div "OK" at bounding box center [722, 432] width 66 height 21
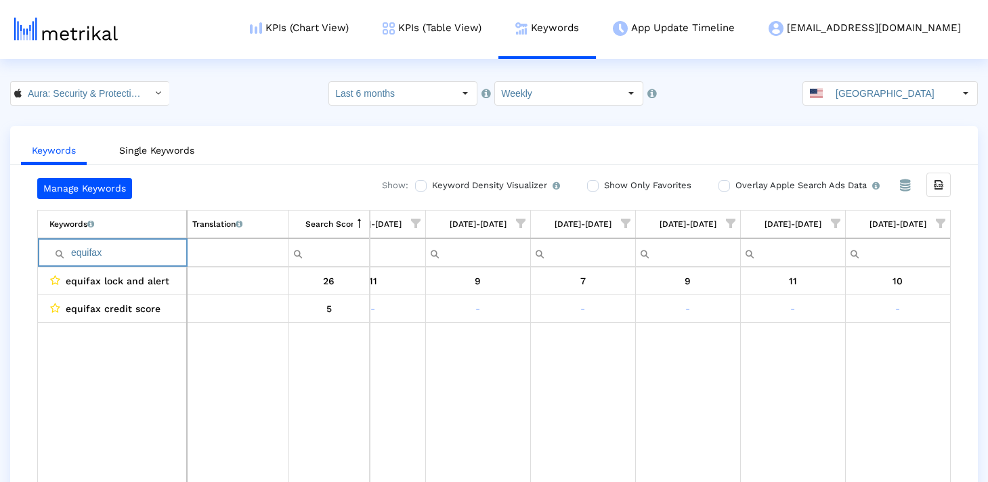
click at [133, 256] on input "equifax" at bounding box center [117, 253] width 137 height 22
click at [156, 242] on input "equifax" at bounding box center [117, 253] width 137 height 22
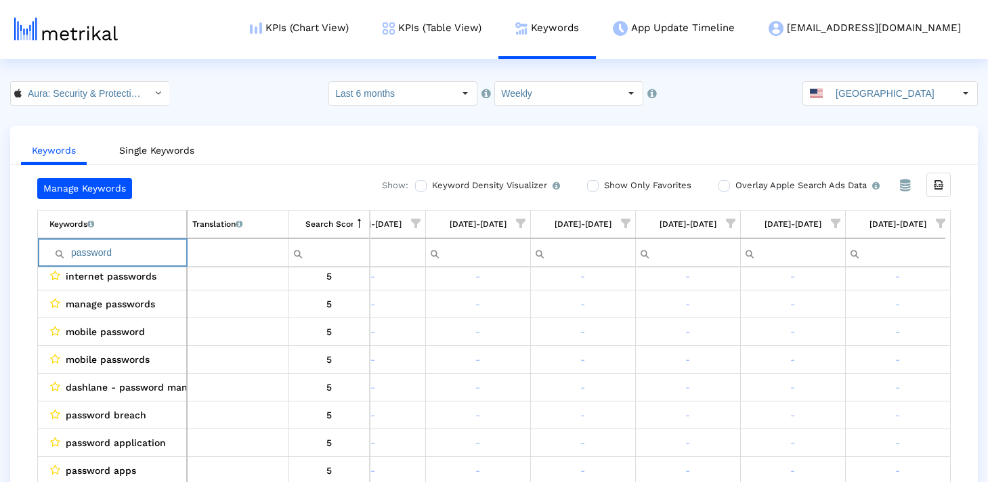
scroll to position [27, 0]
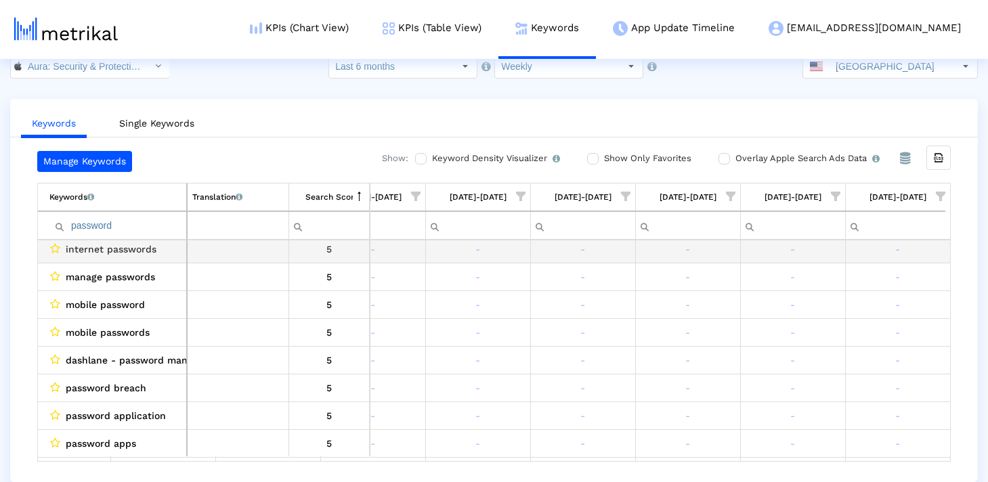
click at [131, 255] on span "internet passwords" at bounding box center [111, 249] width 91 height 18
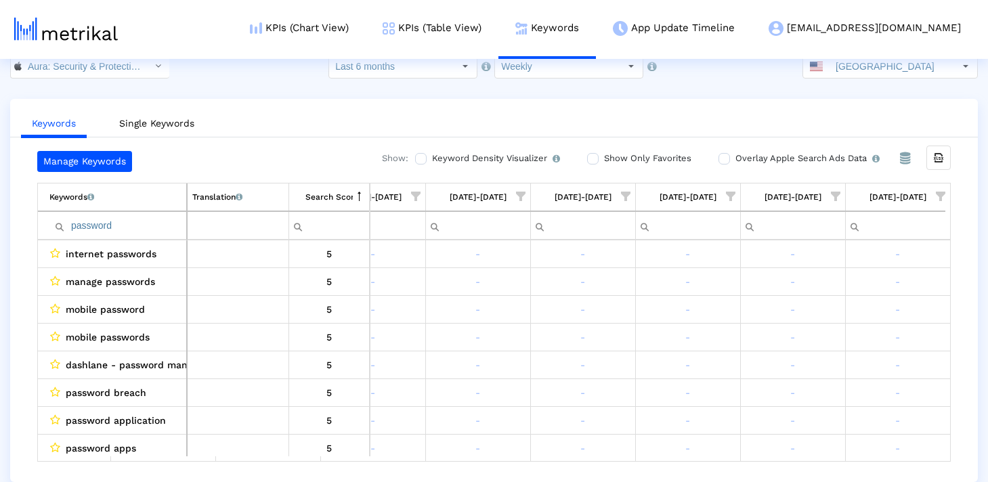
click at [123, 221] on input "password" at bounding box center [117, 226] width 137 height 22
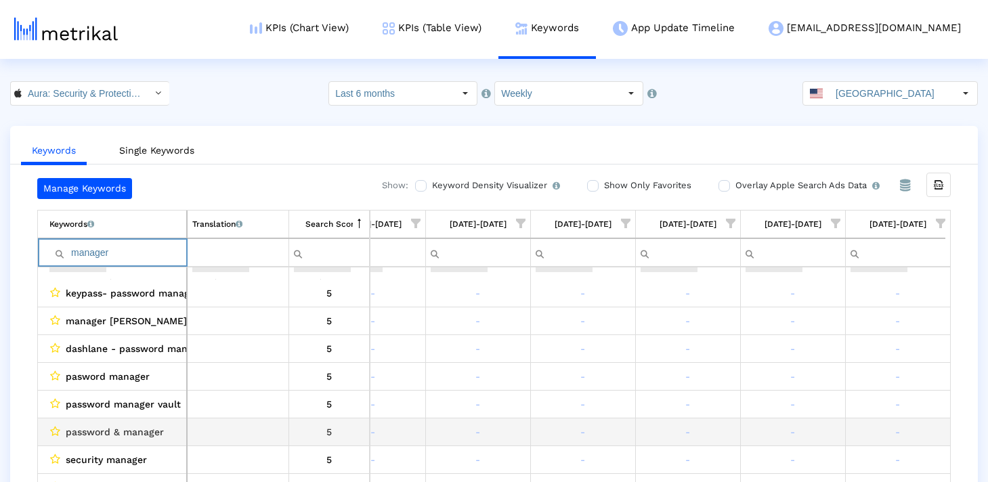
scroll to position [142, 0]
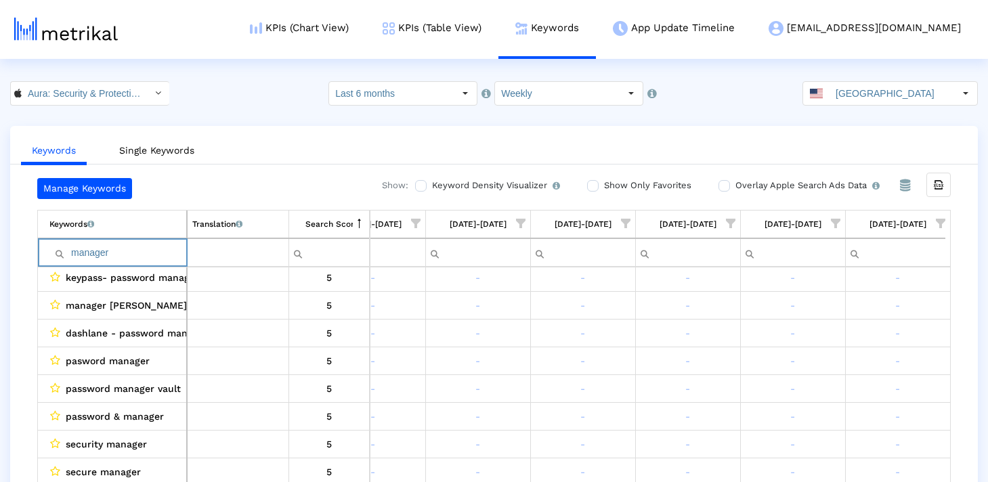
click at [152, 259] on input "manager" at bounding box center [117, 253] width 137 height 22
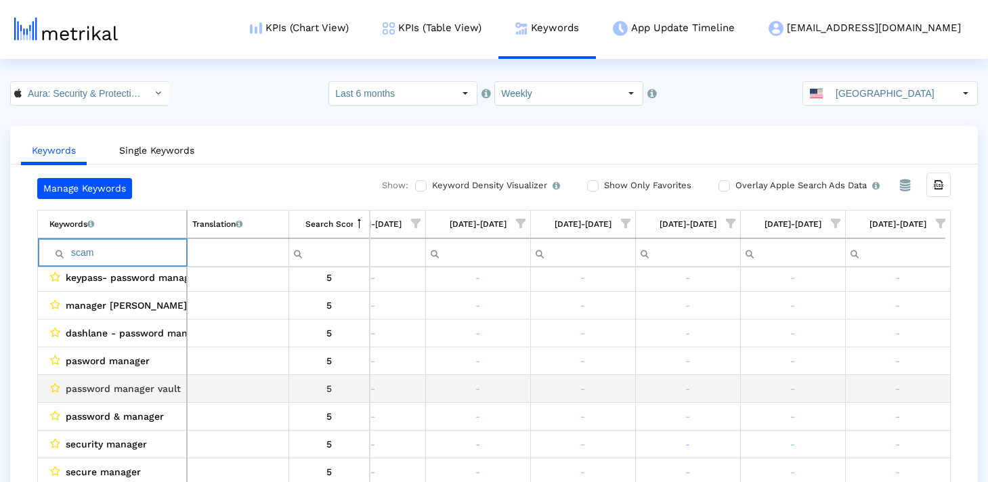
scroll to position [0, 0]
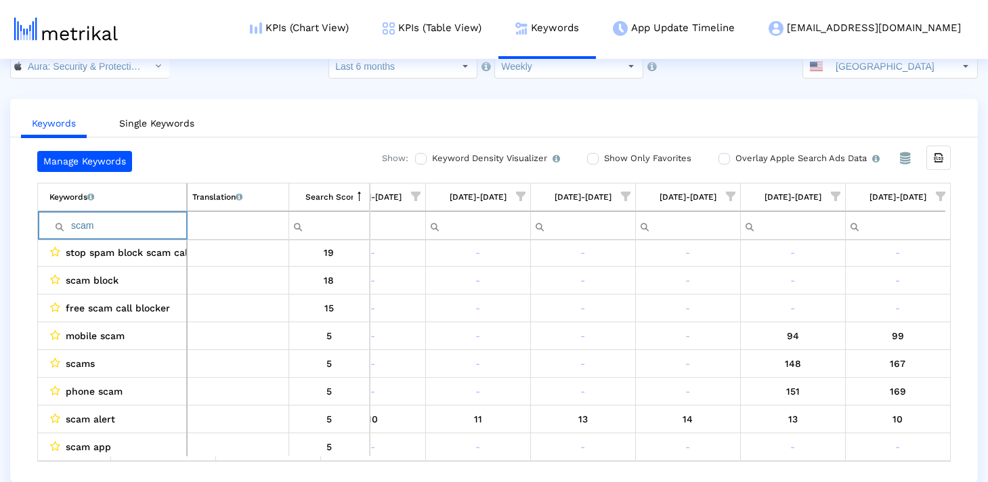
click at [152, 221] on input "scam" at bounding box center [117, 226] width 137 height 22
paste input "control"
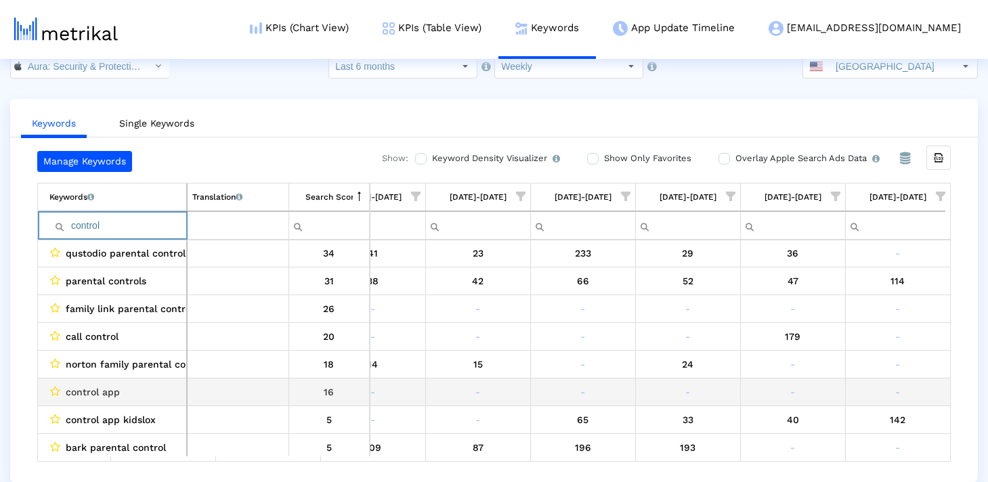
scroll to position [153, 0]
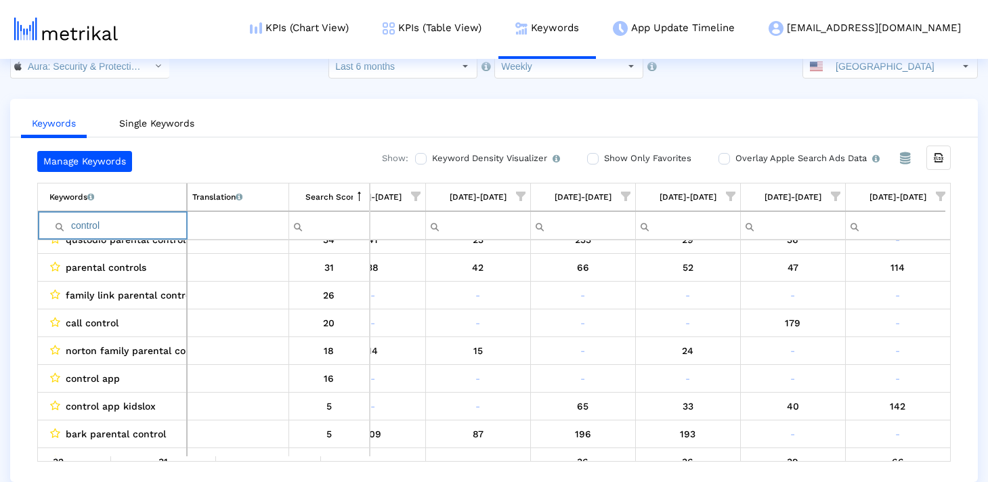
click at [91, 223] on input "control" at bounding box center [117, 226] width 137 height 22
paste input "protect"
type input "protect"
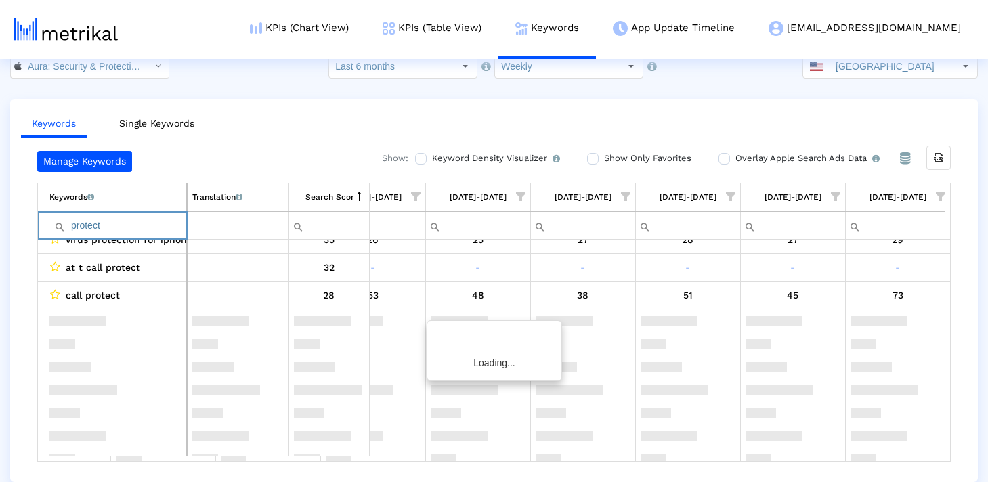
scroll to position [0, 0]
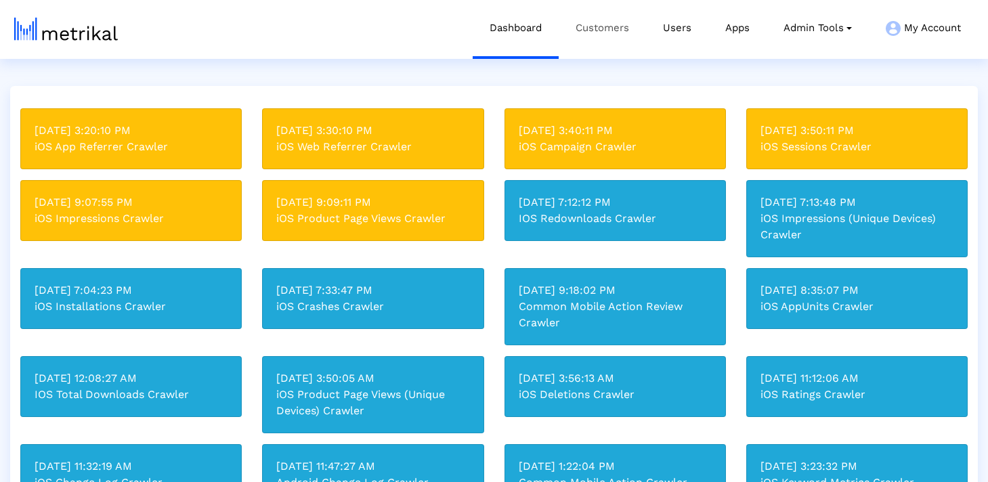
click at [624, 16] on link "Customers" at bounding box center [602, 28] width 87 height 56
click at [618, 20] on link "Customers" at bounding box center [602, 28] width 87 height 56
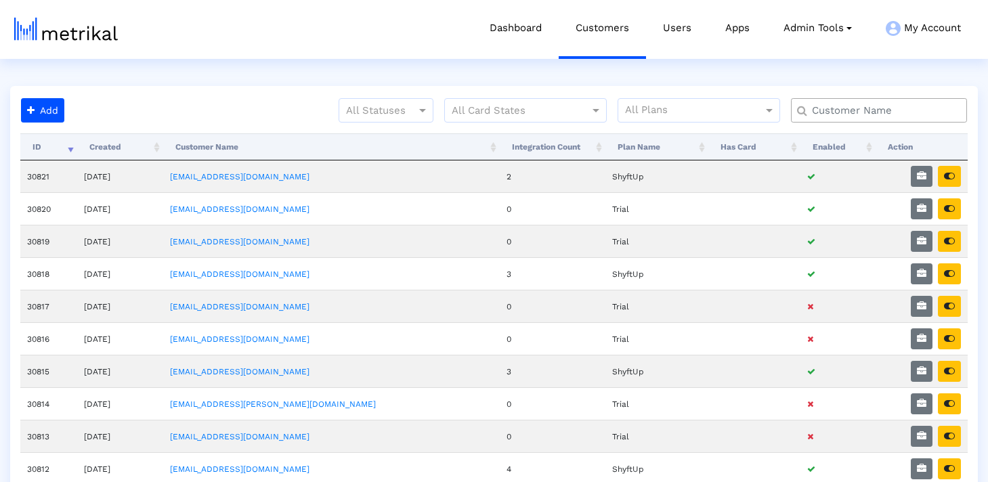
click at [856, 120] on div at bounding box center [879, 110] width 176 height 24
click at [856, 116] on input "text" at bounding box center [881, 111] width 159 height 14
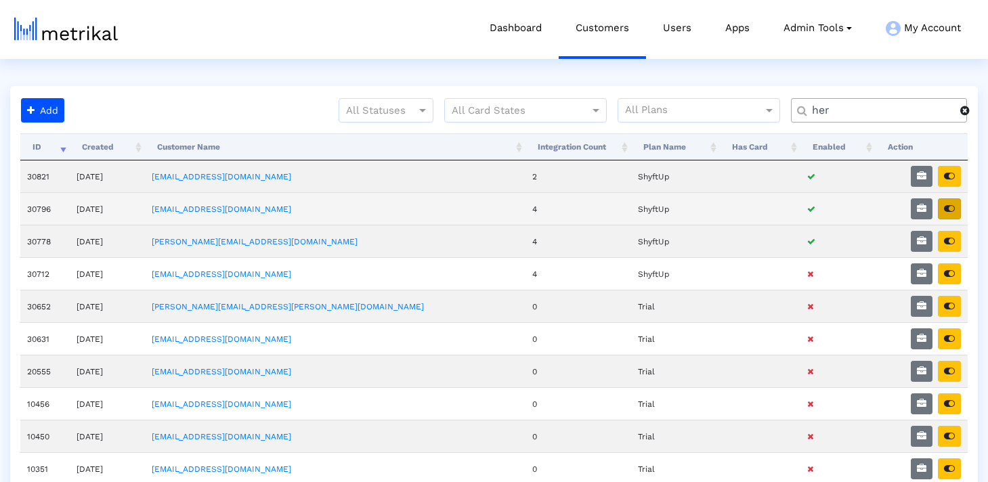
type input "her"
click at [953, 214] on button "button" at bounding box center [949, 208] width 23 height 21
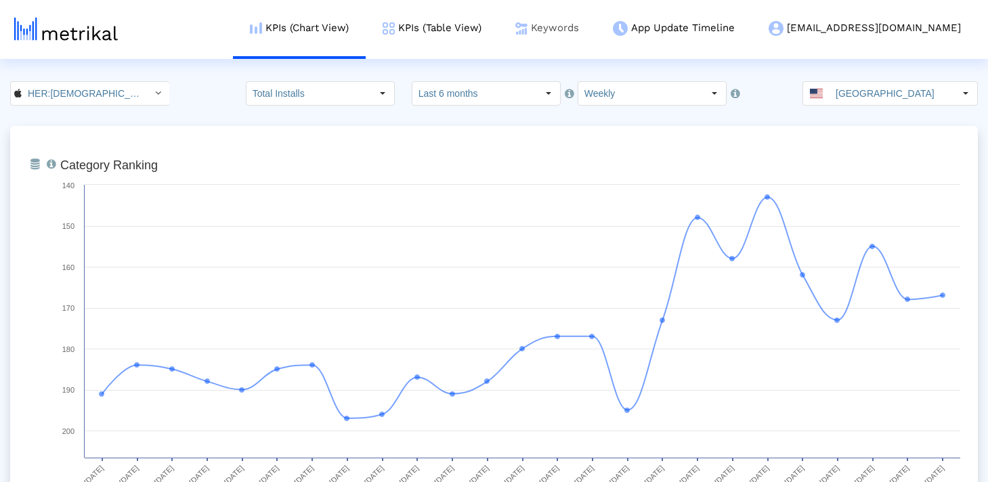
click at [596, 27] on link "Keywords" at bounding box center [546, 28] width 97 height 56
click at [596, 29] on link "Keywords" at bounding box center [546, 28] width 97 height 56
click at [596, 39] on link "Keywords" at bounding box center [546, 28] width 97 height 56
click at [596, 26] on link "Keywords" at bounding box center [546, 28] width 97 height 56
click at [596, 24] on link "Keywords" at bounding box center [546, 28] width 97 height 56
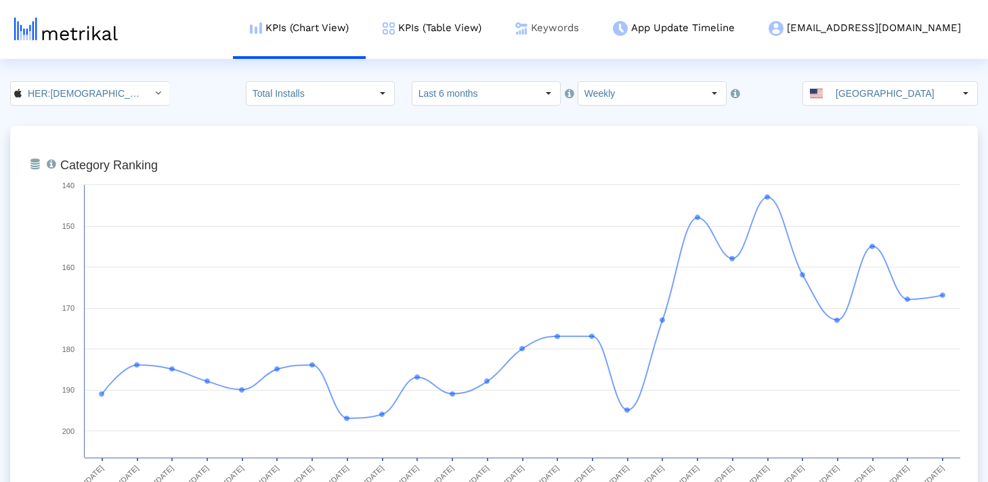
click at [596, 24] on link "Keywords" at bounding box center [546, 28] width 97 height 56
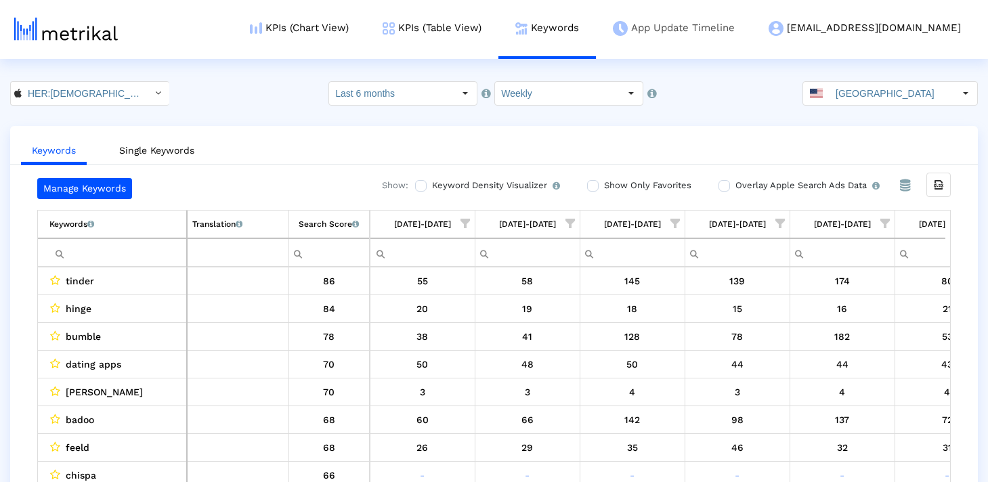
scroll to position [0, 1208]
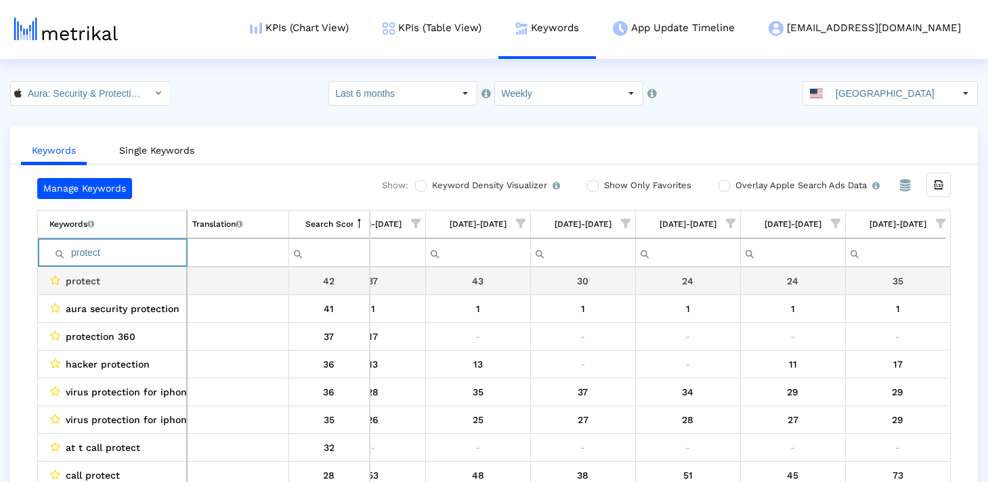
click at [120, 257] on input "protect" at bounding box center [117, 253] width 137 height 22
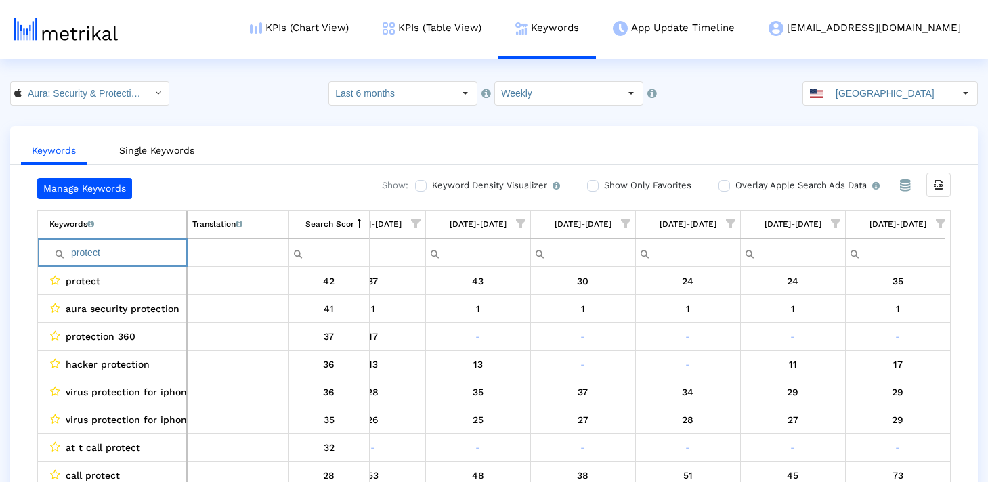
click at [120, 257] on input "protect" at bounding box center [117, 253] width 137 height 22
paste input "equifax"
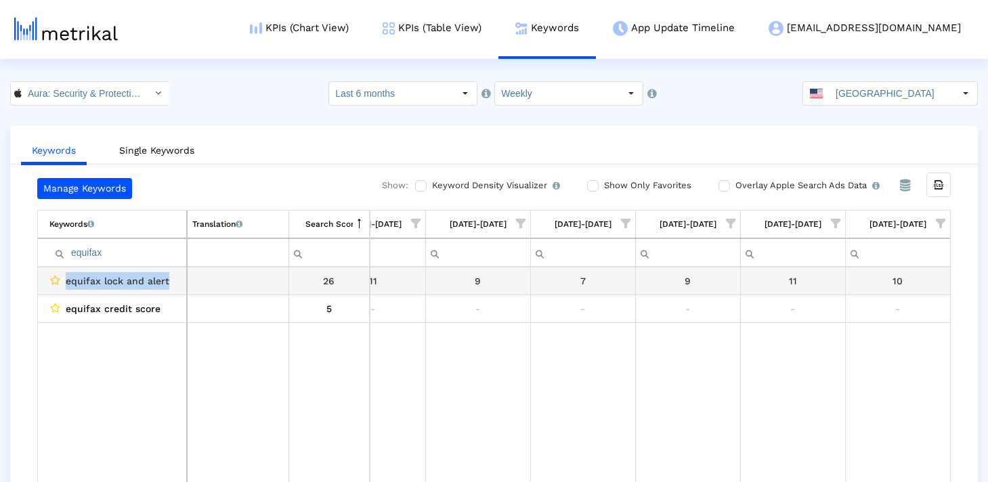
drag, startPoint x: 171, startPoint y: 283, endPoint x: 54, endPoint y: 282, distance: 117.1
click at [54, 282] on div "equifax lock and alert" at bounding box center [115, 281] width 132 height 18
copy div "equifax lock and alert"
click at [141, 232] on td "Keywords List of keywords that are currently being tracked in Mobile Action." at bounding box center [112, 225] width 149 height 28
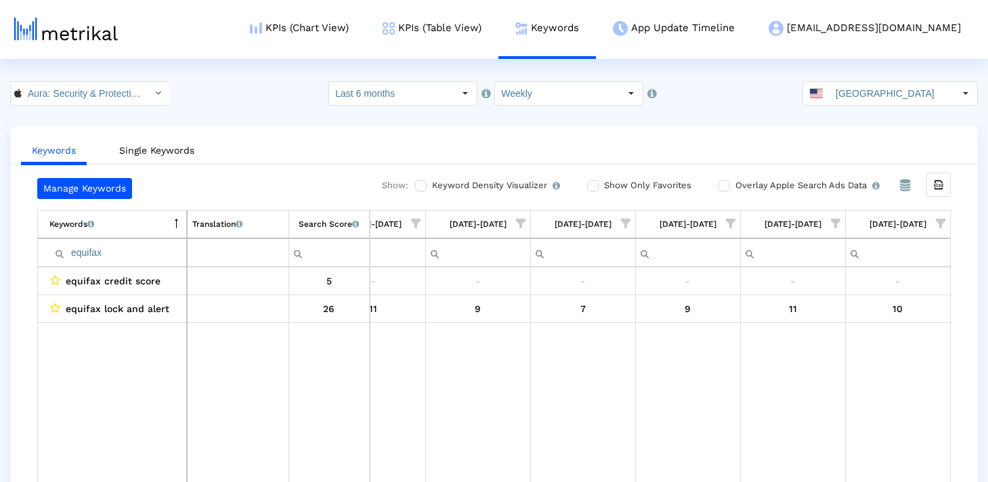
click at [139, 227] on td "Keywords List of keywords that are currently being tracked in Mobile Action." at bounding box center [112, 225] width 149 height 28
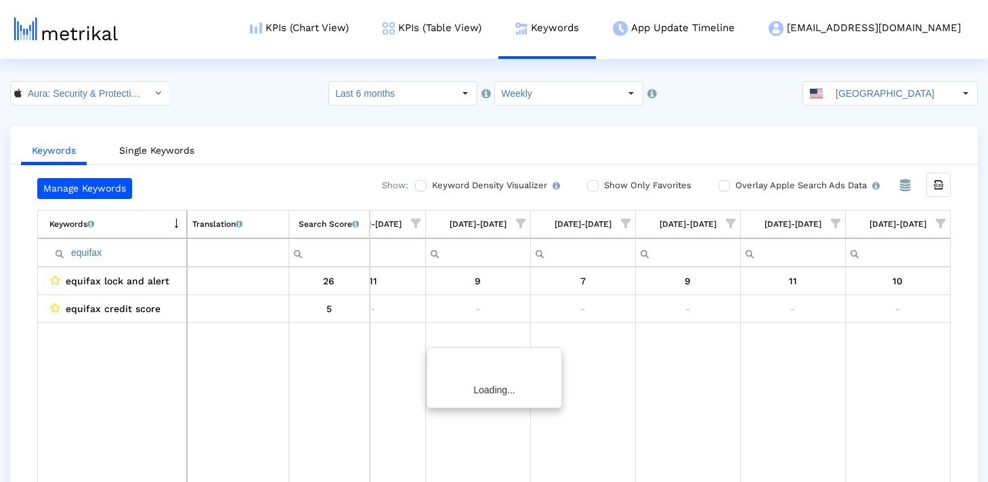
click at [139, 257] on input "equifax" at bounding box center [117, 253] width 137 height 22
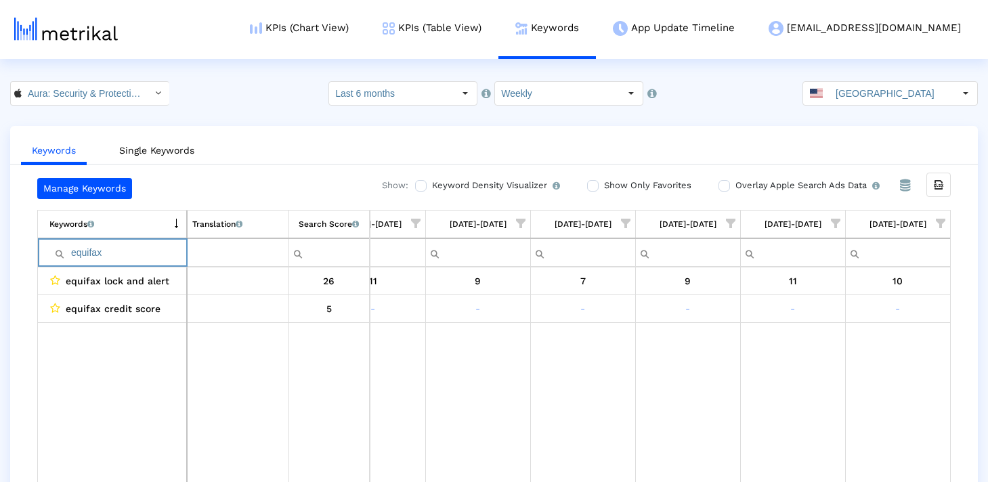
click at [139, 257] on input "equifax" at bounding box center [117, 253] width 137 height 22
click at [324, 209] on crea-keywords "Manage Keywords Show: Keyword Density Visualizer Turn this on to view where and…" at bounding box center [493, 333] width 913 height 311
click at [324, 213] on td "Search Score An estimate of relative search volume of each keyword. It is on a …" at bounding box center [328, 225] width 81 height 28
click at [161, 247] on input "equifax" at bounding box center [117, 253] width 137 height 22
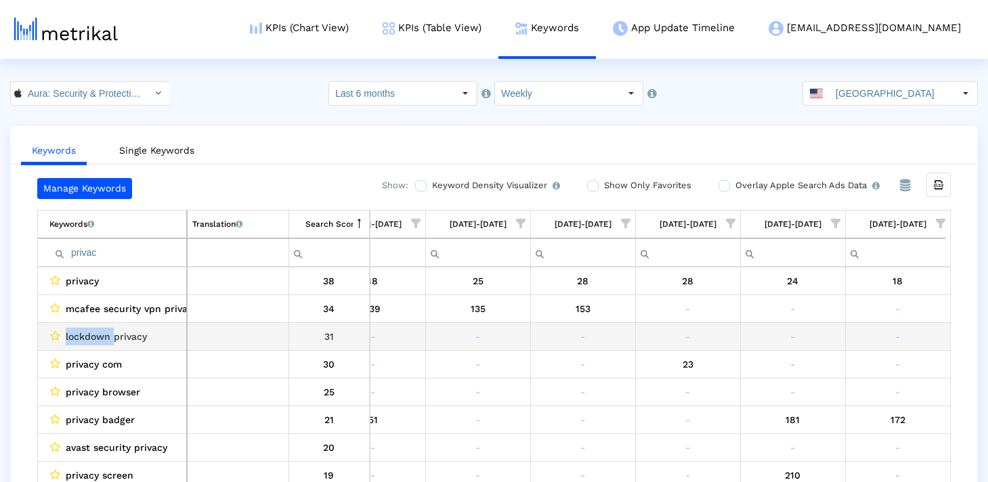
drag, startPoint x: 113, startPoint y: 335, endPoint x: 66, endPoint y: 335, distance: 47.4
click at [66, 335] on span "lockdown privacy" at bounding box center [106, 337] width 81 height 18
copy span "lockdown"
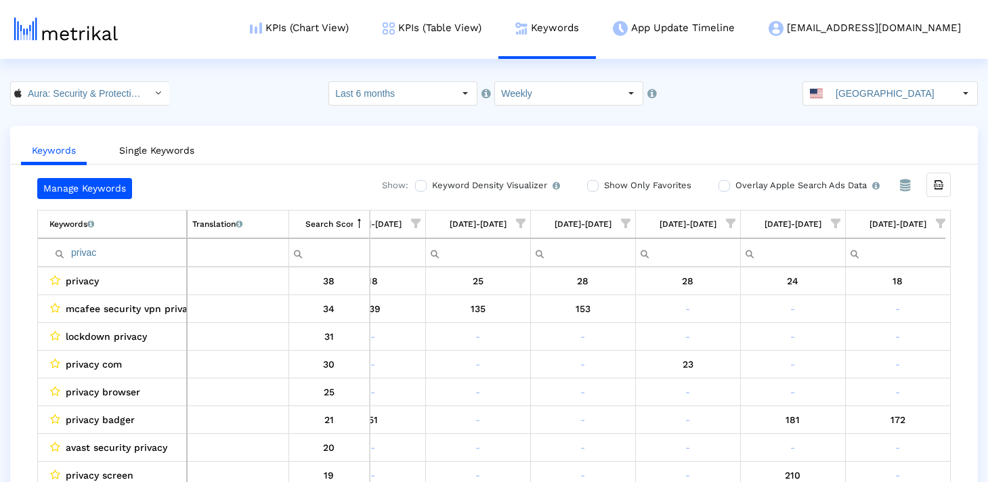
click at [95, 251] on input "privac" at bounding box center [117, 253] width 137 height 22
paste input "lockdown"
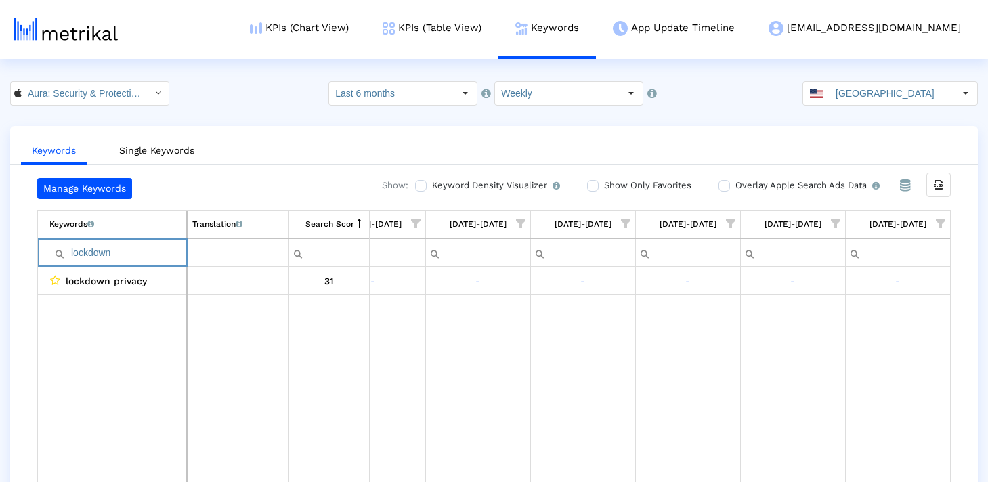
click at [156, 253] on input "lockdown" at bounding box center [117, 253] width 137 height 22
type input "lockdown"
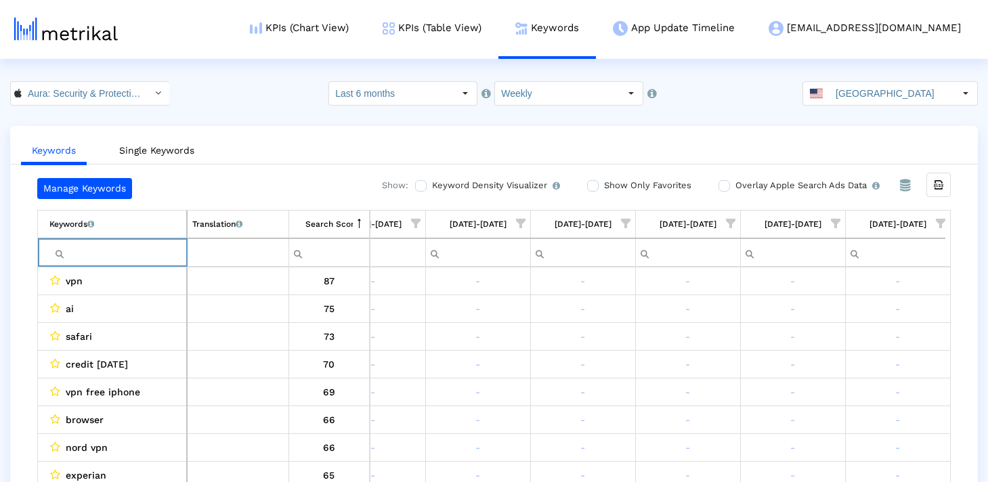
click at [831, 226] on span "Show filter options for column '08/31/25-09/06/25'" at bounding box center [835, 223] width 9 height 9
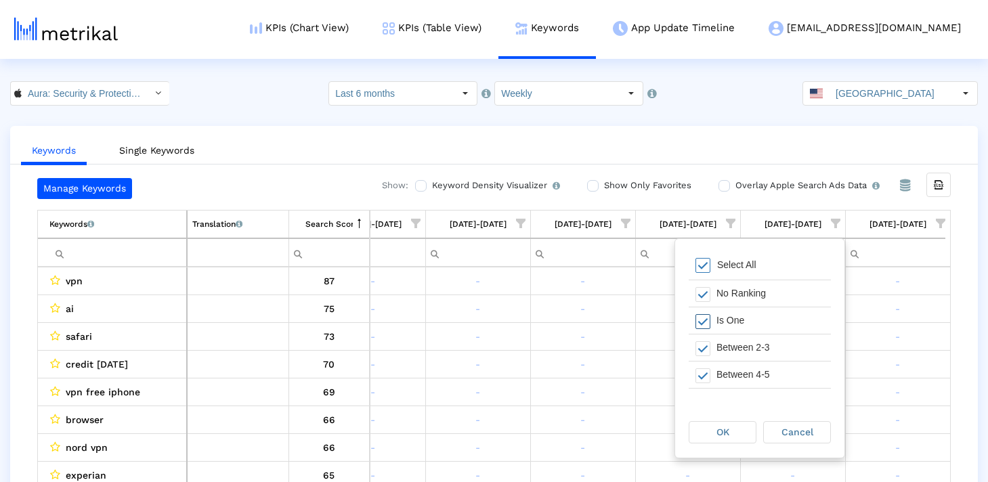
click at [704, 317] on span "Filter options" at bounding box center [702, 321] width 15 height 15
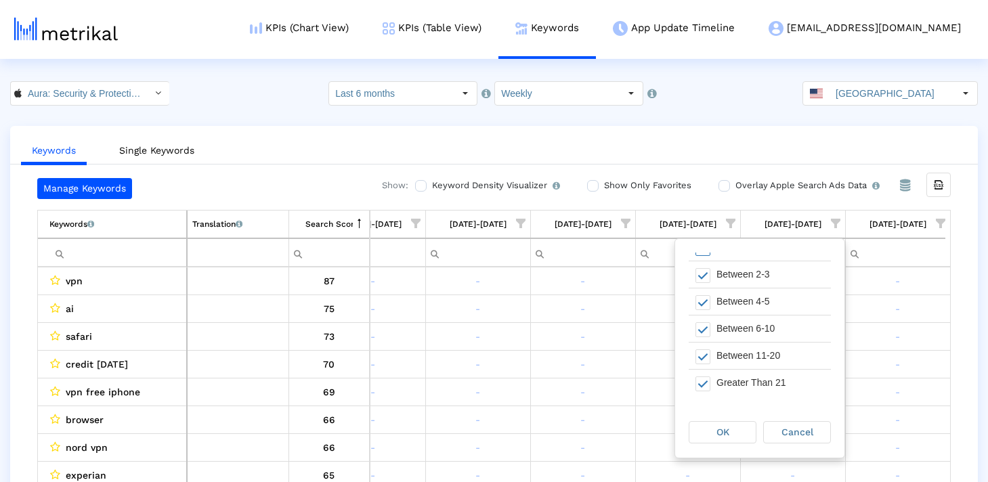
scroll to position [76, 0]
click at [697, 376] on span "Filter options" at bounding box center [702, 381] width 15 height 15
click at [710, 422] on div "OK" at bounding box center [722, 432] width 66 height 21
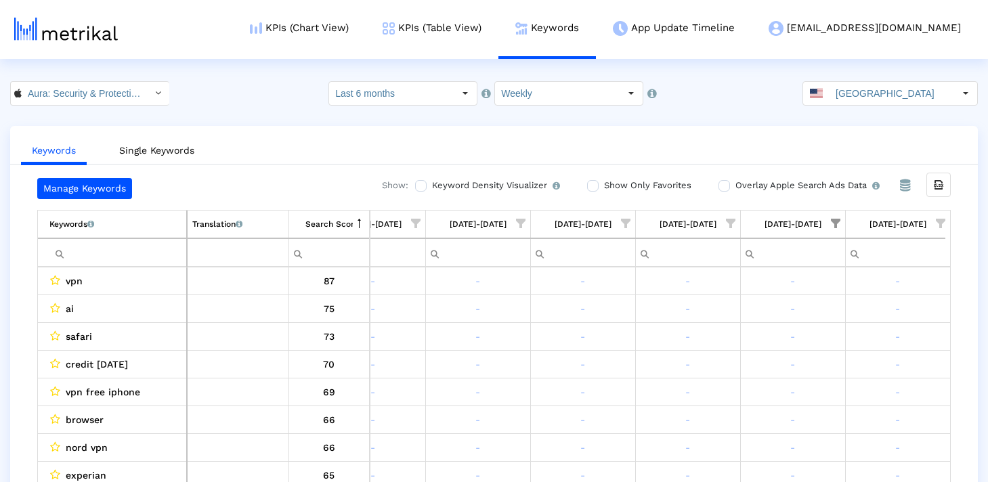
click at [840, 225] on span "Show filter options for column '08/31/25-09/06/25'" at bounding box center [835, 223] width 9 height 9
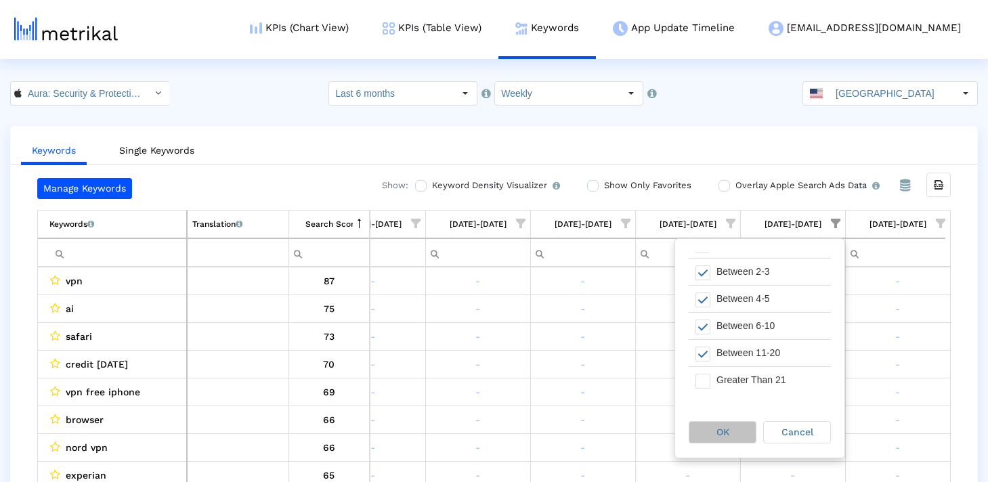
click at [708, 433] on div "OK" at bounding box center [722, 432] width 66 height 21
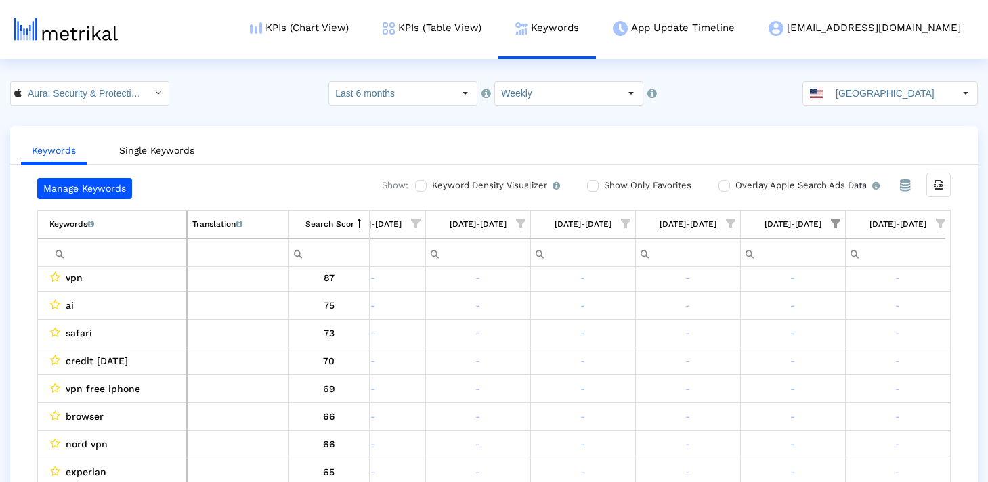
scroll to position [0, 0]
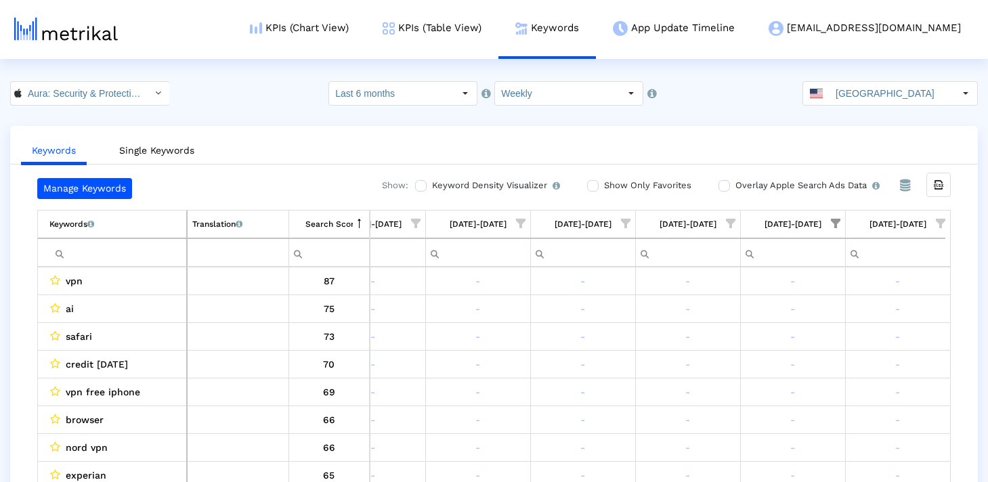
click at [834, 224] on span "Show filter options for column '08/31/25-09/06/25'" at bounding box center [835, 223] width 9 height 9
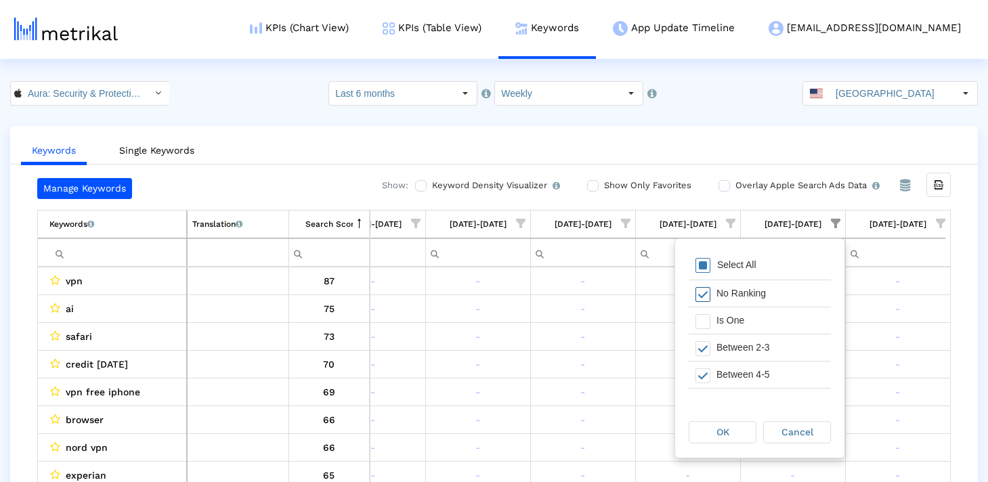
click at [702, 290] on span "Filter options" at bounding box center [702, 294] width 15 height 15
click at [701, 438] on div "OK" at bounding box center [722, 432] width 66 height 21
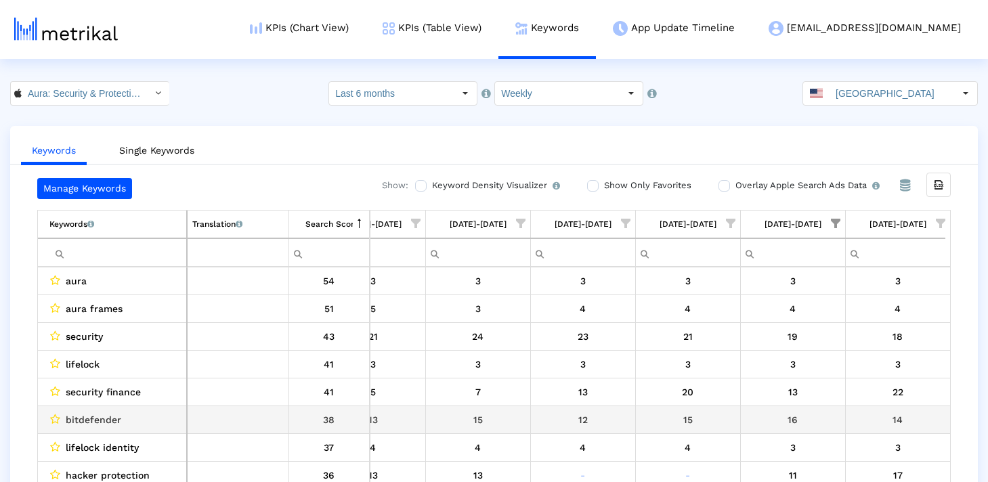
scroll to position [43, 0]
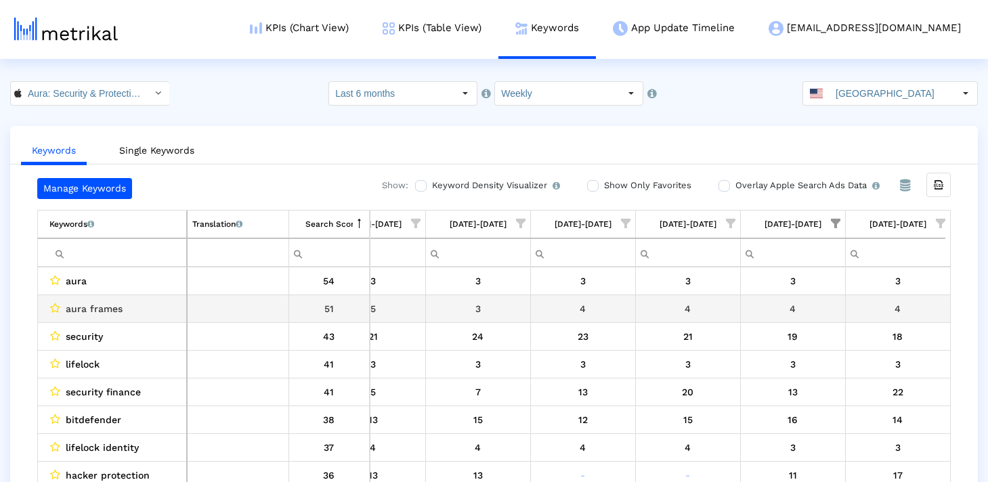
drag, startPoint x: 87, startPoint y: 309, endPoint x: 161, endPoint y: 309, distance: 73.8
click at [161, 309] on div "aura frames" at bounding box center [115, 309] width 132 height 18
drag, startPoint x: 139, startPoint y: 307, endPoint x: 83, endPoint y: 307, distance: 56.9
click at [82, 307] on div "aura frames" at bounding box center [115, 309] width 132 height 18
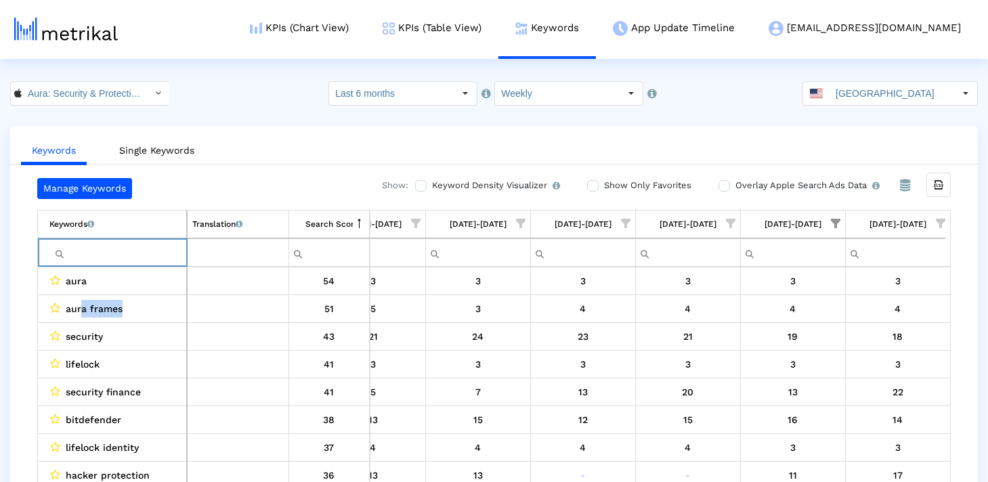
click at [97, 250] on input "Filter cell" at bounding box center [117, 253] width 137 height 22
type input "frame"
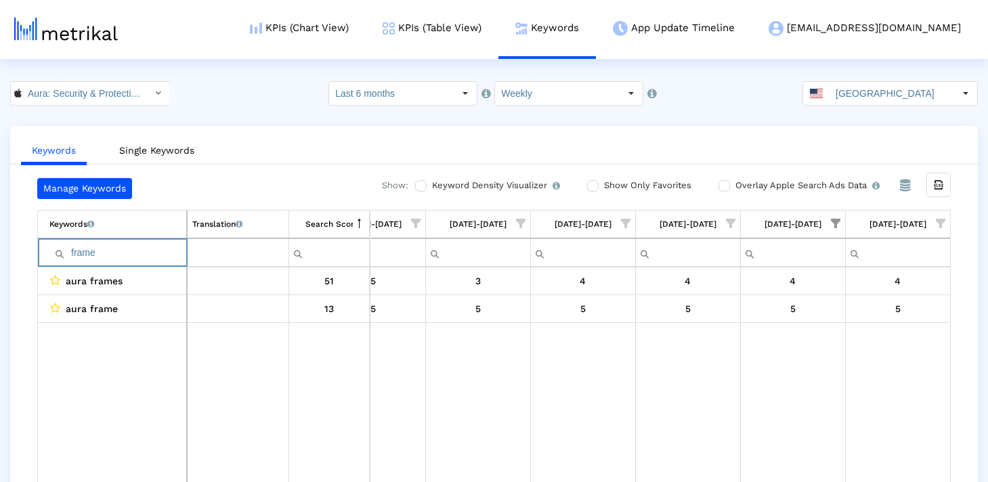
click at [98, 250] on input "frame" at bounding box center [117, 253] width 137 height 22
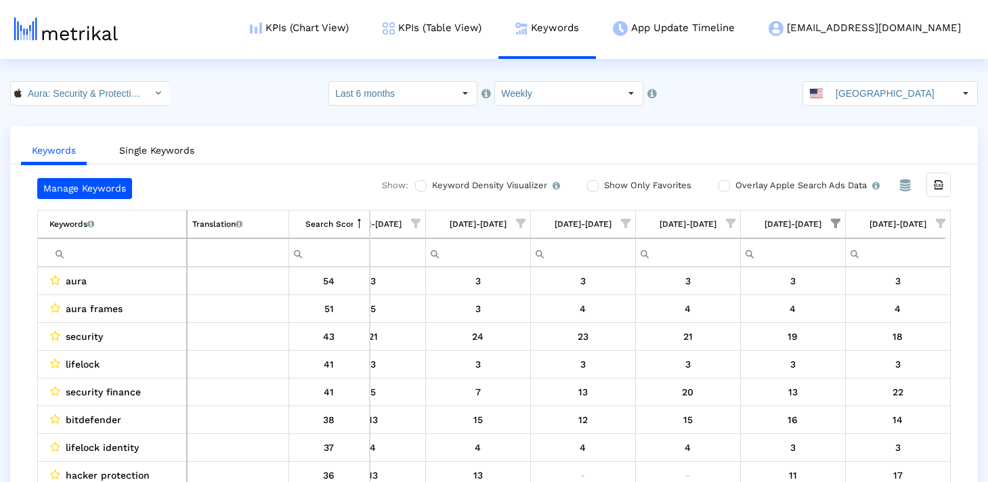
click at [18, 332] on div "Manage Keywords Show: Keyword Density Visualizer Turn this on to view where and…" at bounding box center [493, 333] width 967 height 311
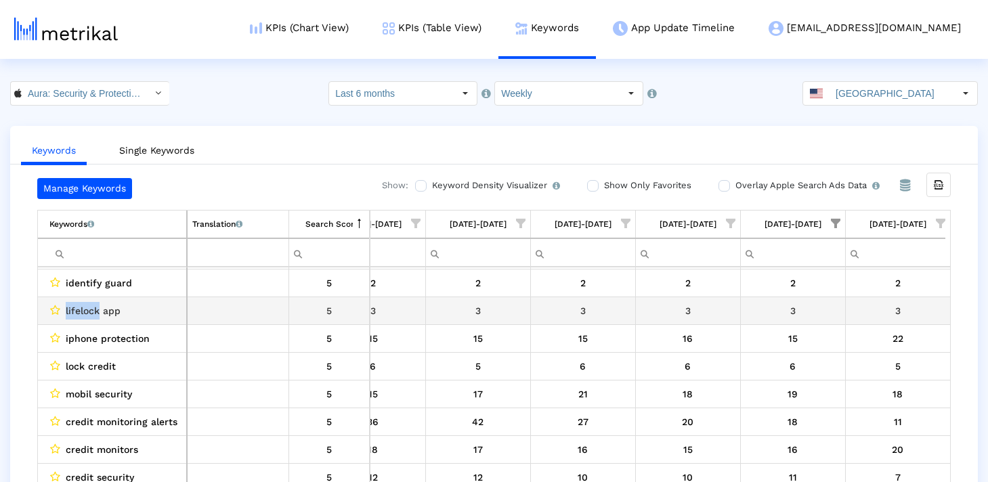
drag, startPoint x: 100, startPoint y: 309, endPoint x: 63, endPoint y: 309, distance: 37.2
click at [63, 309] on div "lifelock app" at bounding box center [115, 311] width 132 height 18
copy span "lifelock"
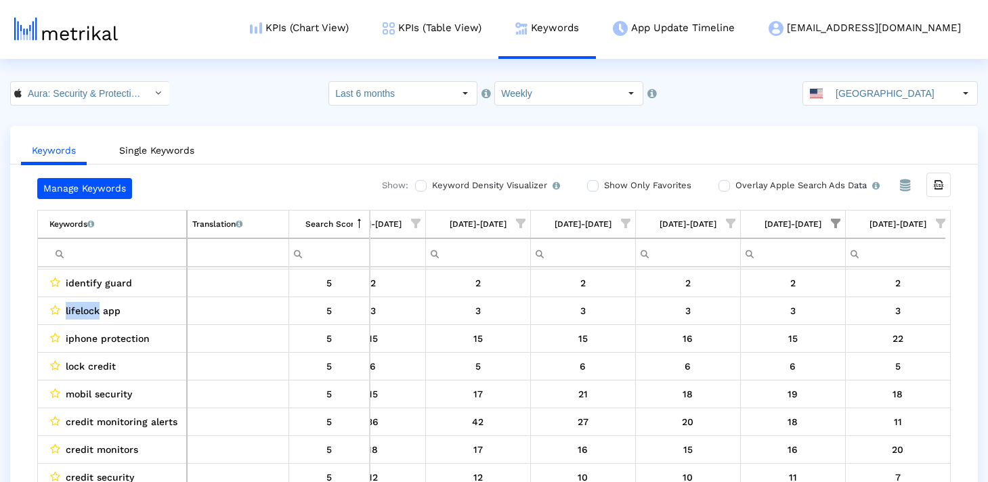
click at [157, 248] on input "Filter cell" at bounding box center [117, 253] width 137 height 22
paste input "lifelock"
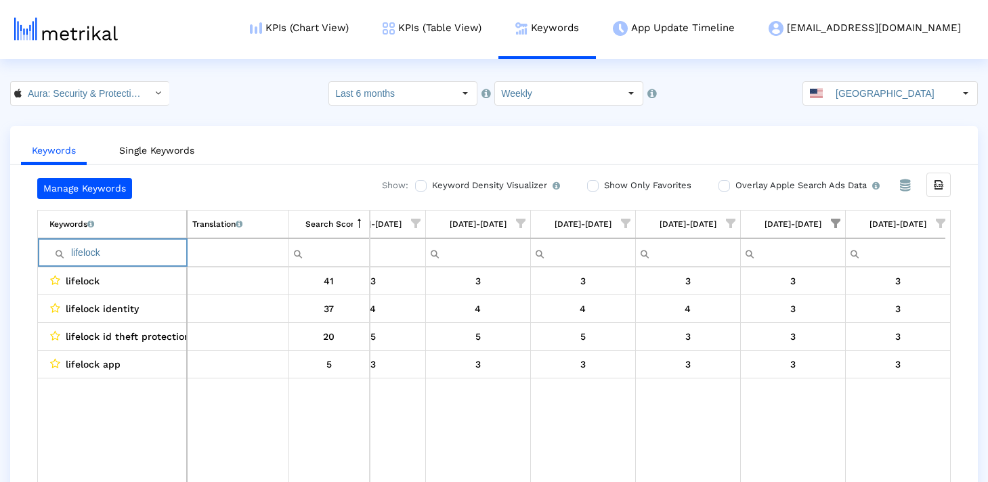
type input "lifelock"
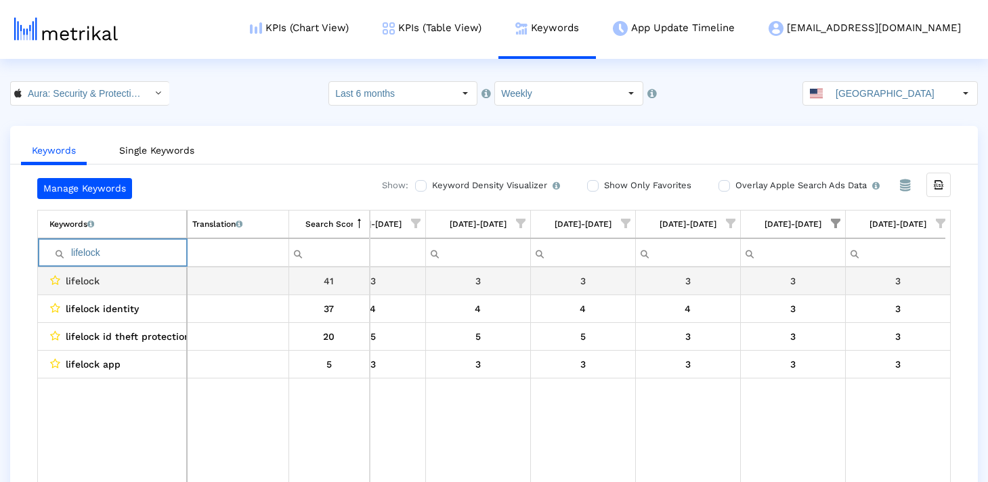
click at [120, 254] on input "lifelock" at bounding box center [117, 253] width 137 height 22
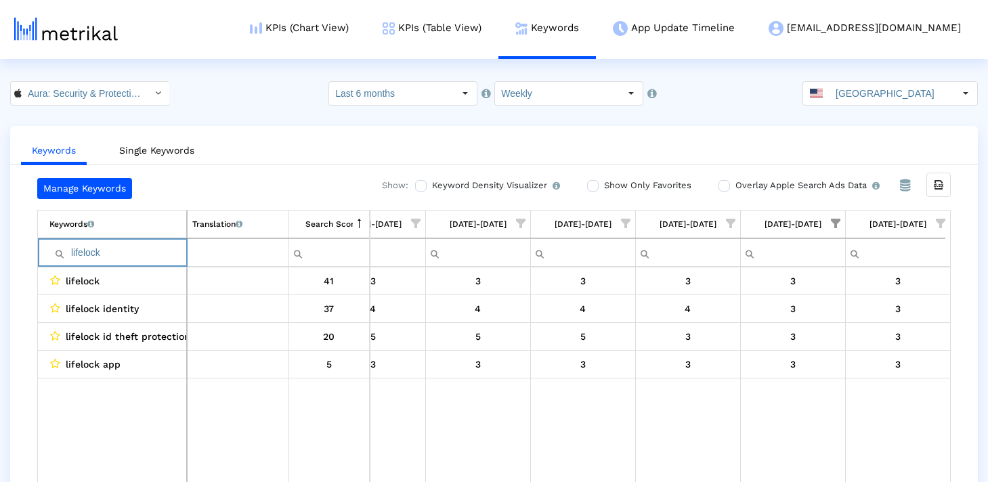
click at [120, 254] on input "lifelock" at bounding box center [117, 253] width 137 height 22
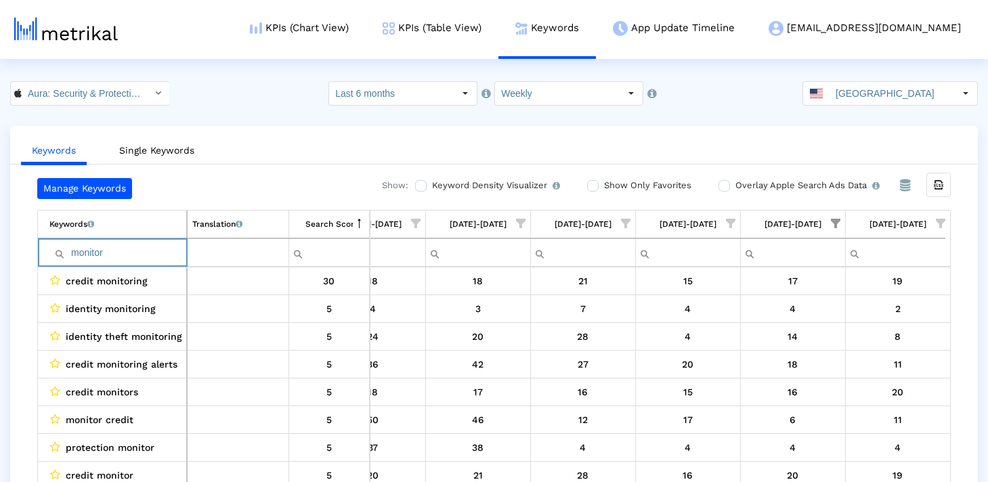
click at [129, 256] on input "monitor" at bounding box center [117, 253] width 137 height 22
type input "monitor"
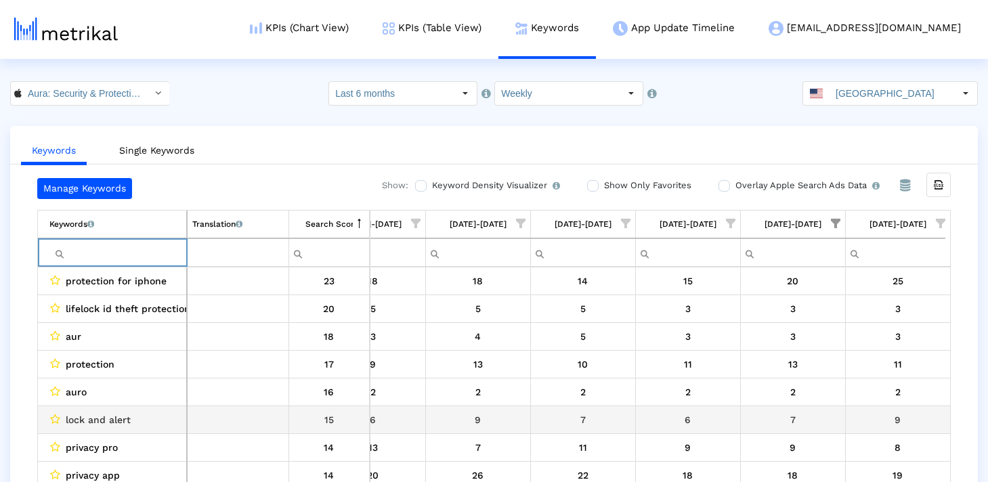
scroll to position [448, 0]
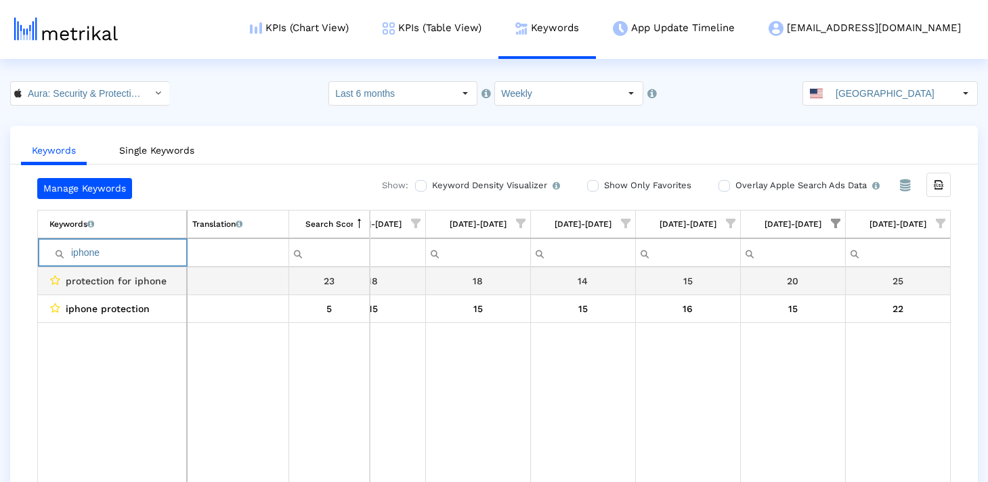
type input "iphone"
drag, startPoint x: 171, startPoint y: 282, endPoint x: 133, endPoint y: 283, distance: 38.6
click at [133, 283] on div "protection for iphone" at bounding box center [115, 281] width 132 height 18
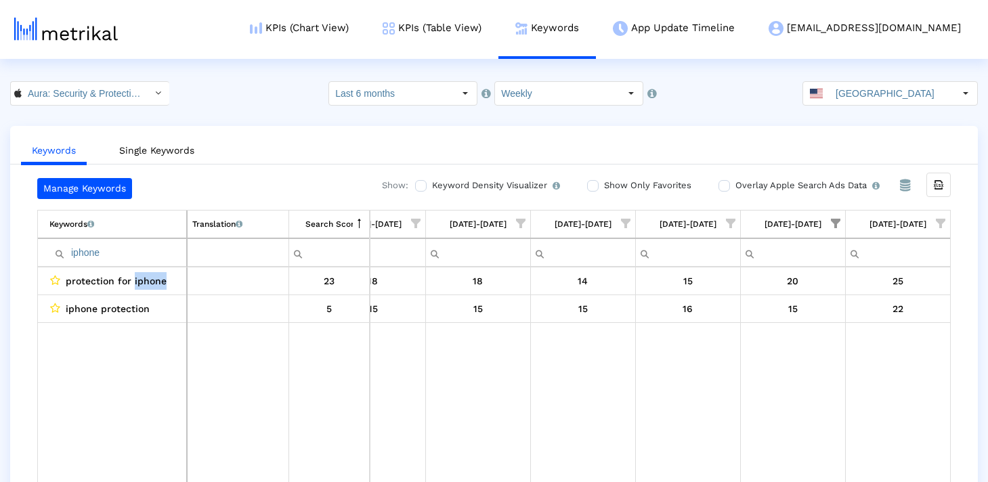
click at [837, 225] on span "Show filter options for column '08/31/25-09/06/25'" at bounding box center [835, 223] width 9 height 9
click at [154, 280] on span "protection for iphone" at bounding box center [116, 281] width 101 height 18
click at [831, 223] on span "Show filter options for column '08/31/25-09/06/25'" at bounding box center [835, 223] width 9 height 9
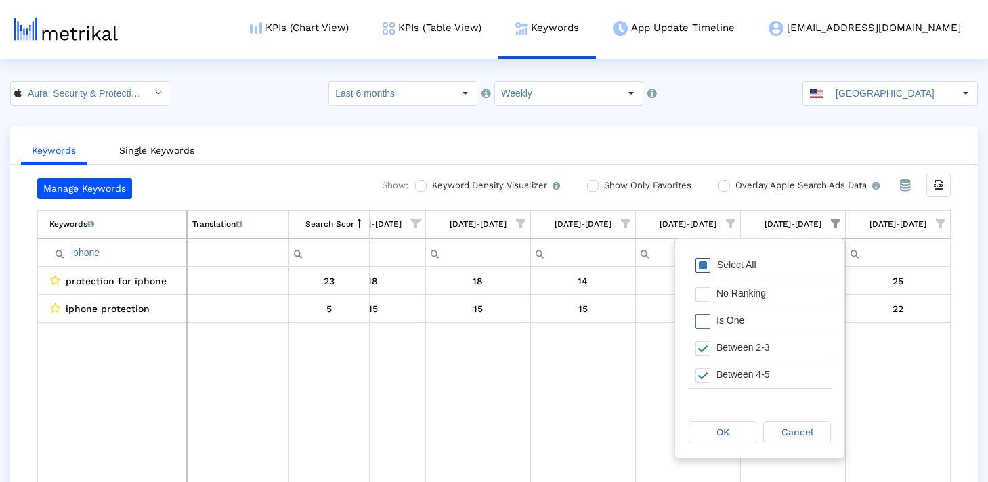
click at [707, 267] on span "Filter options" at bounding box center [702, 265] width 15 height 15
click at [707, 436] on div "OK" at bounding box center [722, 432] width 66 height 21
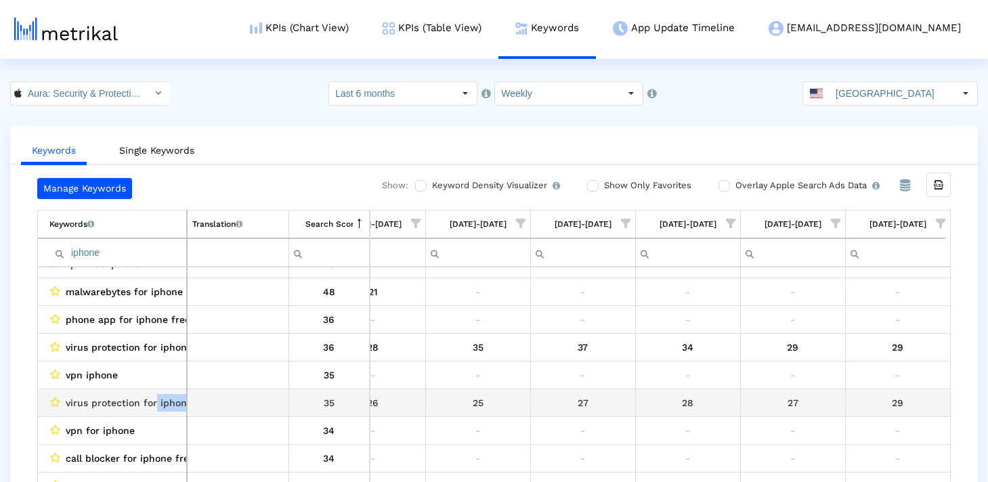
drag, startPoint x: 160, startPoint y: 402, endPoint x: 232, endPoint y: 402, distance: 71.1
click at [232, 402] on tr "virus protection for iphone 35" at bounding box center [491, 403] width 907 height 28
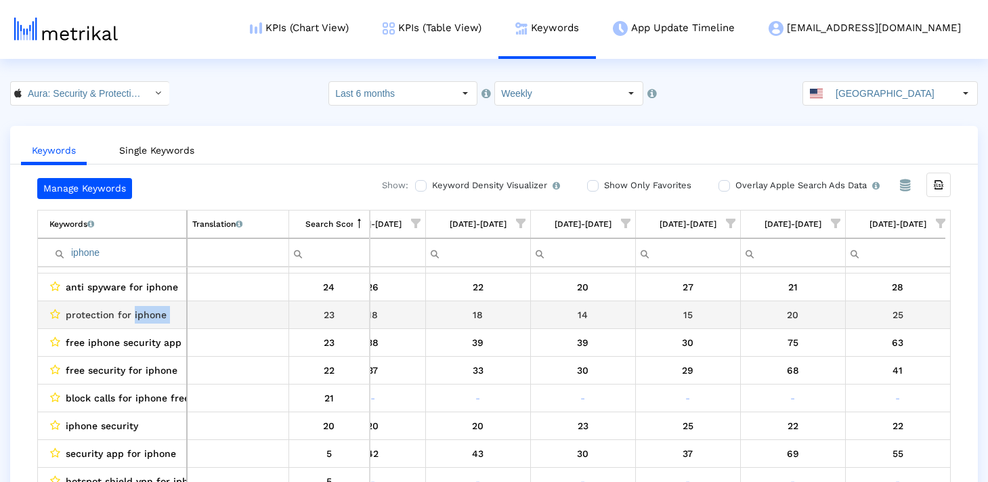
drag, startPoint x: 141, startPoint y: 313, endPoint x: 196, endPoint y: 313, distance: 54.2
click at [196, 313] on tr "protection for iphone 23" at bounding box center [491, 315] width 907 height 28
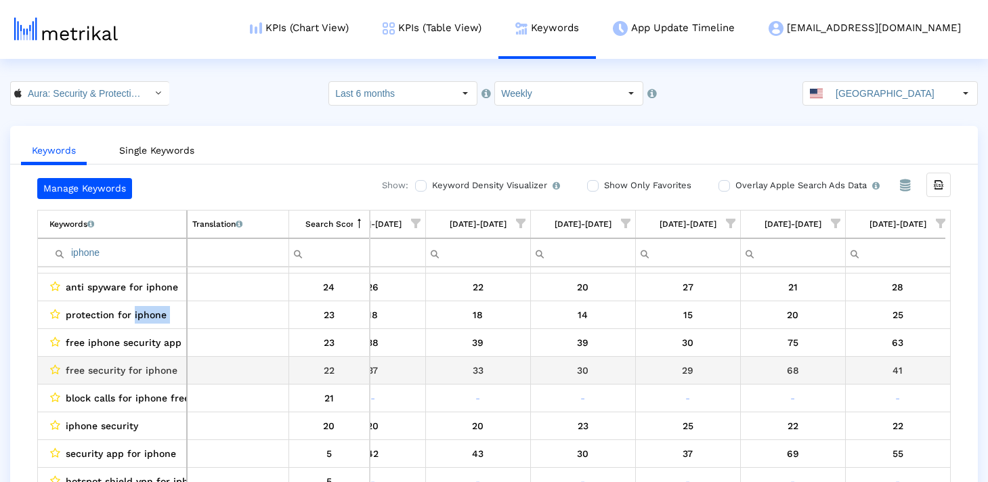
copy tr "iphone"
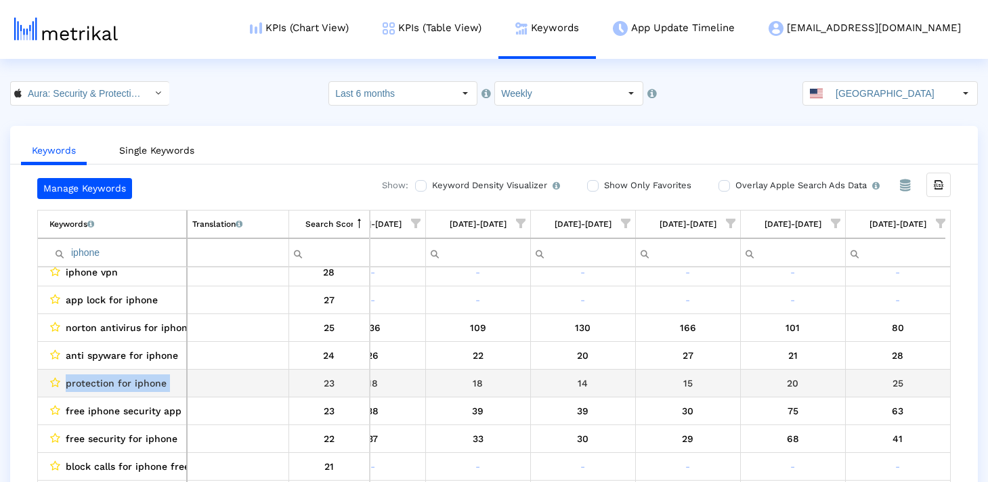
drag, startPoint x: 64, startPoint y: 383, endPoint x: 192, endPoint y: 383, distance: 128.0
click at [192, 383] on tr "protection for iphone 23" at bounding box center [491, 383] width 907 height 28
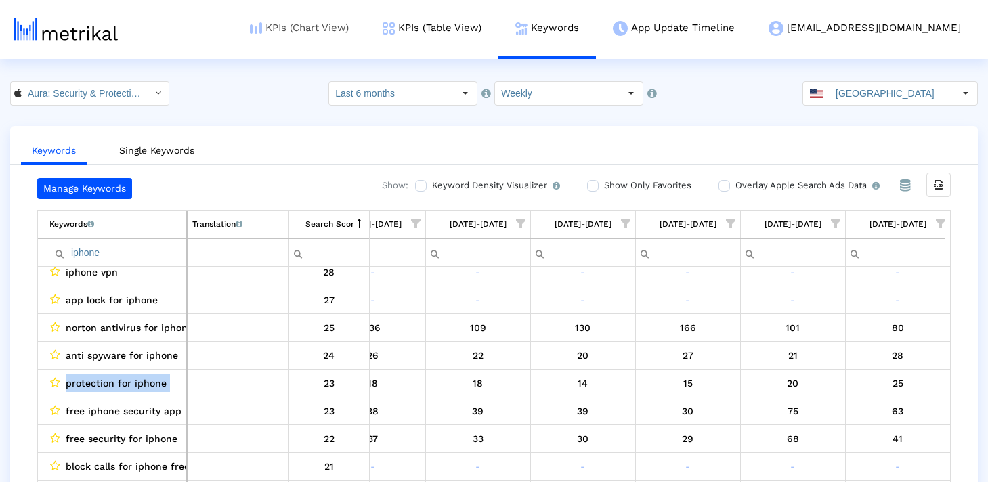
copy tr "protection for iphone"
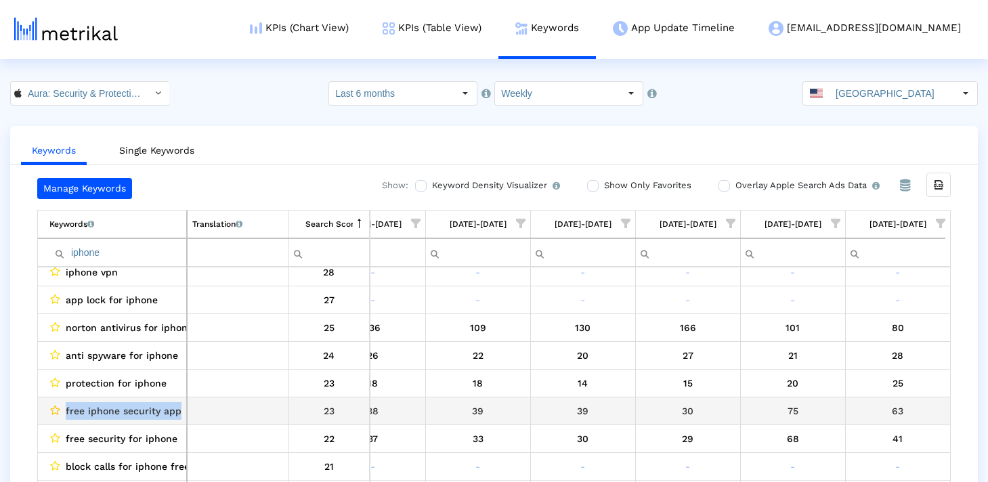
drag, startPoint x: 180, startPoint y: 412, endPoint x: 53, endPoint y: 412, distance: 126.6
click at [53, 412] on td "free iphone security app" at bounding box center [112, 411] width 149 height 28
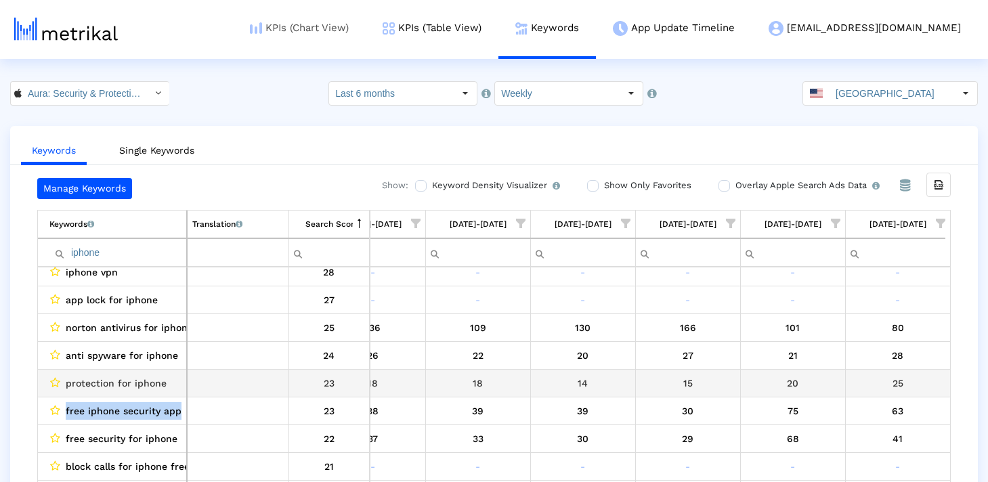
copy div "free iphone security app"
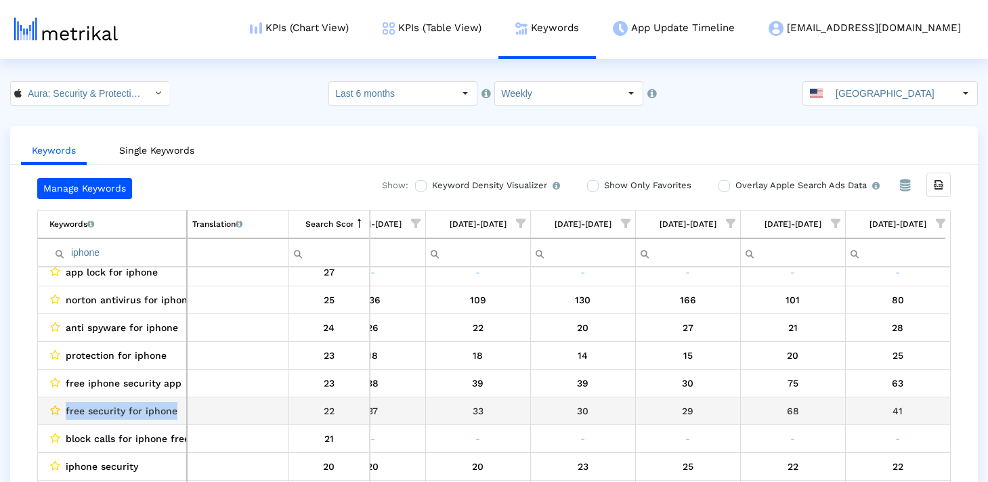
drag, startPoint x: 179, startPoint y: 415, endPoint x: 60, endPoint y: 414, distance: 119.2
click at [60, 414] on div "free security for iphone" at bounding box center [115, 411] width 132 height 18
copy div "free security for iphone"
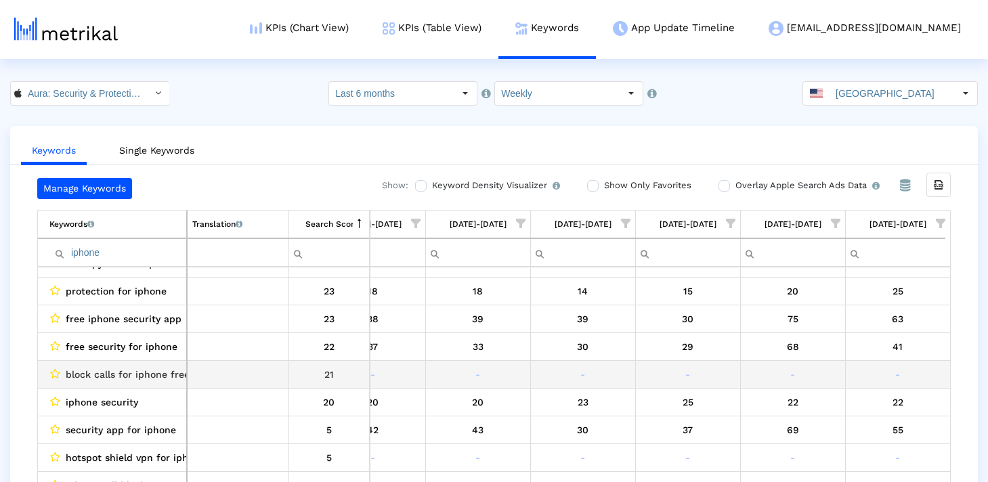
drag, startPoint x: 62, startPoint y: 372, endPoint x: 209, endPoint y: 371, distance: 146.9
click at [209, 371] on tr "block calls for iphone free 21" at bounding box center [491, 374] width 907 height 28
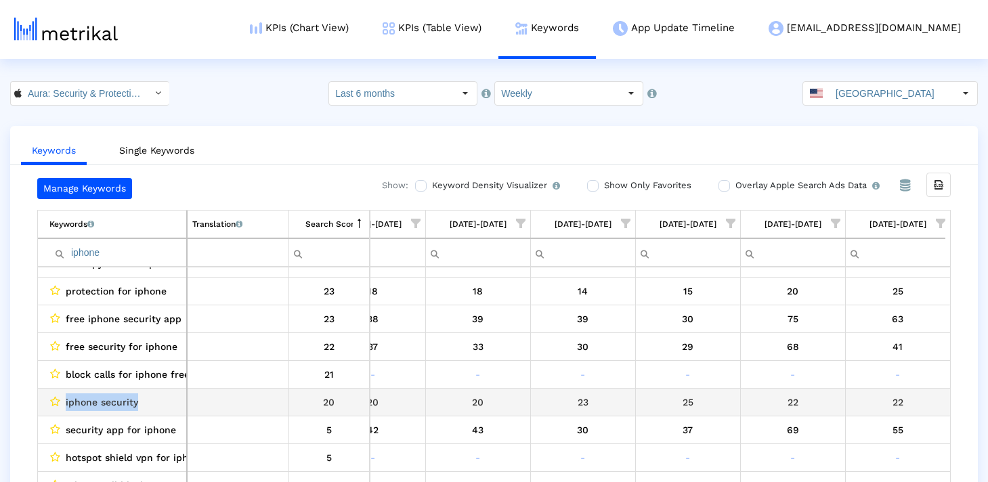
drag, startPoint x: 162, startPoint y: 399, endPoint x: 41, endPoint y: 399, distance: 120.5
click at [41, 399] on td "iphone security" at bounding box center [112, 402] width 149 height 28
copy div "iphone security"
